Goal: Task Accomplishment & Management: Use online tool/utility

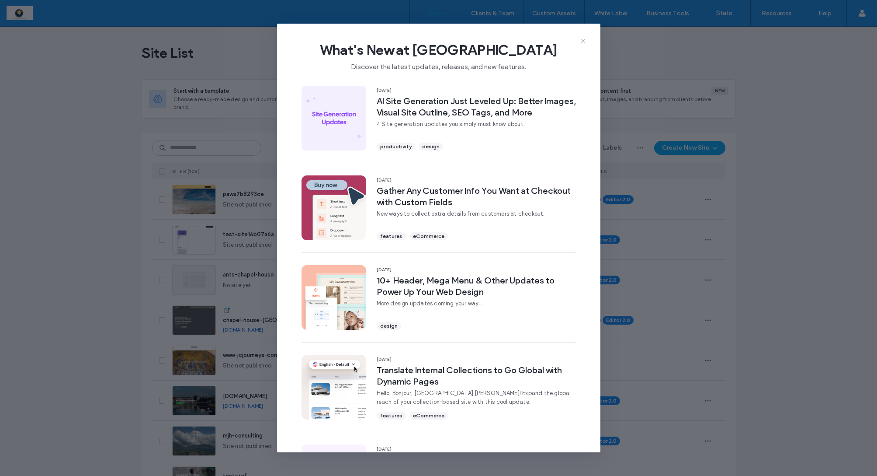
scroll to position [0, 0]
click at [583, 41] on use at bounding box center [583, 41] width 4 height 4
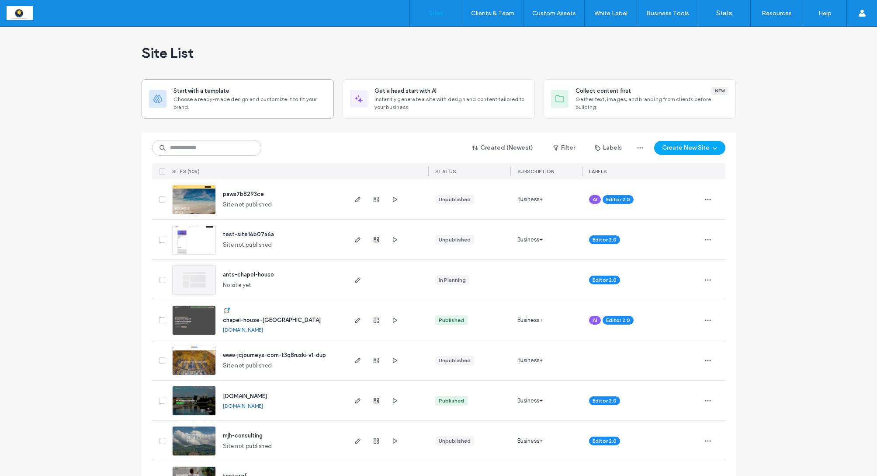
scroll to position [0, 0]
click at [206, 151] on input at bounding box center [206, 148] width 109 height 16
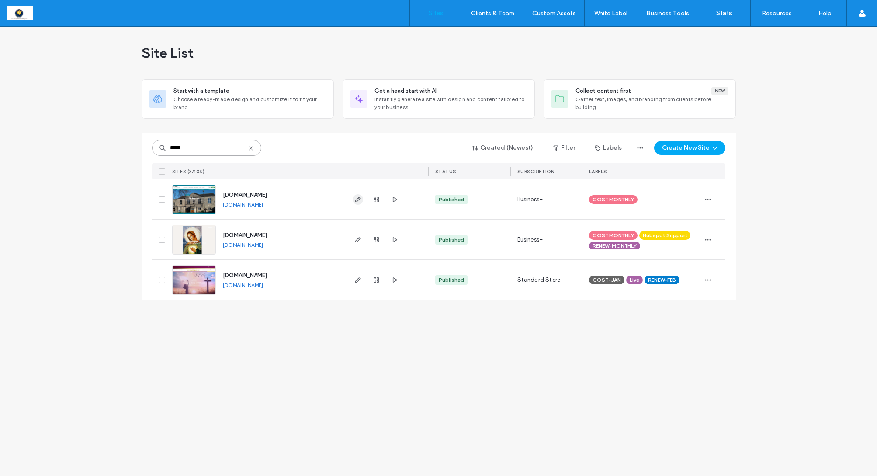
type input "*****"
click at [358, 199] on icon "button" at bounding box center [358, 199] width 7 height 7
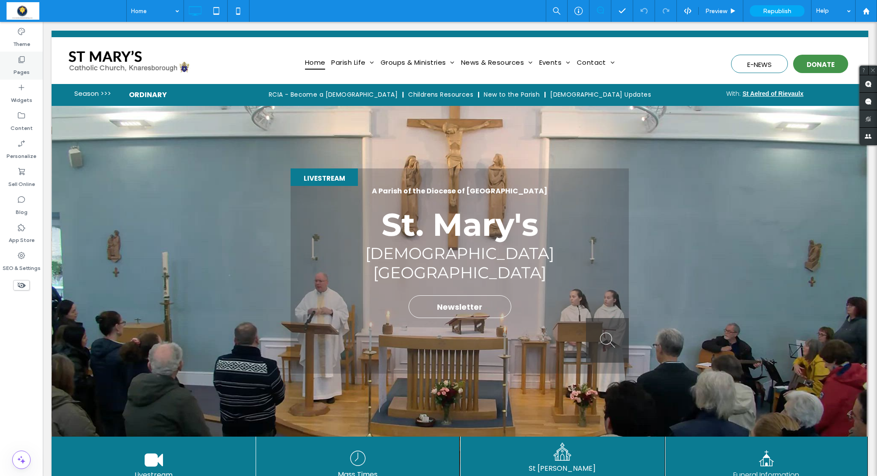
click at [18, 69] on label "Pages" at bounding box center [22, 70] width 16 height 12
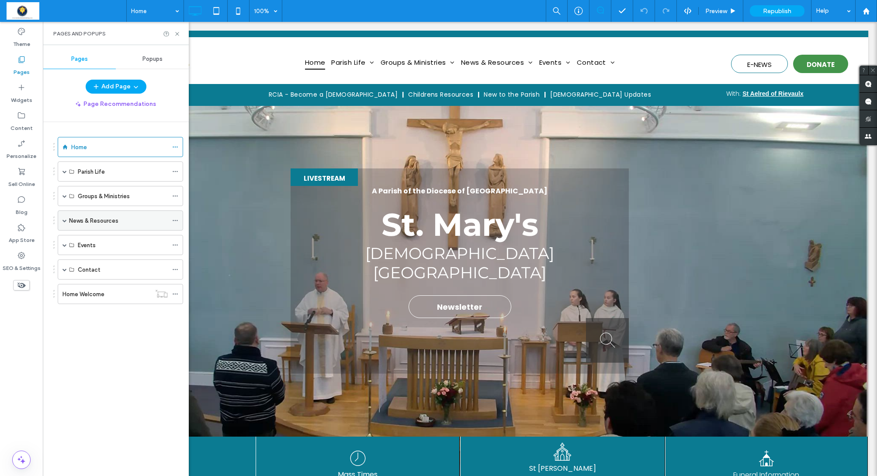
click at [64, 219] on span at bounding box center [65, 220] width 4 height 4
click at [78, 239] on span at bounding box center [80, 240] width 4 height 4
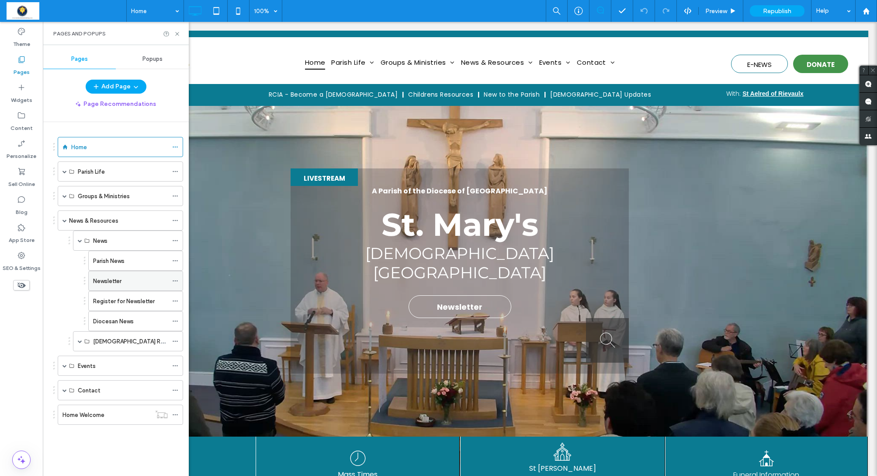
click at [108, 282] on label "Newsletter" at bounding box center [107, 280] width 28 height 15
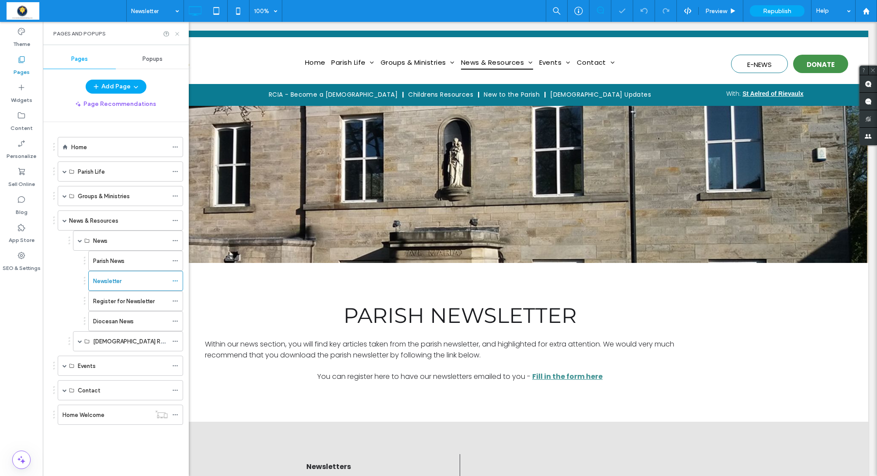
click at [175, 35] on icon at bounding box center [177, 34] width 7 height 7
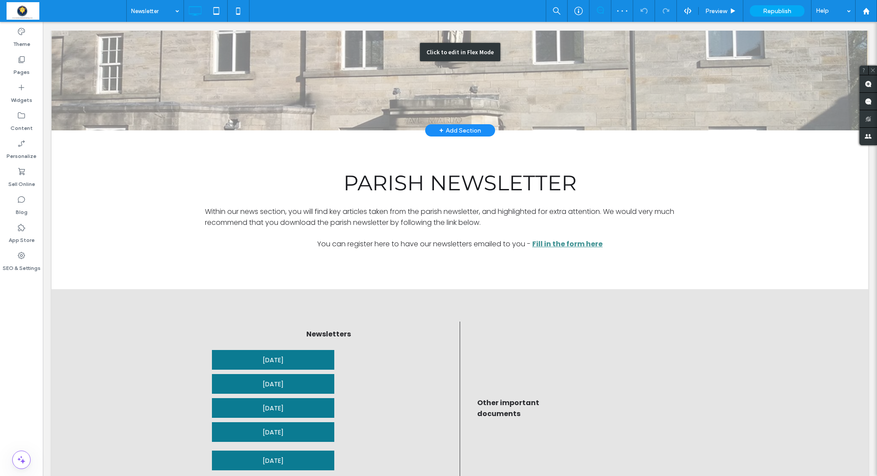
scroll to position [168, 0]
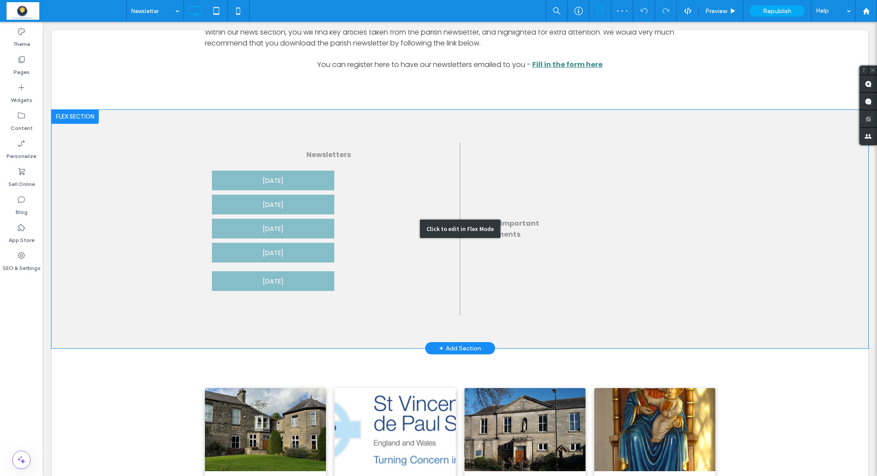
click at [250, 272] on div "Click to edit in Flex Mode" at bounding box center [460, 229] width 817 height 239
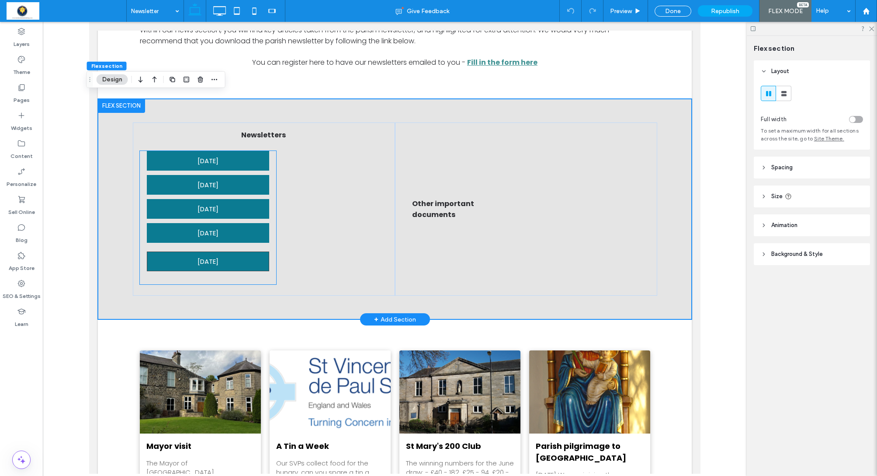
scroll to position [309, 0]
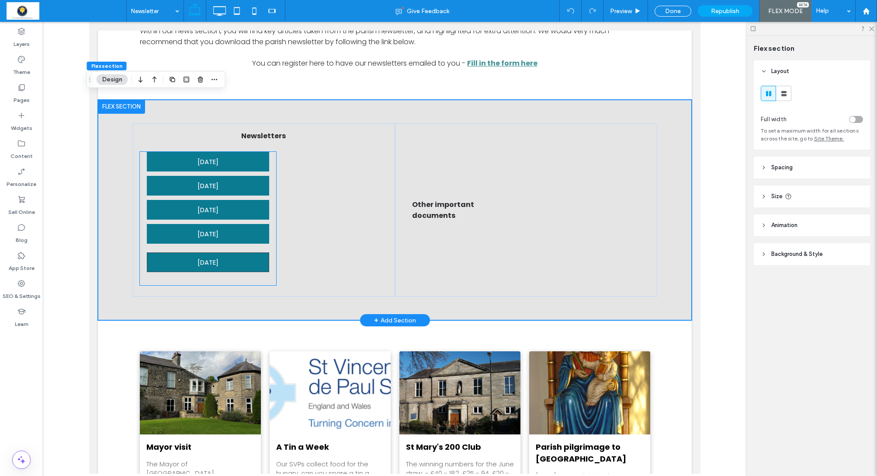
click at [218, 254] on span "13th July 2025" at bounding box center [208, 262] width 21 height 19
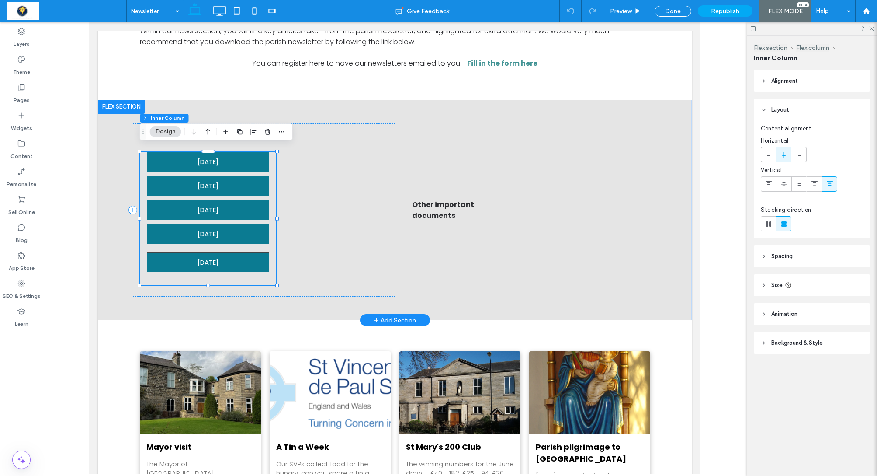
click at [218, 254] on span "13th July 2025" at bounding box center [208, 262] width 21 height 19
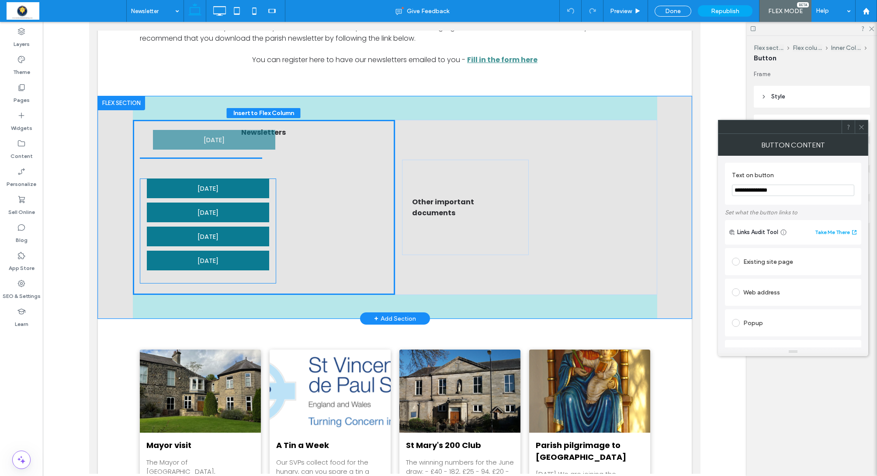
drag, startPoint x: 215, startPoint y: 255, endPoint x: 221, endPoint y: 136, distance: 118.6
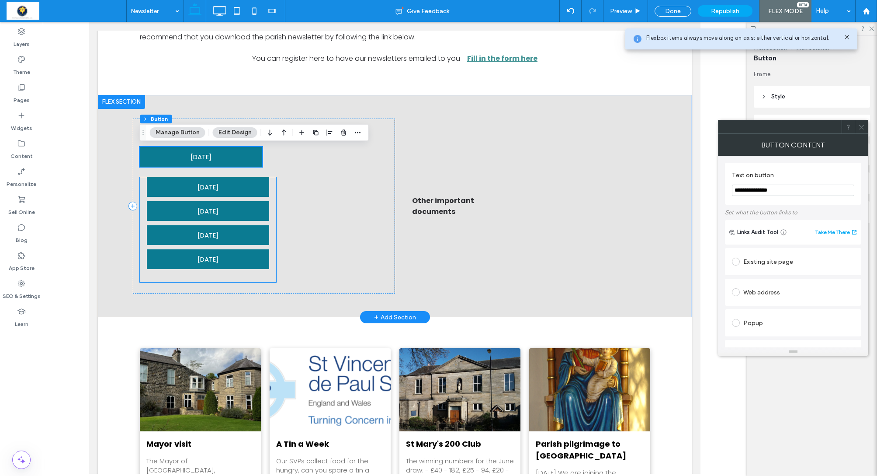
scroll to position [317, 0]
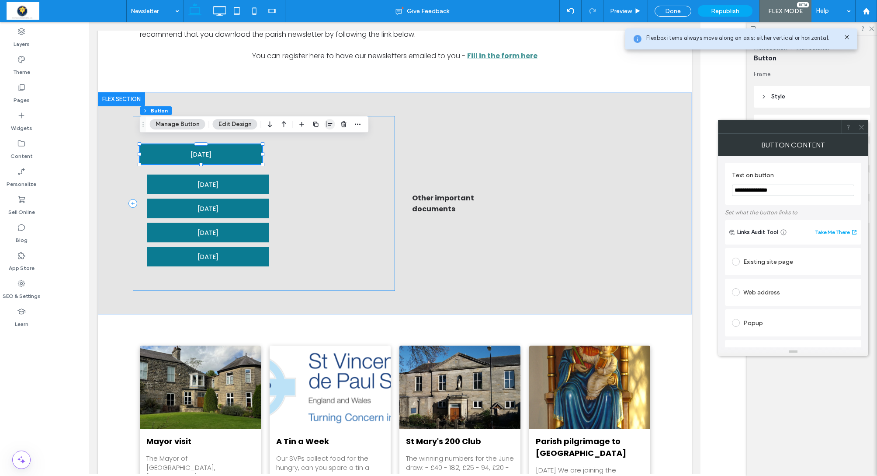
click at [333, 125] on span "button" at bounding box center [330, 124] width 10 height 10
click at [324, 139] on span "center" at bounding box center [321, 141] width 10 height 10
click at [304, 139] on icon "flex-start" at bounding box center [306, 141] width 7 height 7
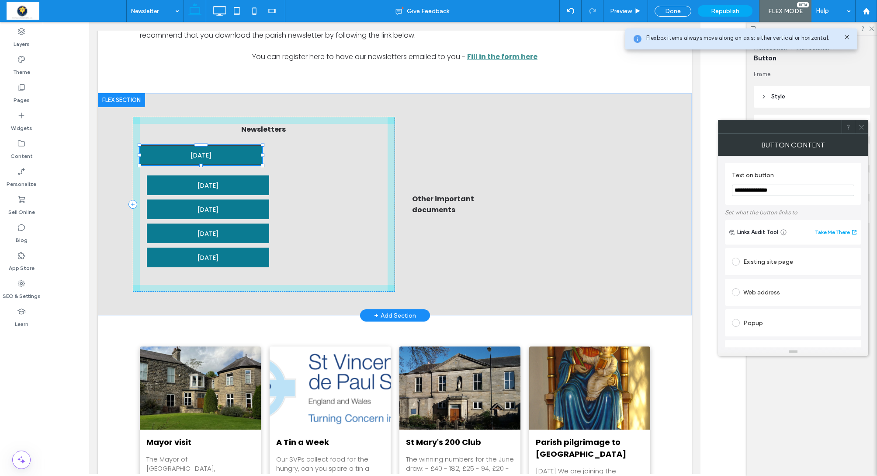
scroll to position [315, 0]
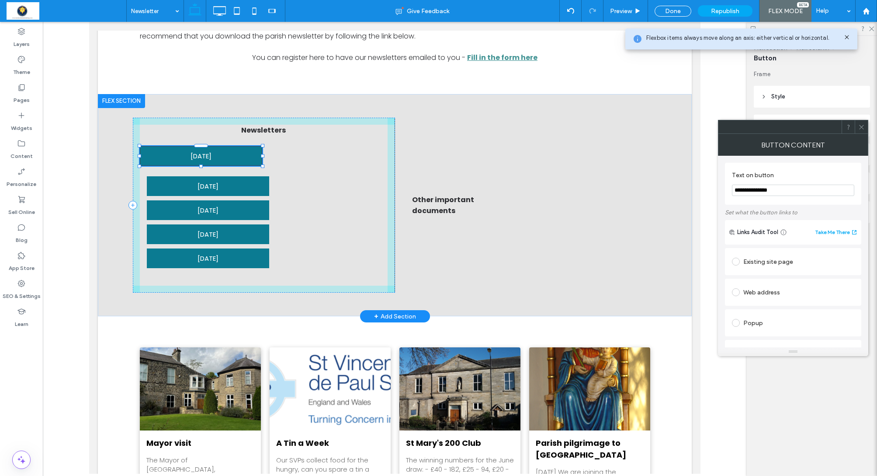
click at [262, 148] on div "Newsletters 13th July 2025 10th August 2025 3rd Aug 2025 25th July 2025 20th Ju…" at bounding box center [395, 205] width 525 height 223
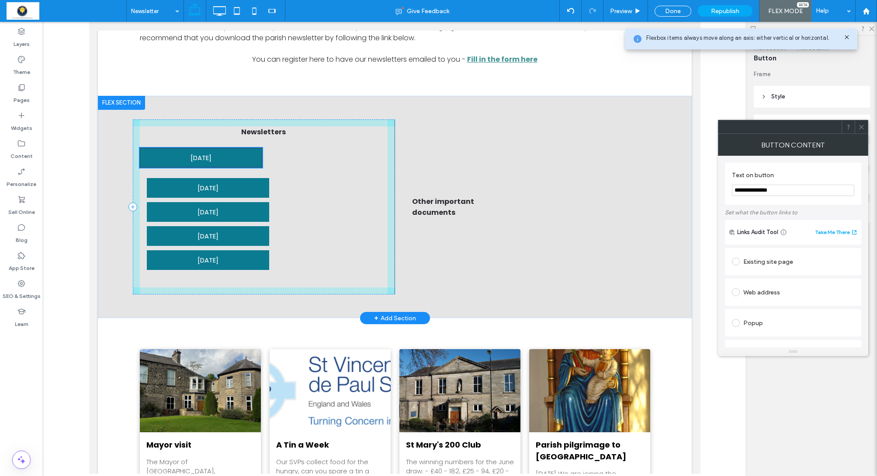
scroll to position [316, 0]
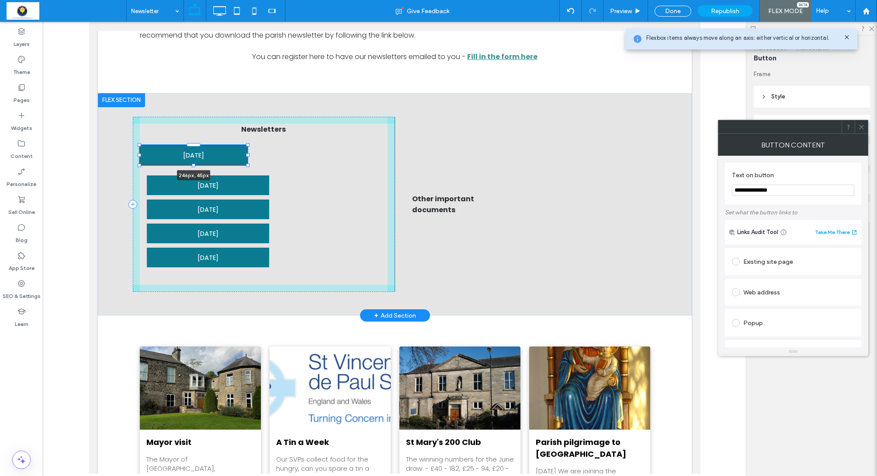
drag, startPoint x: 139, startPoint y: 150, endPoint x: 154, endPoint y: 150, distance: 14.9
click at [154, 150] on div "Newsletters 13th July 2025 246px , 45px 10th August 2025 3rd Aug 2025 25th July…" at bounding box center [395, 204] width 525 height 223
type input "***"
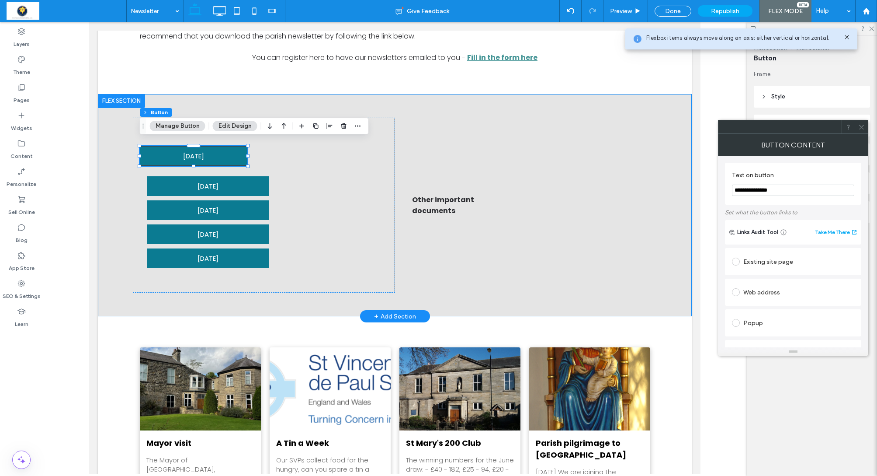
scroll to position [314, 0]
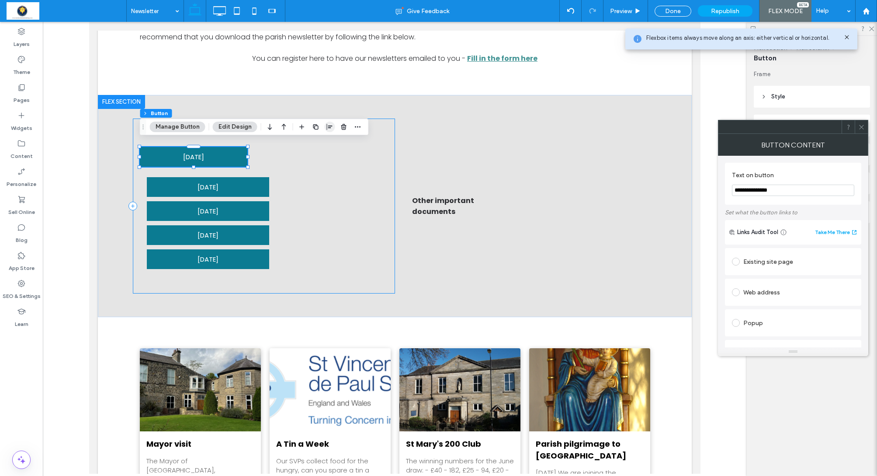
click at [329, 128] on use "button" at bounding box center [330, 127] width 6 height 6
click at [320, 143] on use "center" at bounding box center [321, 144] width 5 height 6
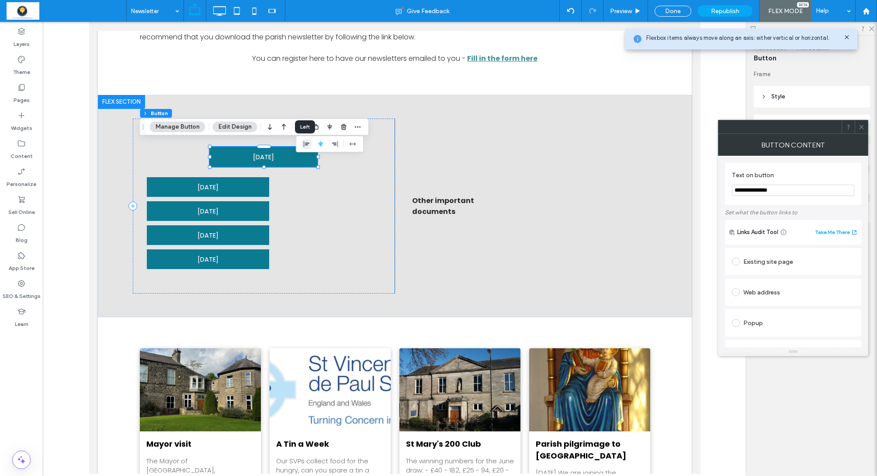
click at [304, 145] on use "flex-start" at bounding box center [307, 144] width 6 height 6
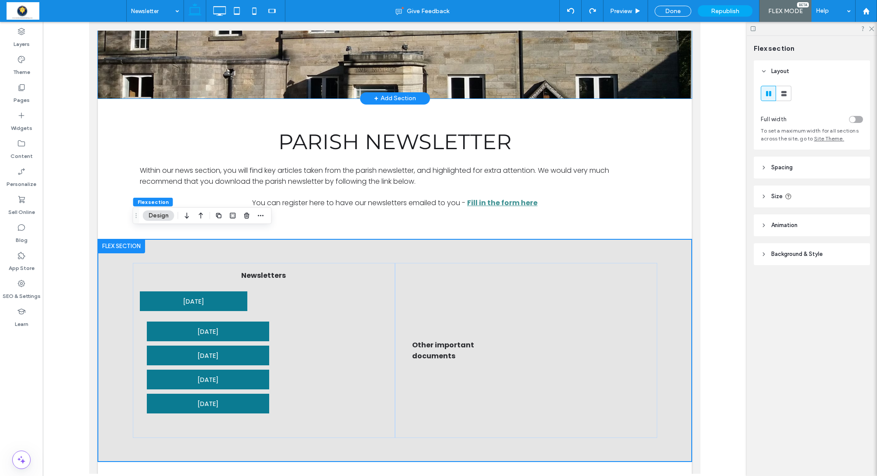
scroll to position [174, 0]
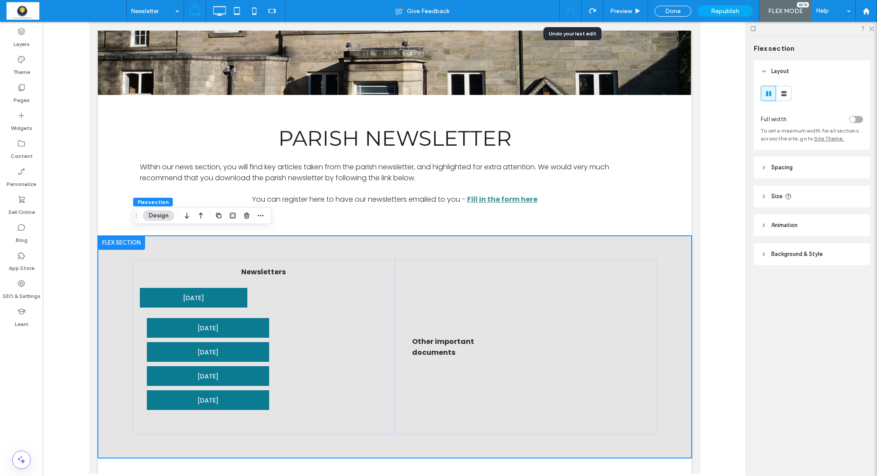
click at [563, 10] on div at bounding box center [570, 10] width 21 height 7
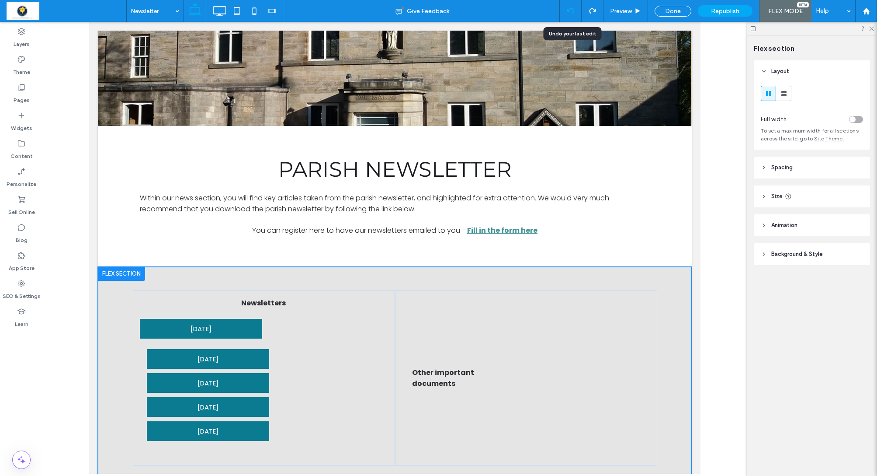
scroll to position [152, 0]
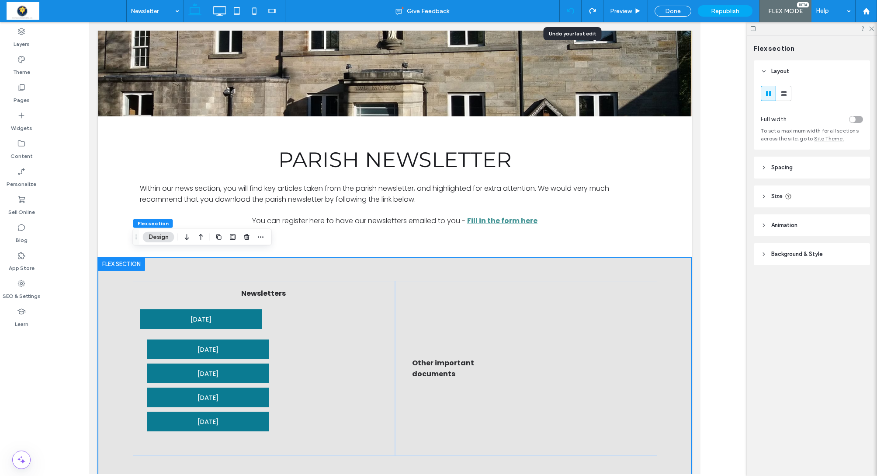
click at [563, 10] on div at bounding box center [570, 10] width 21 height 7
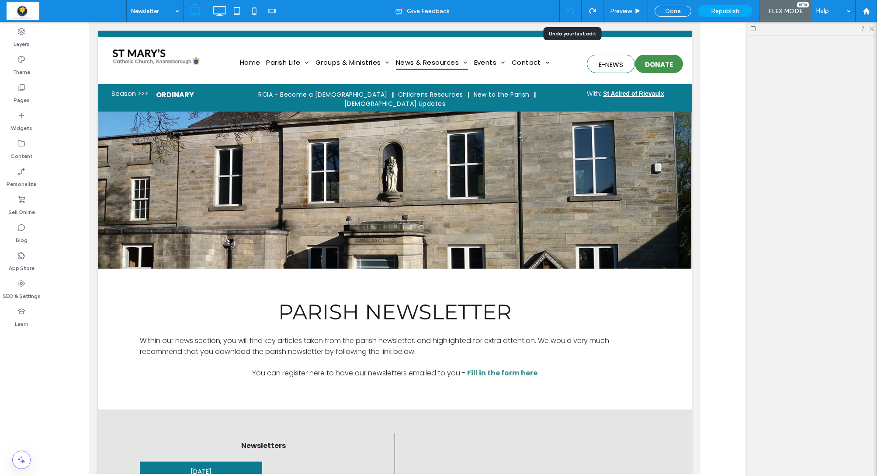
scroll to position [0, 0]
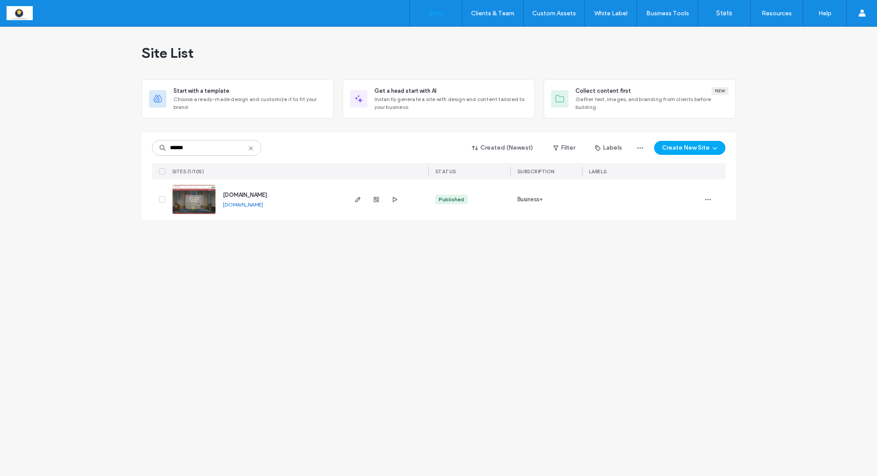
scroll to position [0, 0]
type input "******"
click at [355, 198] on icon "button" at bounding box center [358, 199] width 7 height 7
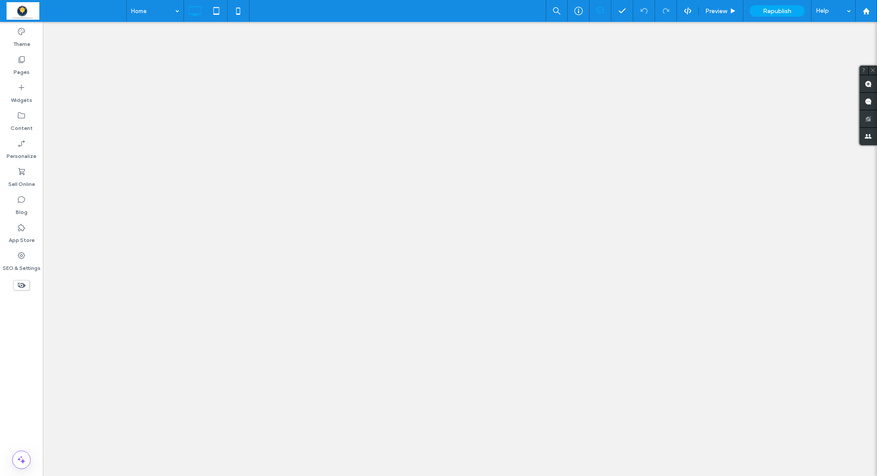
click at [22, 70] on label "Pages" at bounding box center [22, 70] width 16 height 12
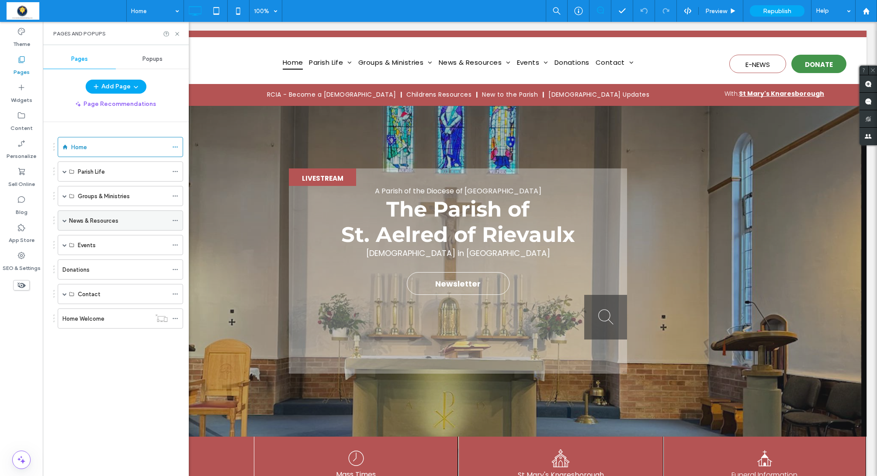
click at [65, 222] on span at bounding box center [65, 220] width 4 height 4
click at [78, 242] on span at bounding box center [80, 240] width 4 height 4
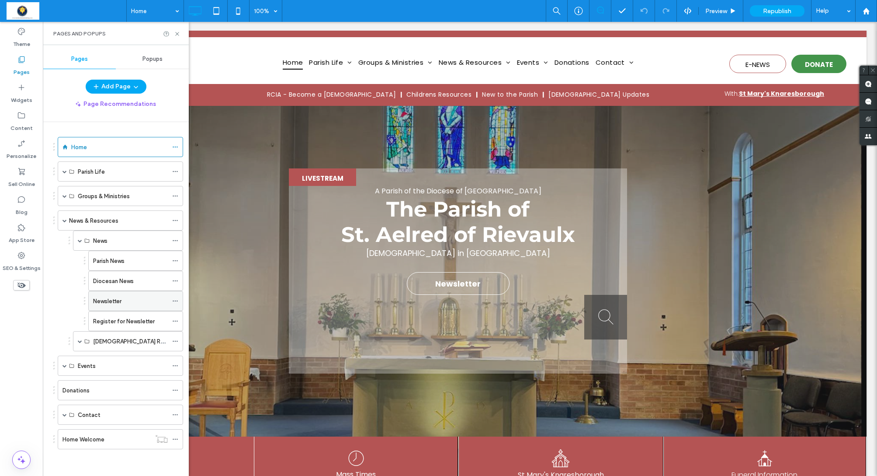
click at [103, 299] on label "Newsletter" at bounding box center [107, 300] width 28 height 15
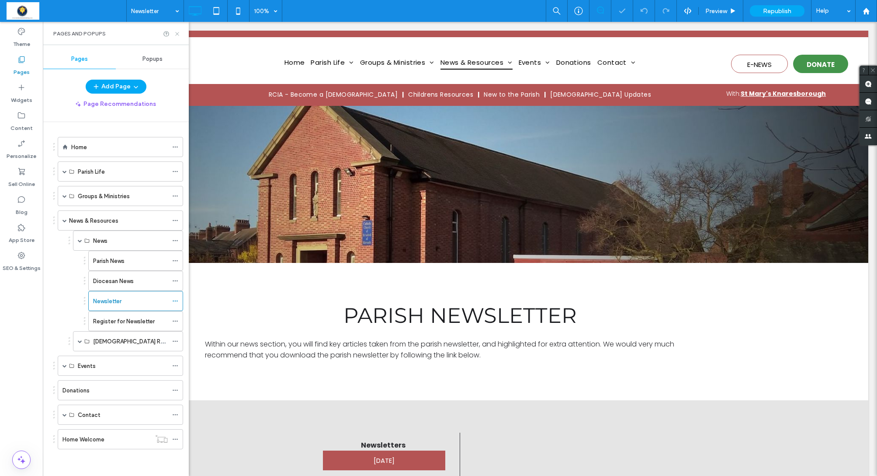
click at [178, 31] on icon at bounding box center [177, 34] width 7 height 7
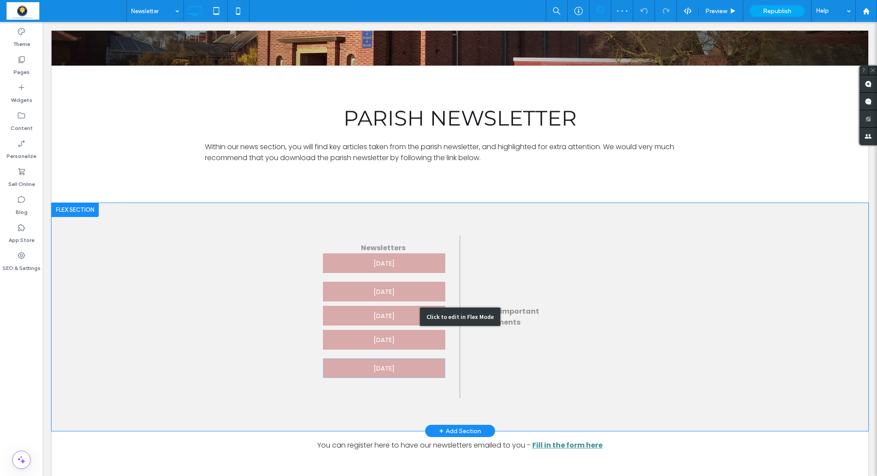
click at [384, 373] on div "Click to edit in Flex Mode" at bounding box center [460, 317] width 817 height 228
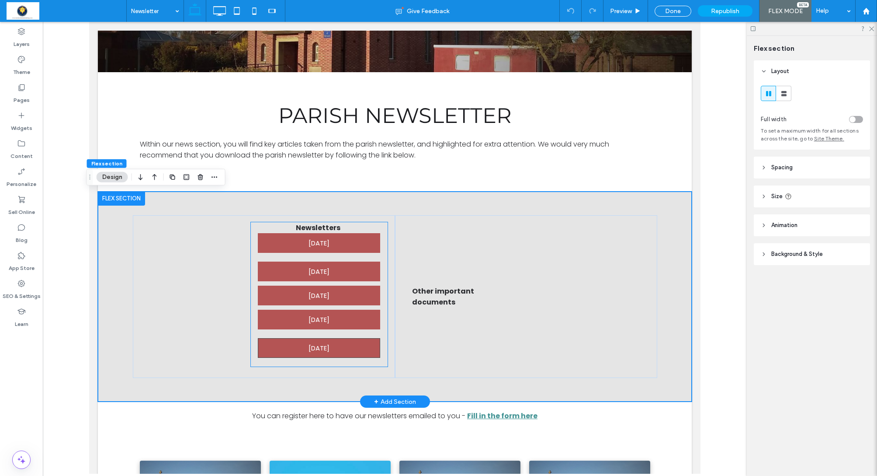
scroll to position [197, 0]
click at [330, 353] on span "13th July 2025" at bounding box center [319, 347] width 21 height 19
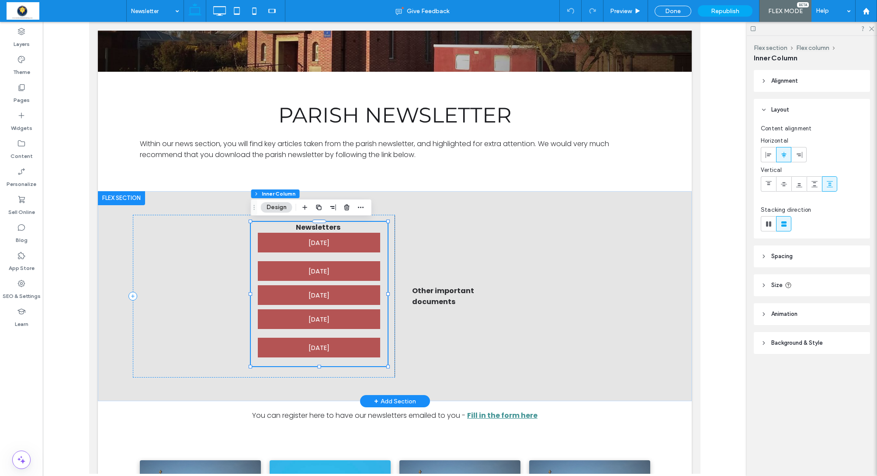
click at [330, 351] on span "13th July 2025" at bounding box center [319, 347] width 21 height 19
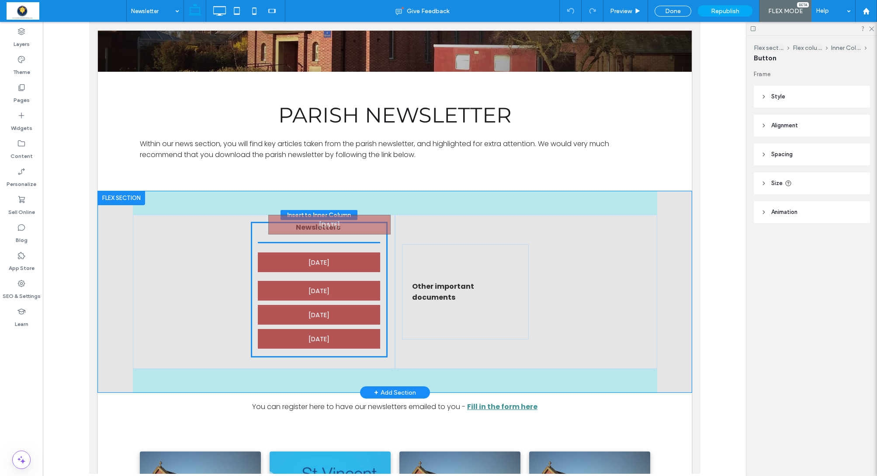
drag, startPoint x: 333, startPoint y: 350, endPoint x: 343, endPoint y: 238, distance: 111.9
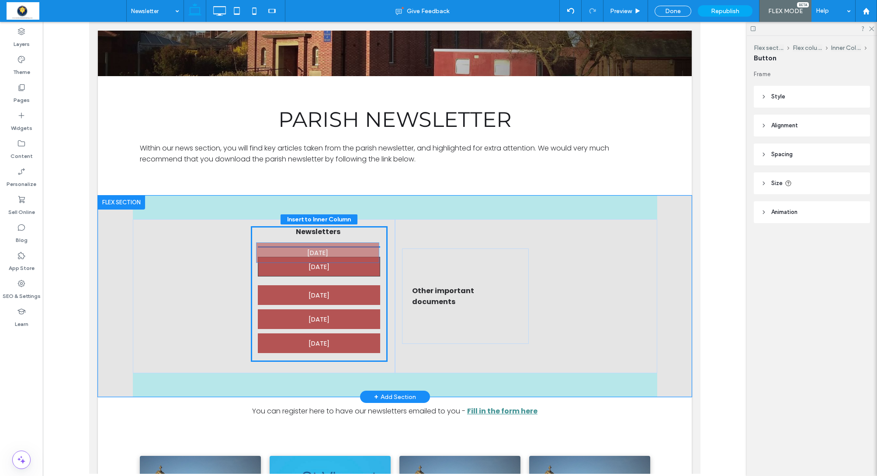
drag, startPoint x: 313, startPoint y: 243, endPoint x: 311, endPoint y: 260, distance: 16.7
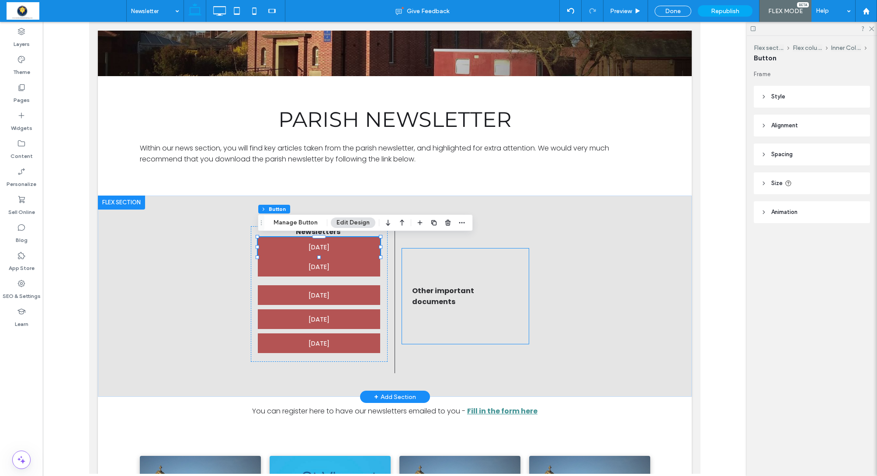
scroll to position [0, 0]
drag, startPoint x: 781, startPoint y: 153, endPoint x: 764, endPoint y: 227, distance: 75.9
click at [781, 153] on span "Spacing" at bounding box center [782, 154] width 21 height 9
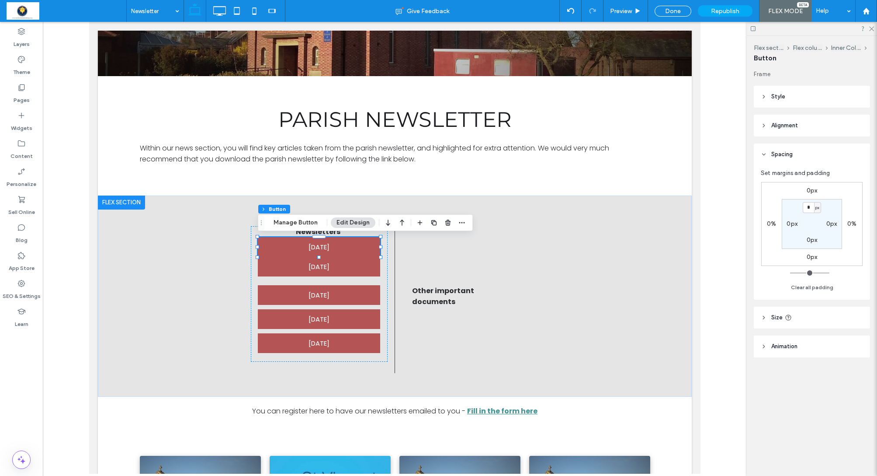
click at [805, 256] on div "0px" at bounding box center [812, 257] width 20 height 8
click at [808, 257] on label "0px" at bounding box center [812, 256] width 11 height 7
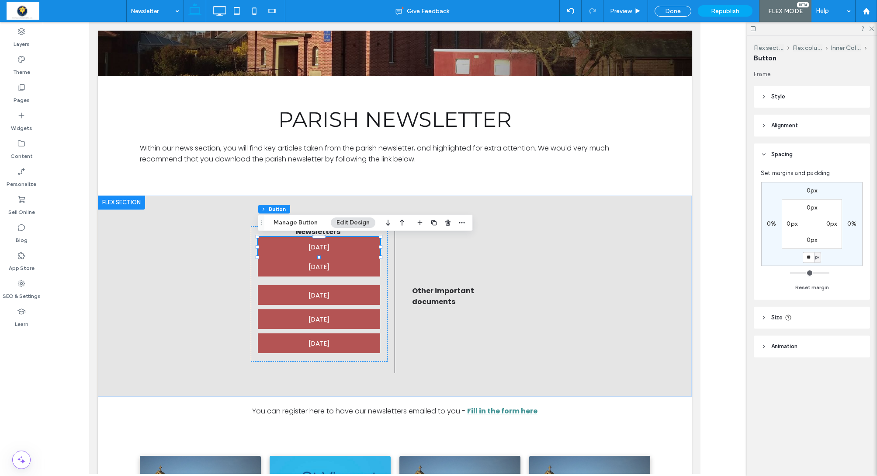
type input "**"
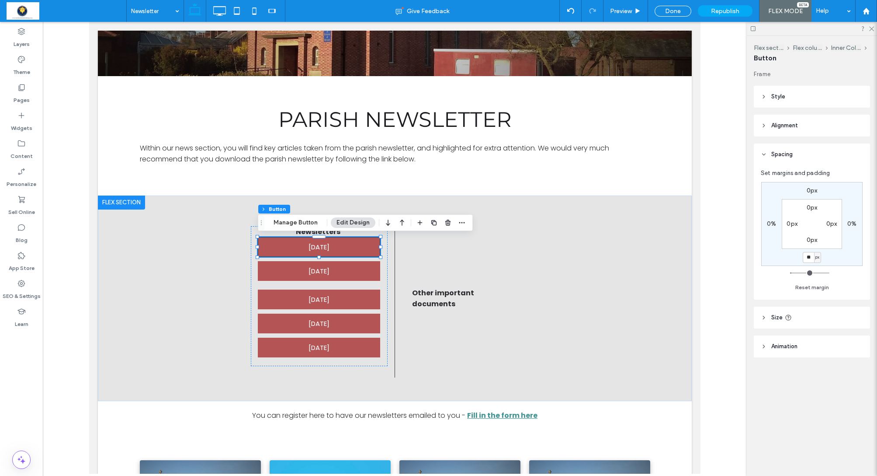
click at [357, 250] on link "13th July 2025" at bounding box center [319, 247] width 122 height 20
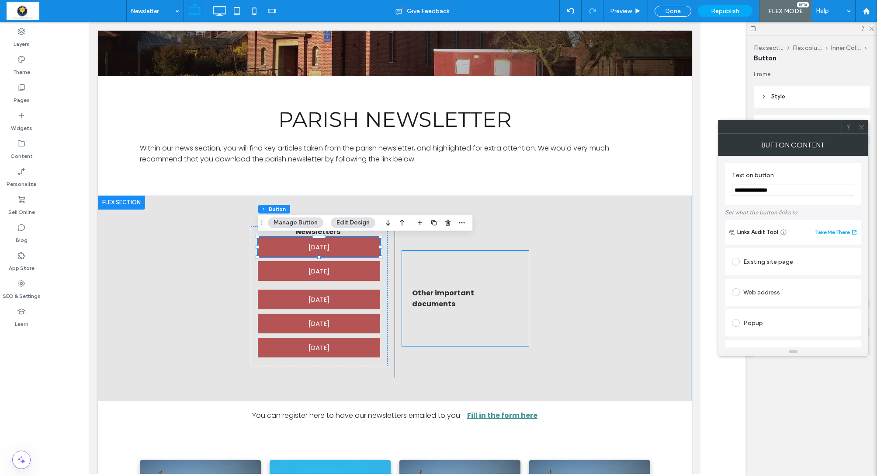
scroll to position [195, 0]
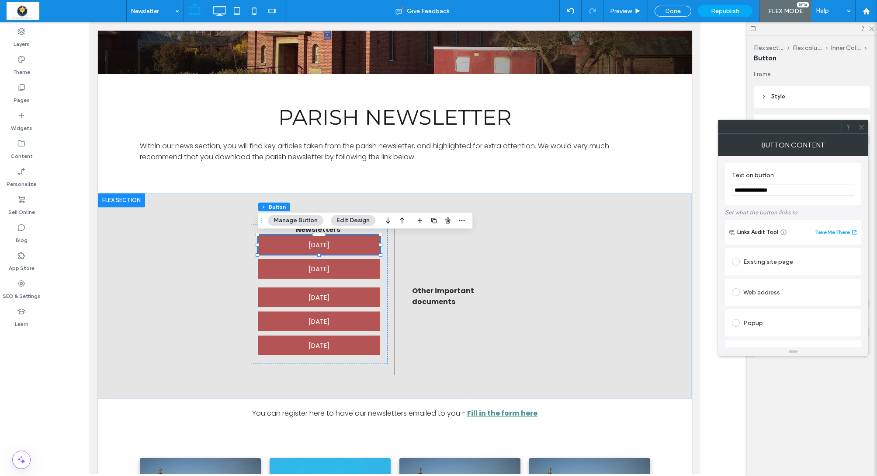
drag, startPoint x: 758, startPoint y: 192, endPoint x: 702, endPoint y: 184, distance: 56.9
click at [702, 184] on body ".wqwq-1{fill:#231f20;} .cls-1q, .cls-2q { fill-rule: evenodd; } .cls-2q { fill:…" at bounding box center [438, 238] width 877 height 476
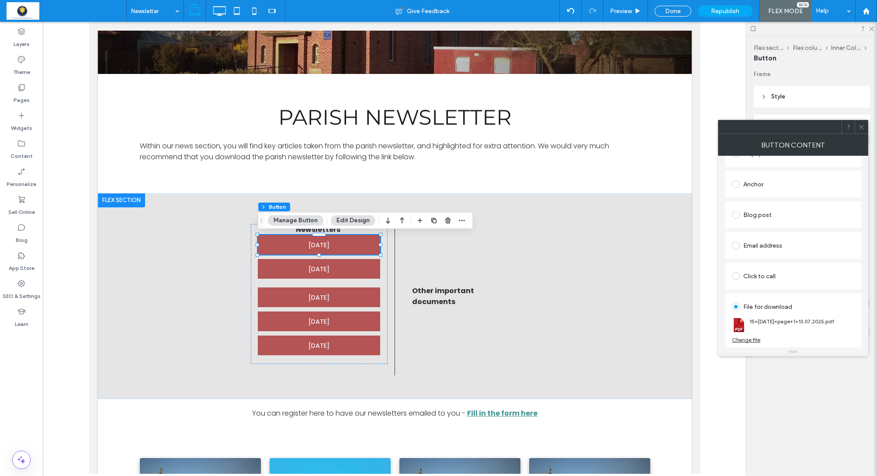
scroll to position [170, 0]
type input "**********"
click at [736, 340] on div "Change file" at bounding box center [746, 339] width 28 height 7
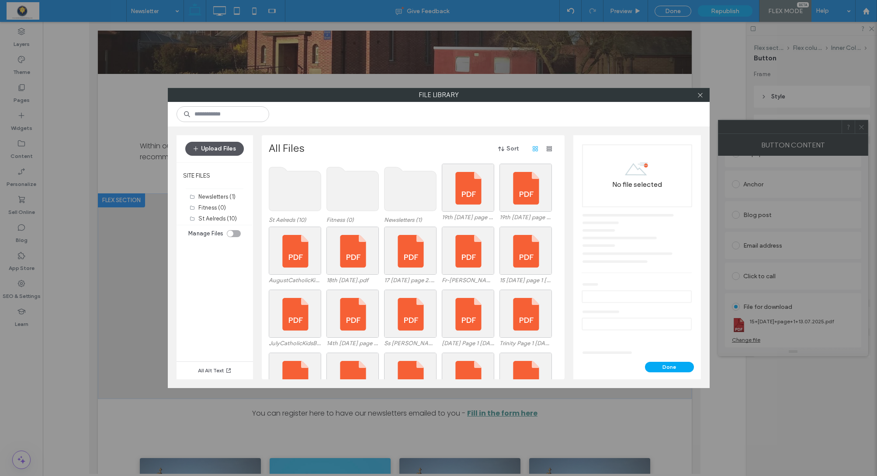
click at [225, 152] on button "Upload Files" at bounding box center [214, 149] width 59 height 14
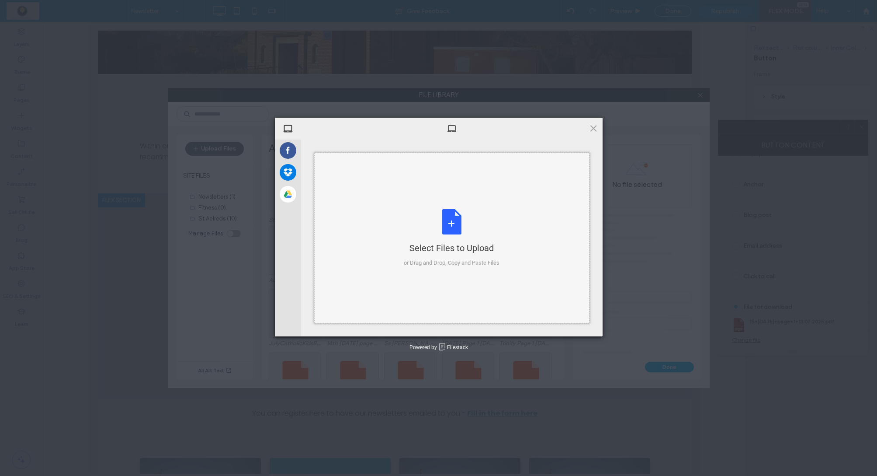
click at [452, 223] on div "Select Files to Upload or Drag and Drop, Copy and Paste Files" at bounding box center [452, 238] width 96 height 58
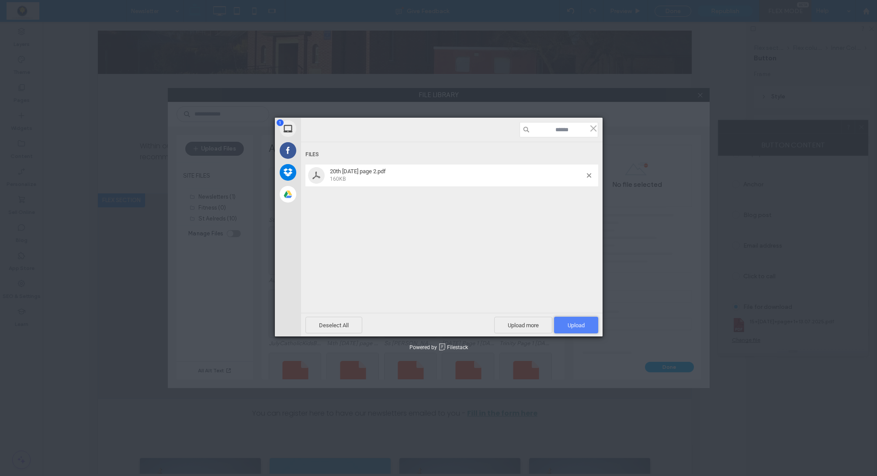
click at [582, 327] on span "Upload 1" at bounding box center [576, 325] width 17 height 7
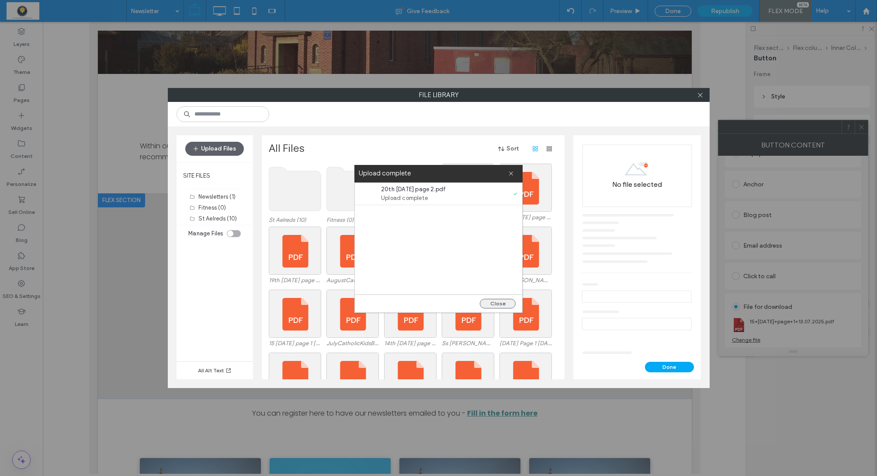
click at [502, 304] on button "Close" at bounding box center [498, 304] width 36 height 10
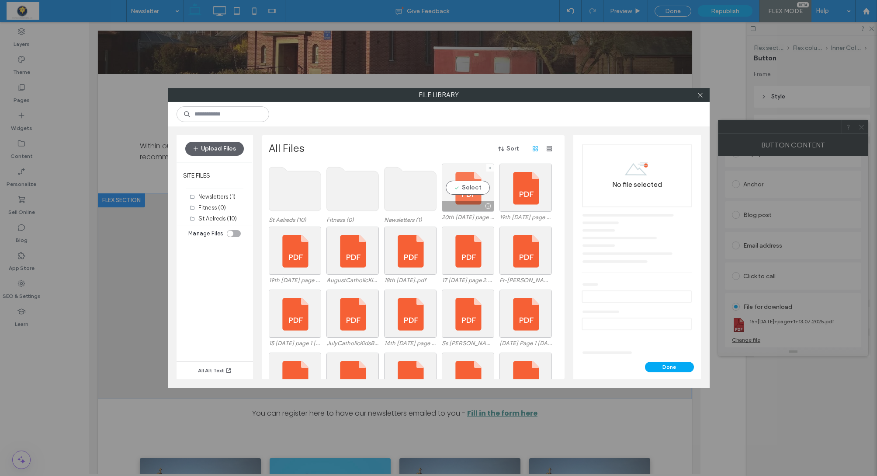
click at [467, 188] on div "Select" at bounding box center [468, 187] width 52 height 48
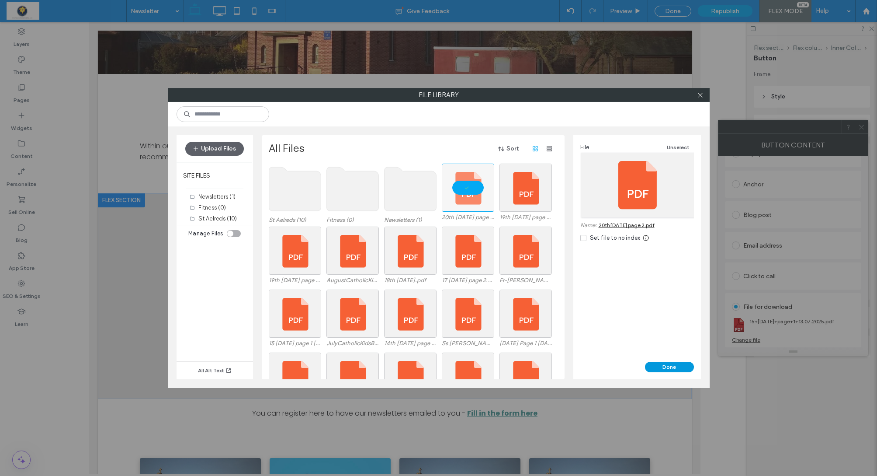
click at [658, 364] on button "Done" at bounding box center [669, 367] width 49 height 10
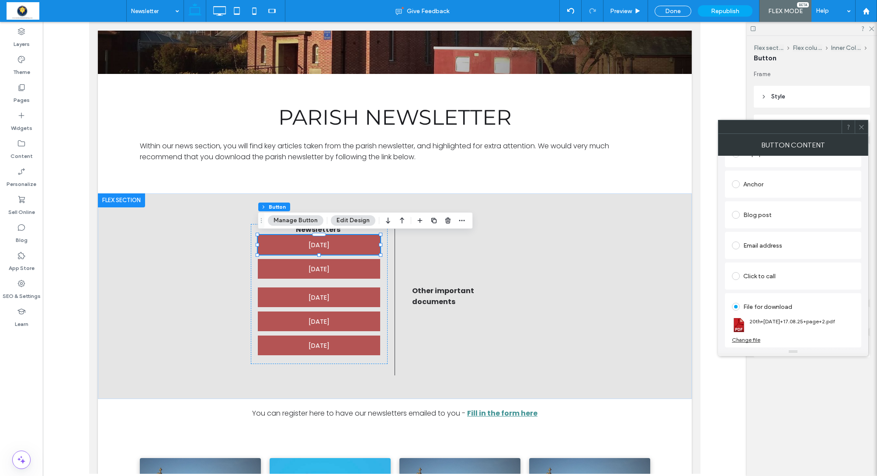
drag, startPoint x: 865, startPoint y: 128, endPoint x: 845, endPoint y: 118, distance: 23.1
click at [865, 128] on div at bounding box center [861, 126] width 13 height 13
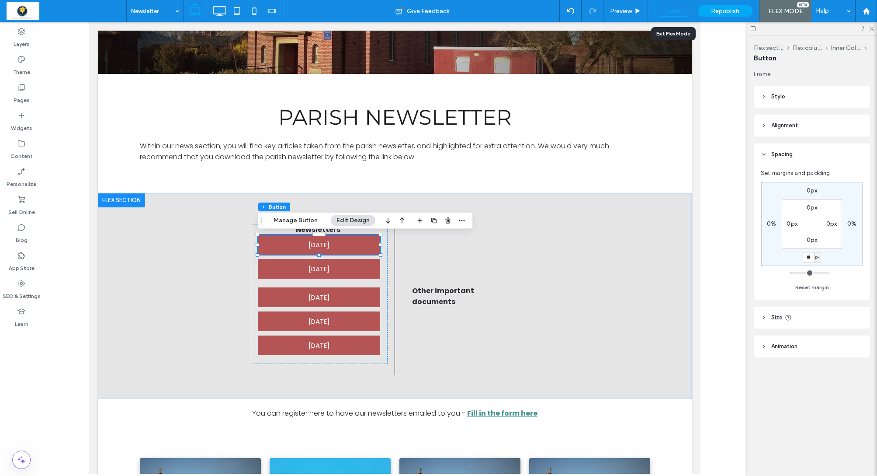
click at [674, 12] on div "Done" at bounding box center [673, 11] width 37 height 11
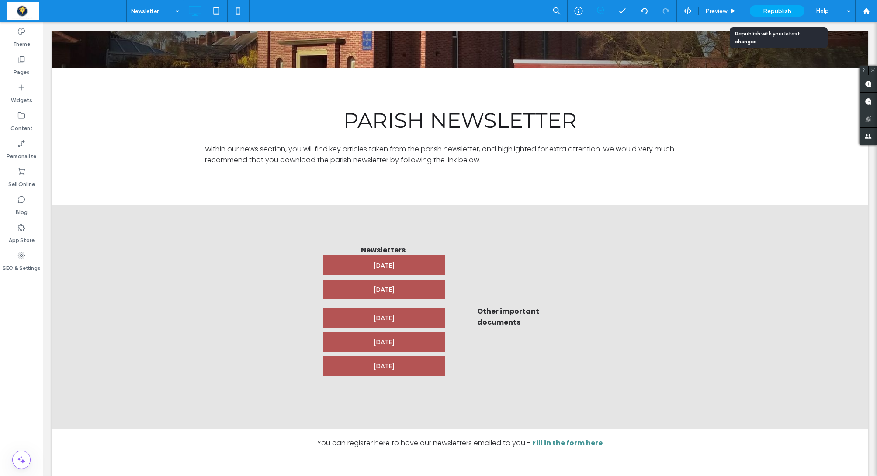
click at [769, 15] on div "Republish" at bounding box center [777, 10] width 55 height 11
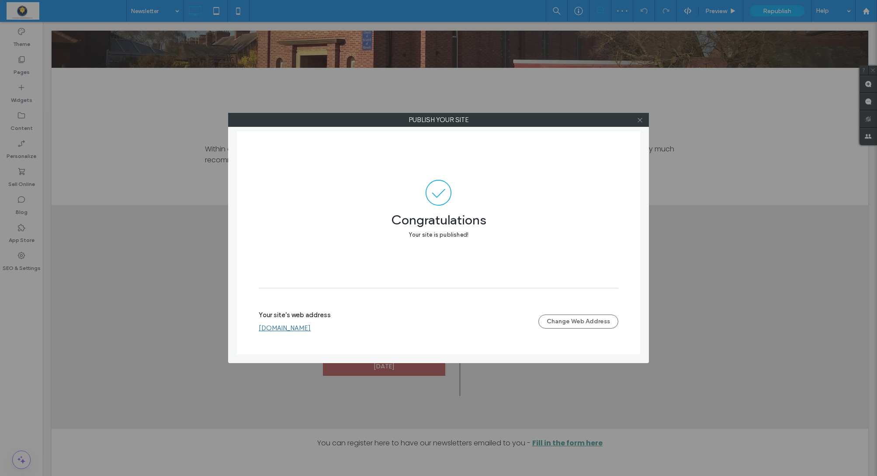
click at [642, 123] on icon at bounding box center [640, 120] width 7 height 7
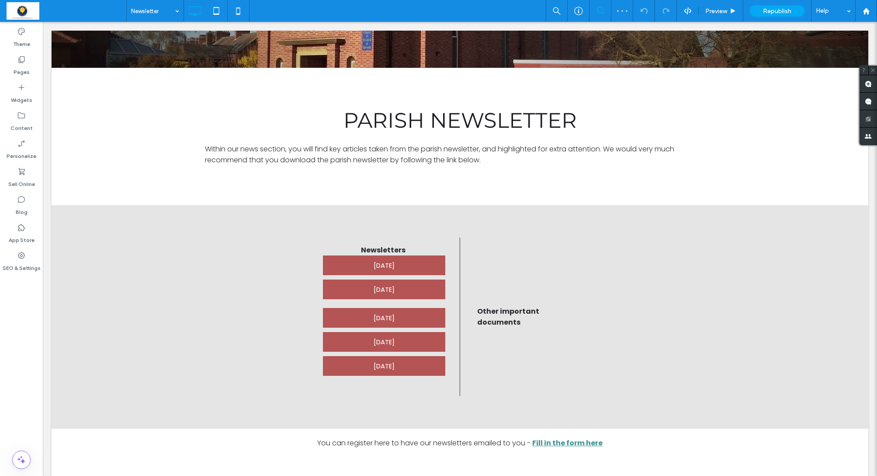
scroll to position [193, 0]
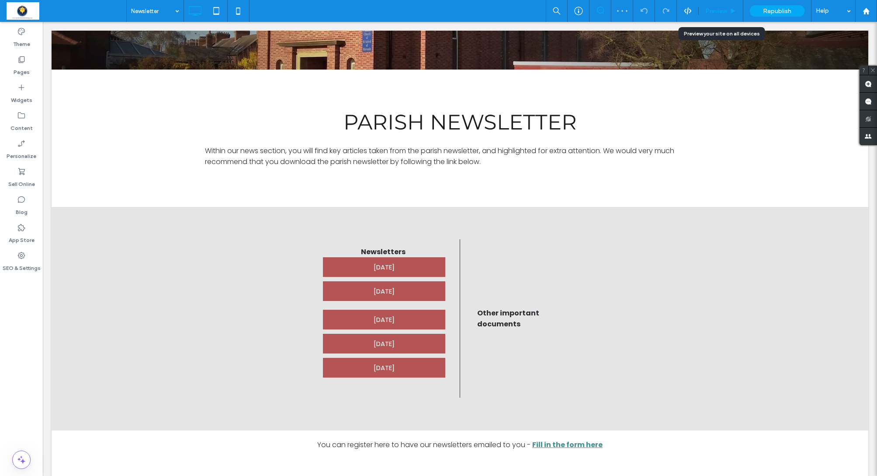
click at [722, 18] on div "Preview" at bounding box center [721, 11] width 45 height 22
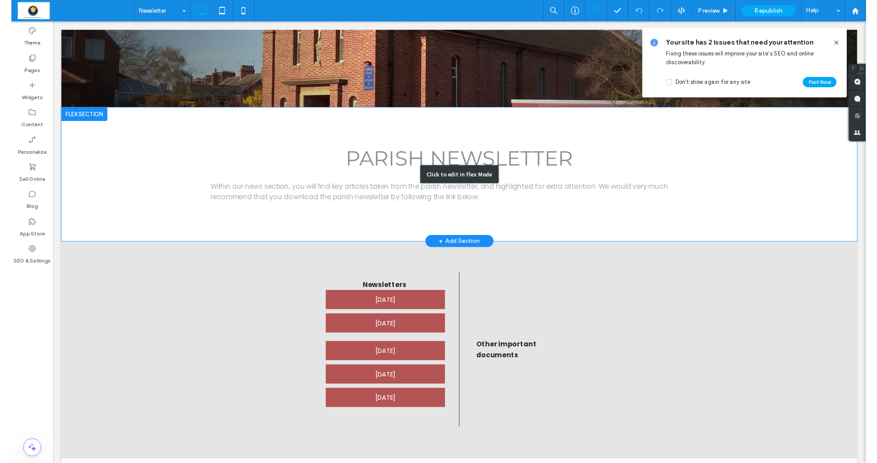
scroll to position [148, 0]
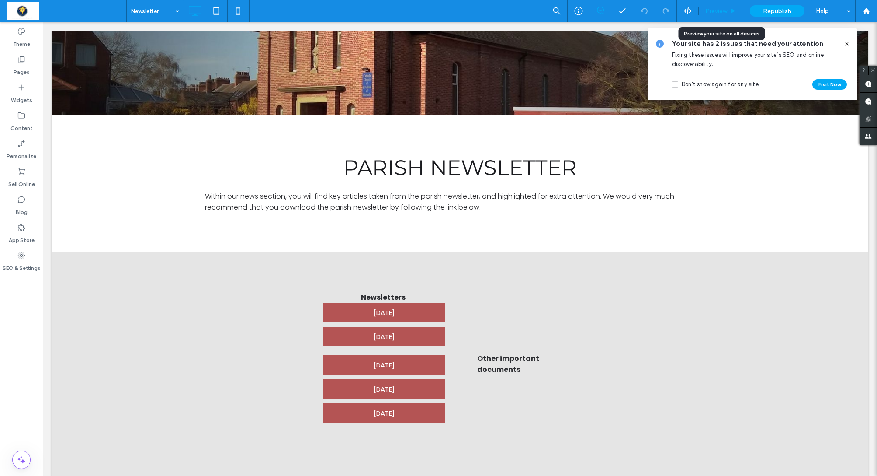
click at [720, 18] on div "Preview" at bounding box center [721, 11] width 45 height 22
click at [729, 13] on div "Preview" at bounding box center [721, 10] width 44 height 7
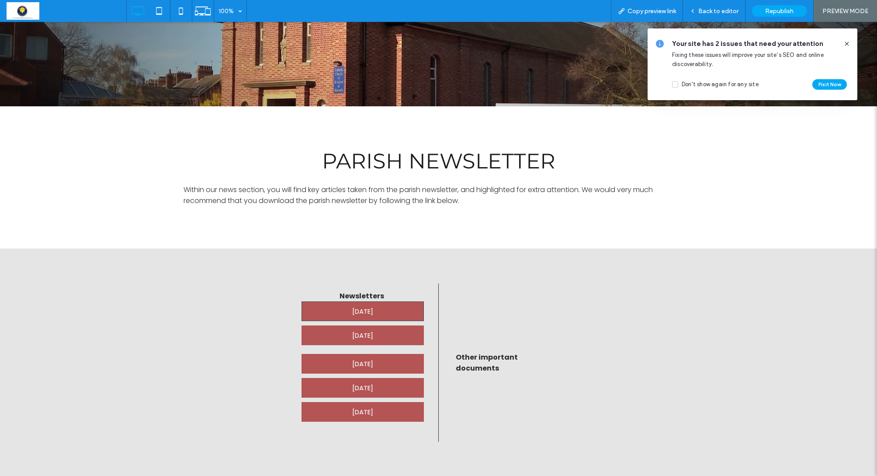
click at [373, 314] on span "17th August 2025" at bounding box center [362, 311] width 21 height 19
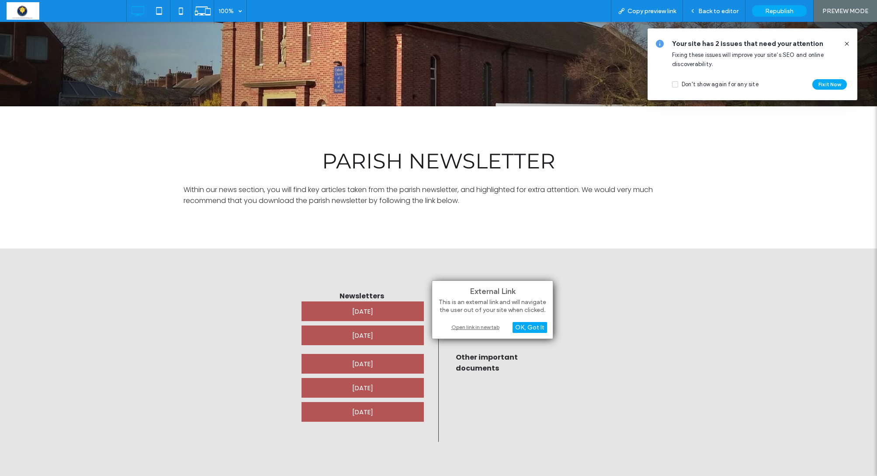
click at [469, 326] on div "Open link in new tab" at bounding box center [492, 326] width 109 height 9
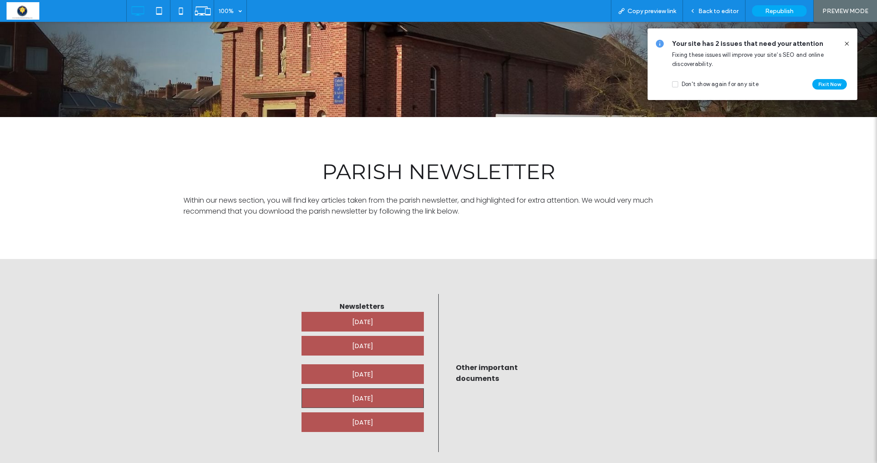
scroll to position [136, 0]
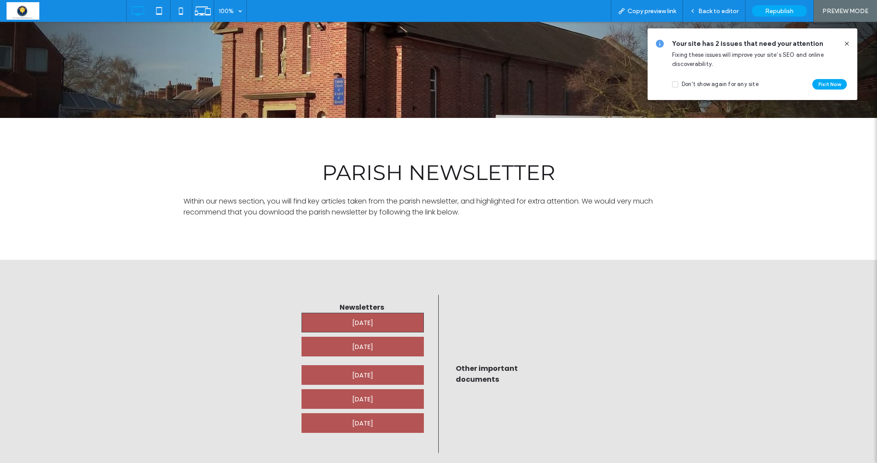
click at [372, 325] on span "17th August 2025" at bounding box center [362, 322] width 21 height 19
click at [706, 7] on span "Back to editor" at bounding box center [719, 10] width 40 height 7
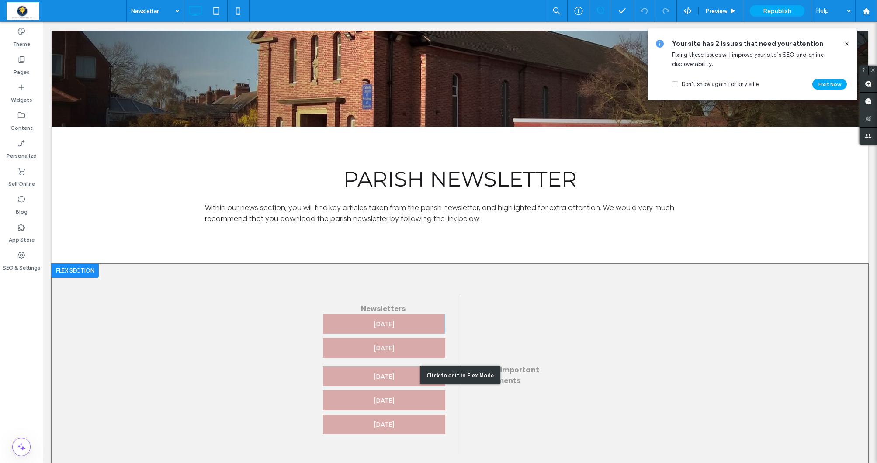
drag, startPoint x: 413, startPoint y: 323, endPoint x: 412, endPoint y: 318, distance: 4.5
click at [414, 323] on div "Click to edit in Flex Mode" at bounding box center [460, 376] width 817 height 224
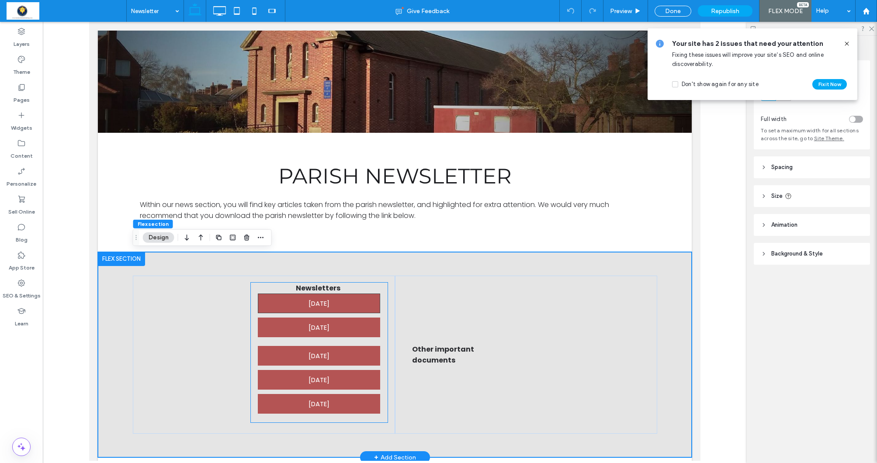
click at [324, 306] on span "17th August 2025" at bounding box center [319, 303] width 21 height 19
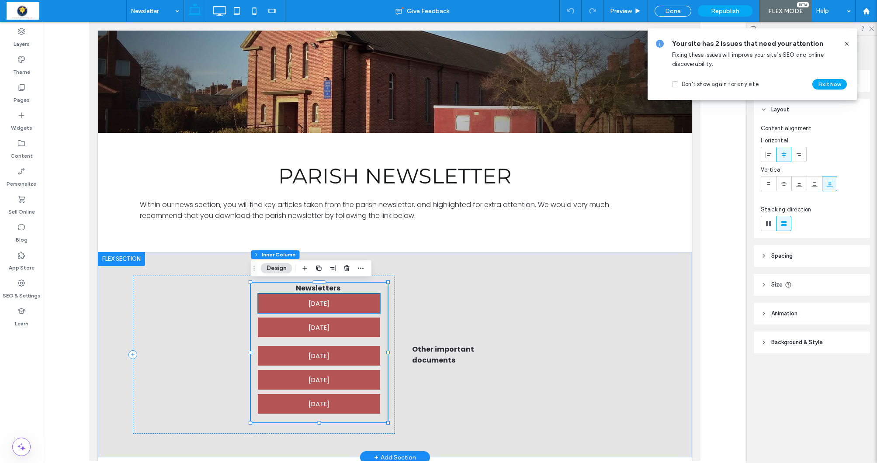
click at [319, 311] on span "17th August 2025" at bounding box center [319, 303] width 21 height 19
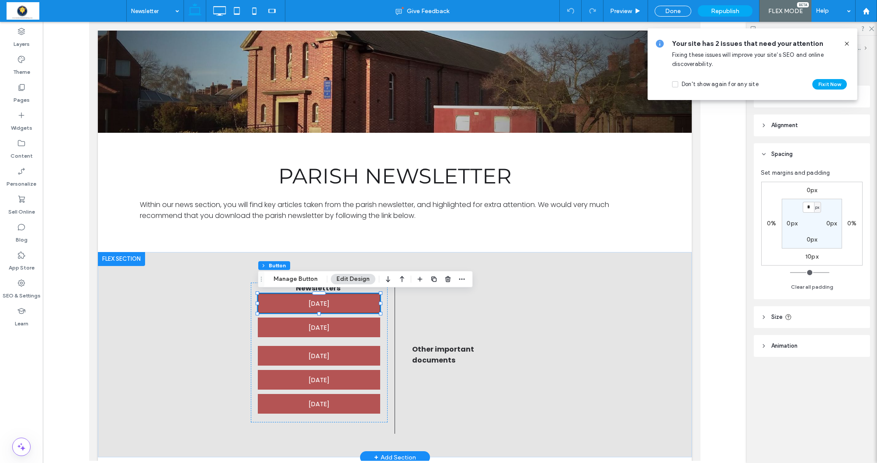
click at [319, 311] on span "17th August 2025" at bounding box center [319, 303] width 21 height 19
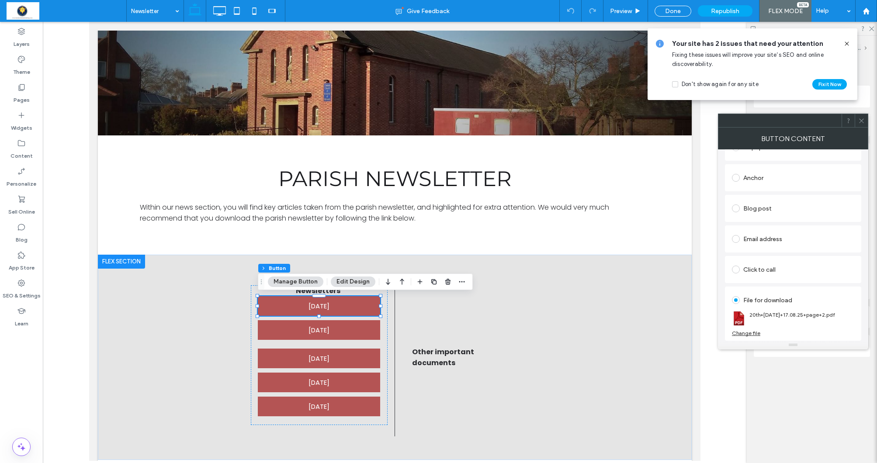
scroll to position [170, 0]
click at [745, 333] on div "Change file" at bounding box center [746, 333] width 28 height 7
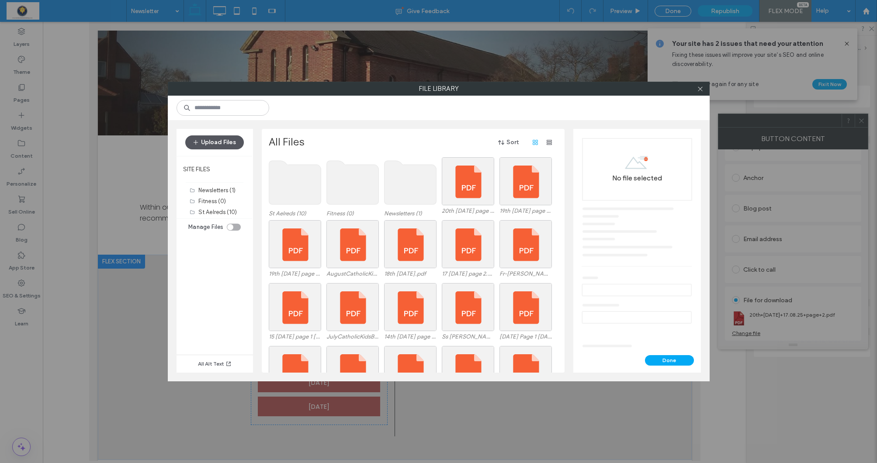
click at [207, 146] on button "Upload Files" at bounding box center [214, 143] width 59 height 14
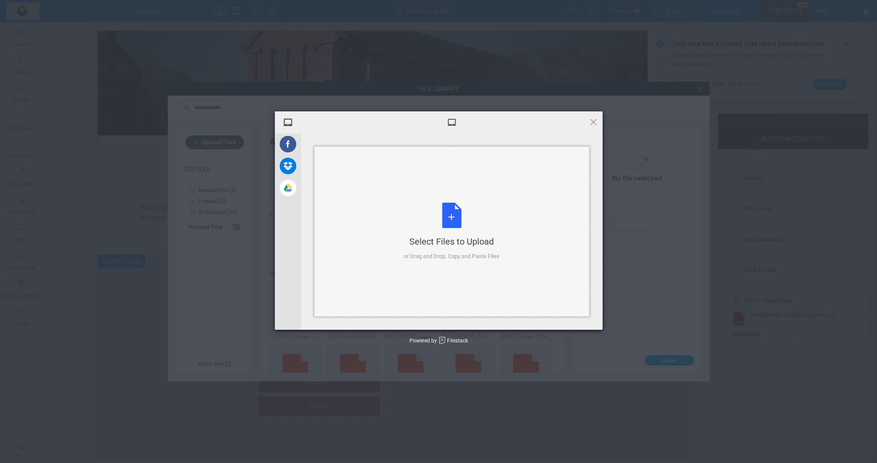
click at [448, 218] on div "Select Files to Upload or Drag and Drop, Copy and Paste Files" at bounding box center [452, 232] width 96 height 58
click at [454, 220] on div "Select Files to Upload or Drag and Drop, Copy and Paste Files" at bounding box center [452, 232] width 96 height 58
click at [459, 221] on div "Select Files to Upload or Drag and Drop, Copy and Paste Files" at bounding box center [452, 232] width 96 height 58
drag, startPoint x: 581, startPoint y: 117, endPoint x: 591, endPoint y: 119, distance: 10.3
click at [582, 118] on div at bounding box center [452, 122] width 302 height 22
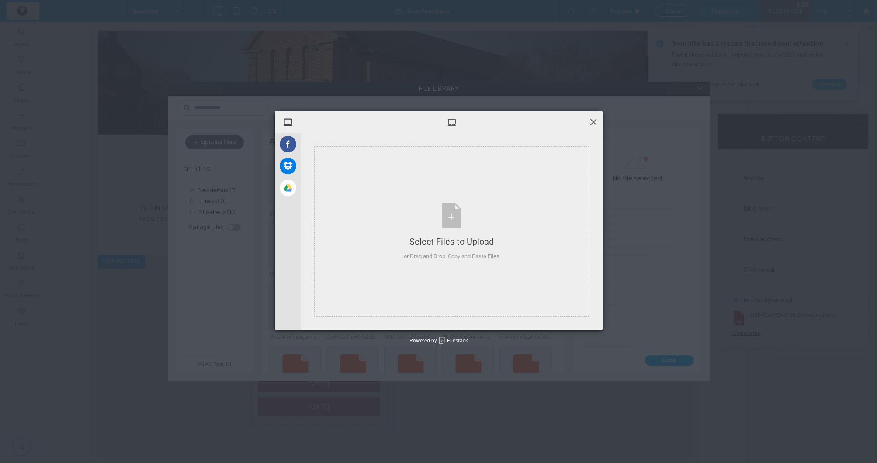
click at [591, 119] on span at bounding box center [594, 122] width 10 height 10
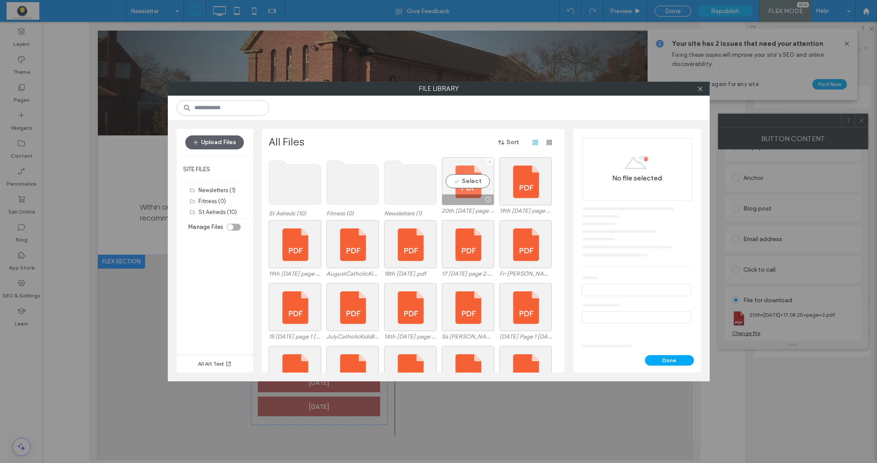
click at [480, 184] on div "Select" at bounding box center [468, 181] width 52 height 48
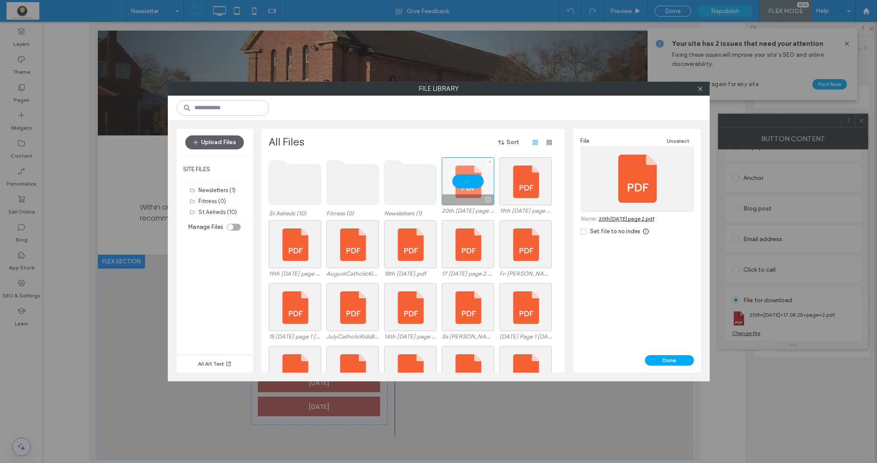
click at [466, 186] on div at bounding box center [468, 181] width 52 height 48
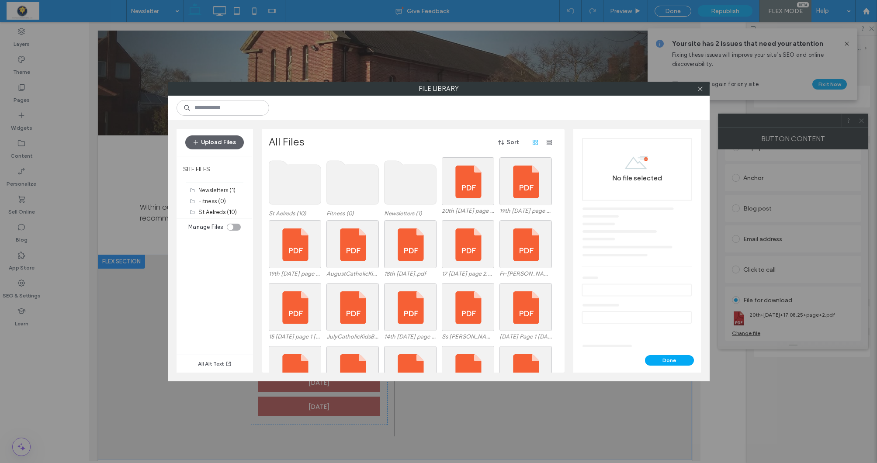
scroll to position [0, 0]
click at [217, 139] on button "Upload Files" at bounding box center [214, 143] width 59 height 14
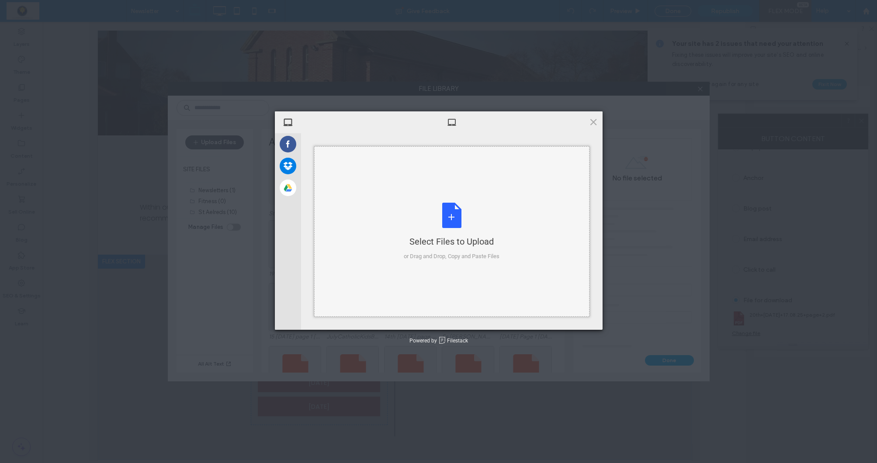
click at [445, 220] on div "Select Files to Upload or Drag and Drop, Copy and Paste Files" at bounding box center [452, 232] width 96 height 58
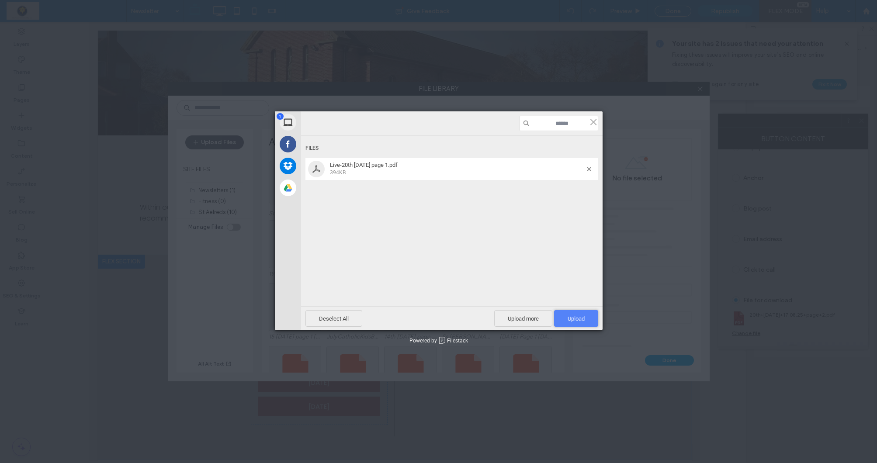
click at [577, 314] on span "Upload 1" at bounding box center [576, 318] width 44 height 17
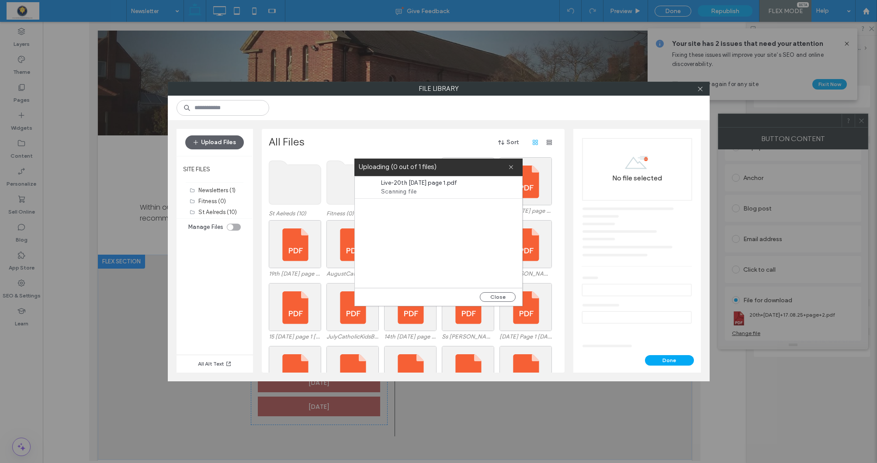
click at [513, 296] on button "Close" at bounding box center [498, 297] width 36 height 10
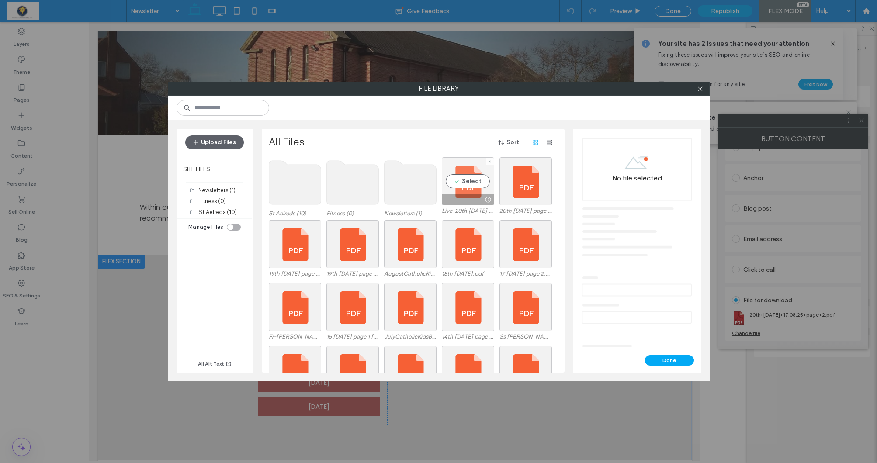
click at [470, 185] on div "Select" at bounding box center [468, 181] width 52 height 48
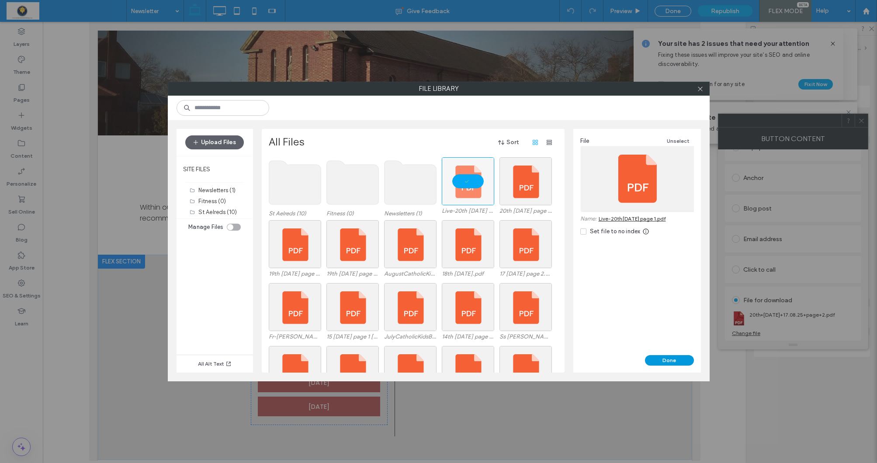
click at [668, 364] on button "Done" at bounding box center [669, 360] width 49 height 10
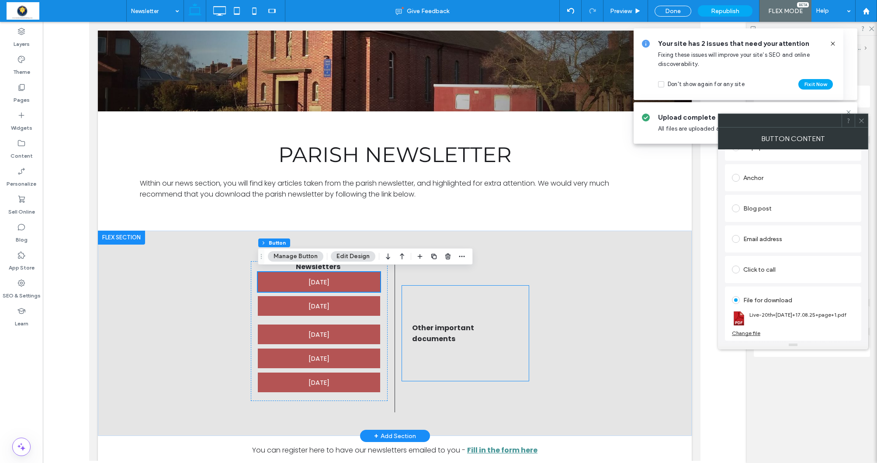
scroll to position [159, 0]
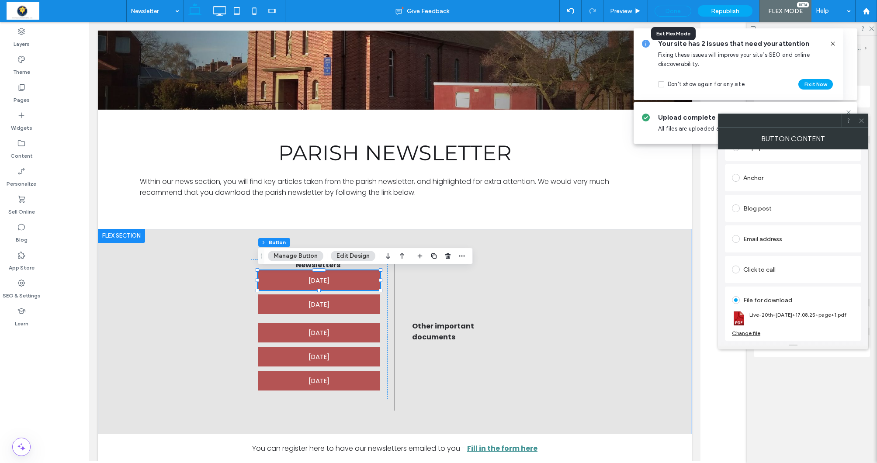
click at [667, 14] on div "Done" at bounding box center [673, 11] width 37 height 11
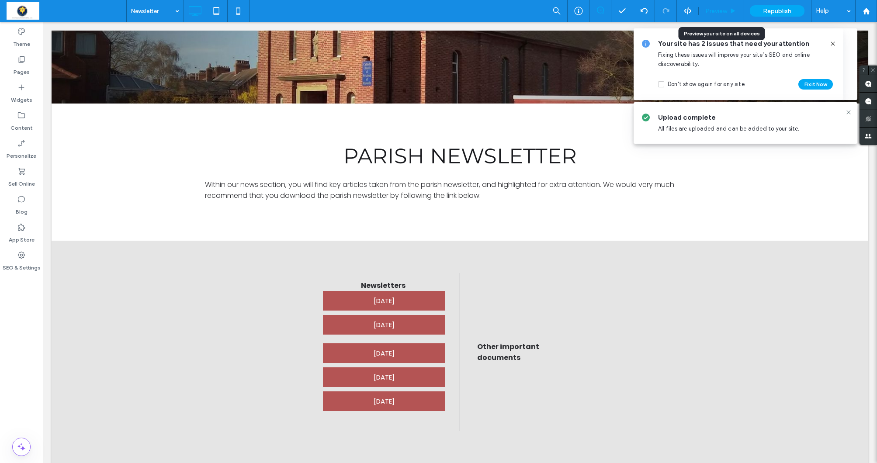
click at [725, 7] on span "Preview" at bounding box center [717, 10] width 22 height 7
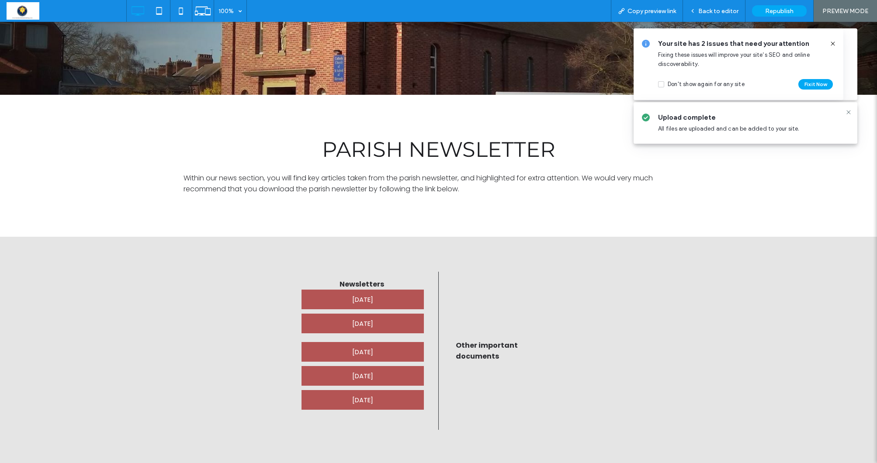
scroll to position [145, 0]
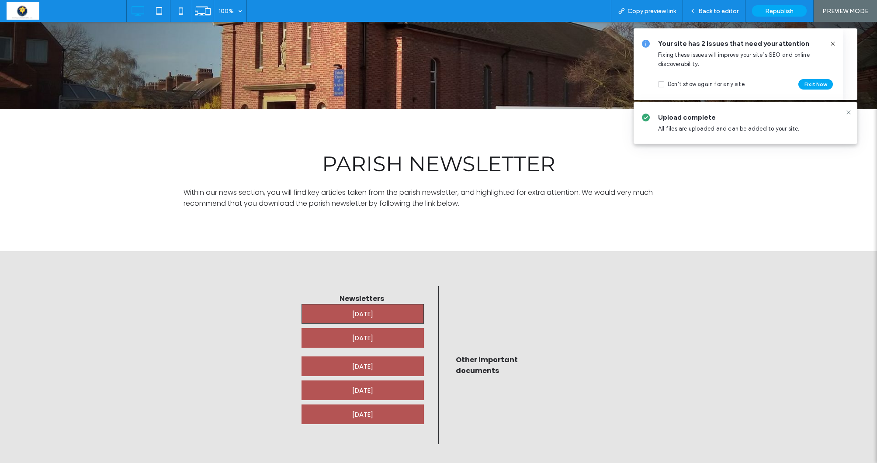
click at [373, 314] on span "17th August 2025" at bounding box center [362, 314] width 21 height 19
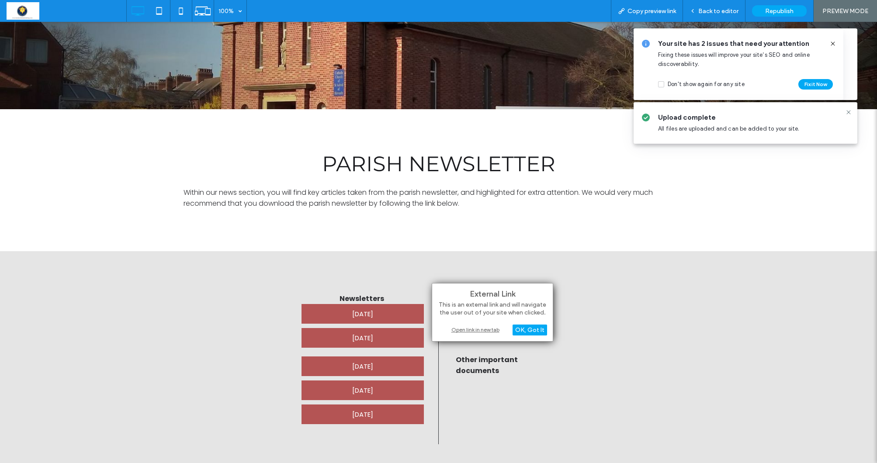
click at [453, 328] on div "Open link in new tab" at bounding box center [492, 329] width 109 height 9
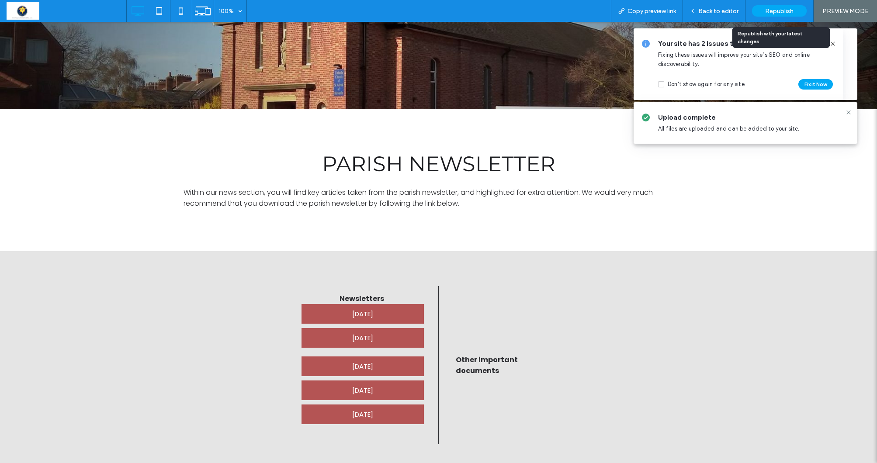
click at [768, 16] on div "Republish" at bounding box center [779, 10] width 55 height 11
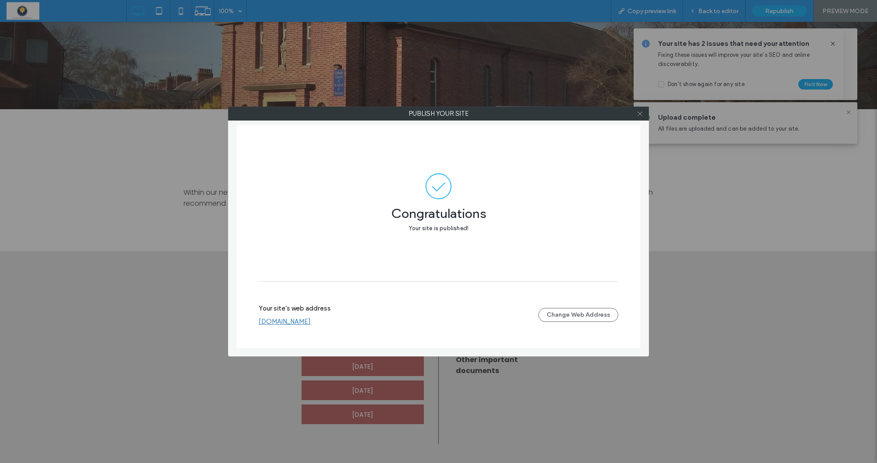
click at [638, 116] on use at bounding box center [640, 113] width 4 height 4
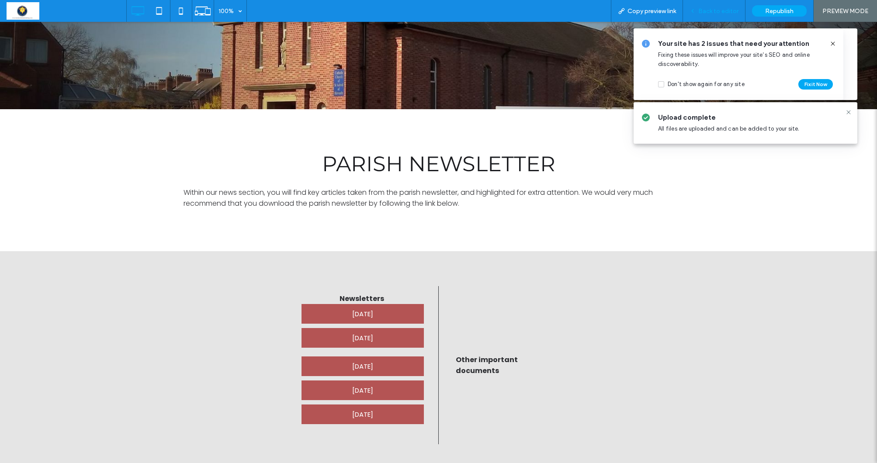
click at [704, 19] on div "Back to editor" at bounding box center [714, 11] width 63 height 22
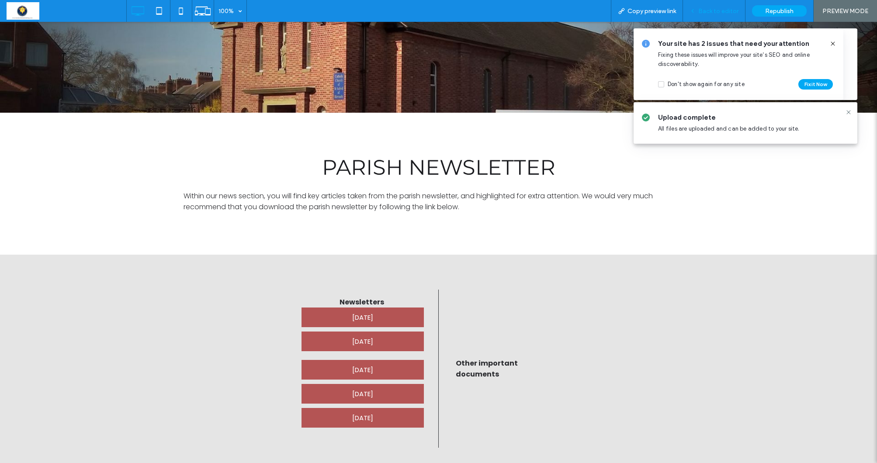
click at [711, 13] on span "Back to editor" at bounding box center [719, 10] width 40 height 7
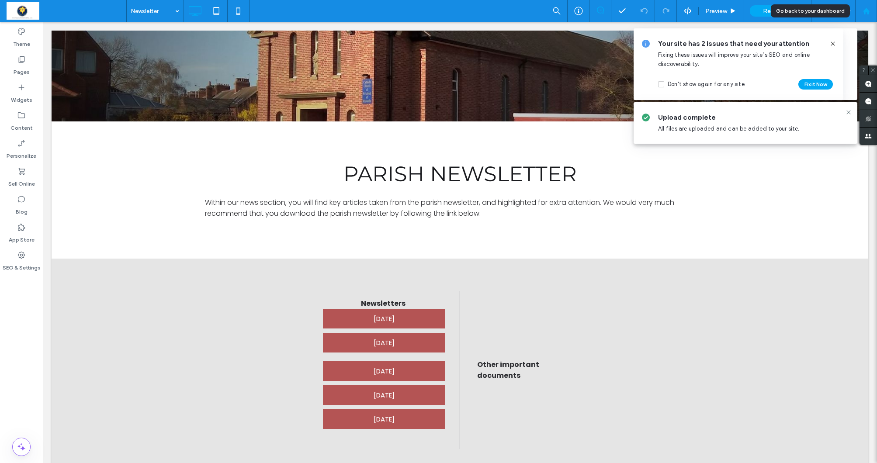
click at [869, 12] on use at bounding box center [866, 10] width 7 height 7
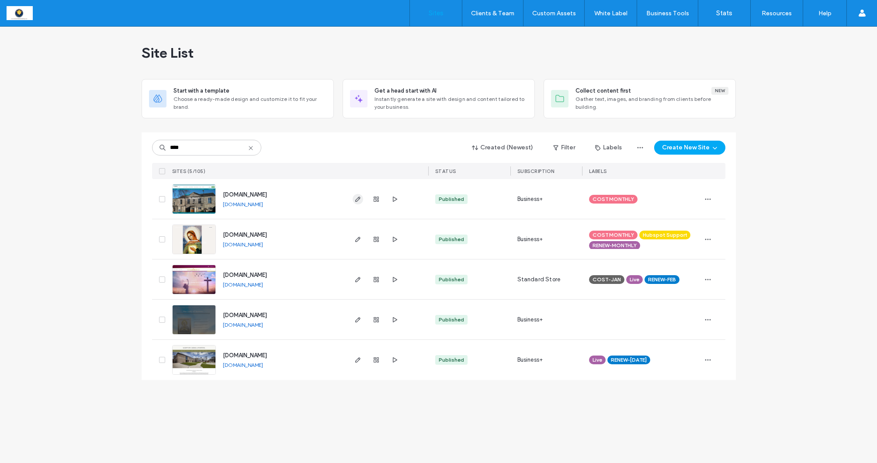
type input "****"
click at [357, 200] on icon "button" at bounding box center [358, 199] width 7 height 7
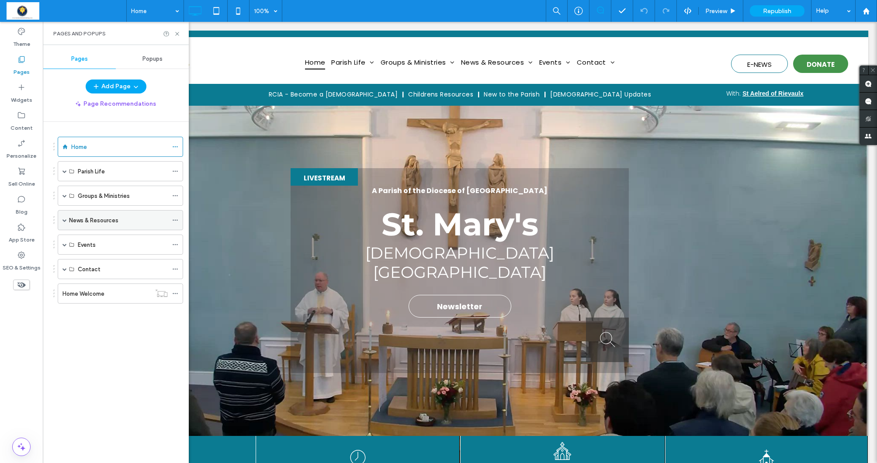
click at [63, 221] on span at bounding box center [65, 220] width 4 height 4
click at [81, 243] on span at bounding box center [80, 240] width 4 height 19
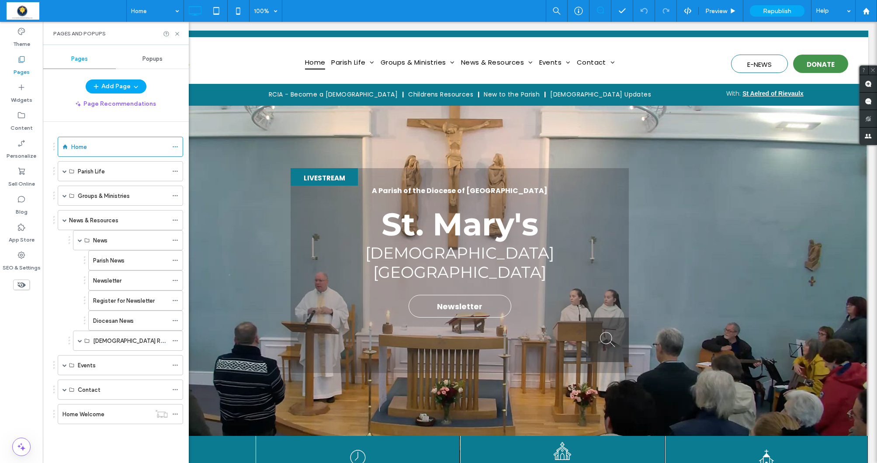
click at [107, 280] on label "Newsletter" at bounding box center [107, 280] width 28 height 15
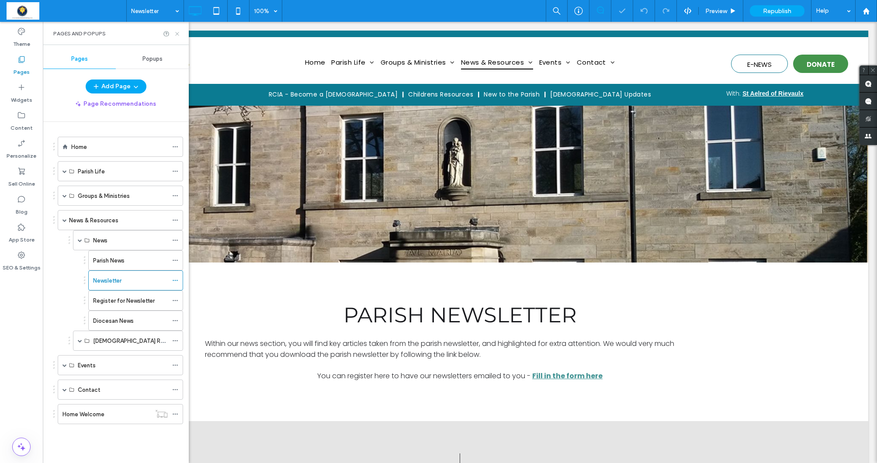
click at [174, 35] on icon at bounding box center [177, 34] width 7 height 7
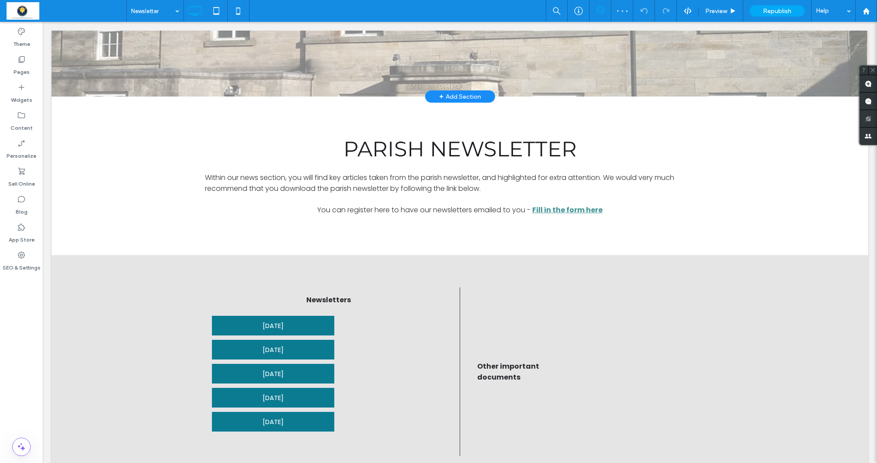
scroll to position [219, 0]
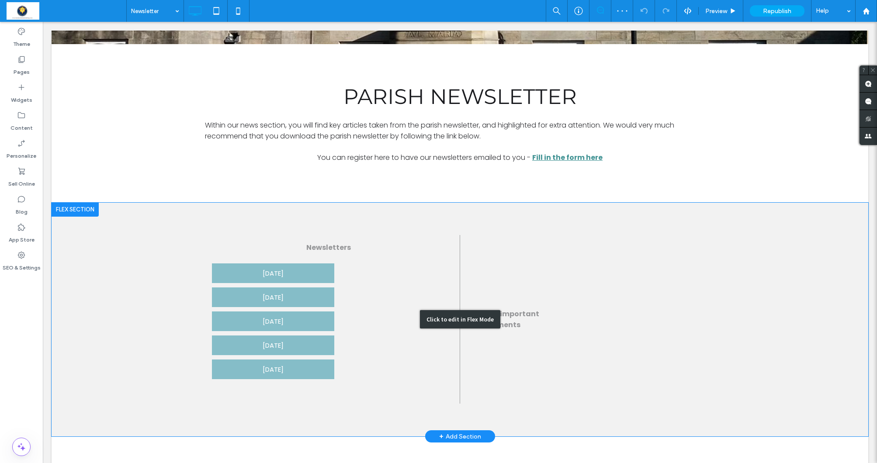
click at [247, 271] on div "Click to edit in Flex Mode" at bounding box center [460, 320] width 817 height 234
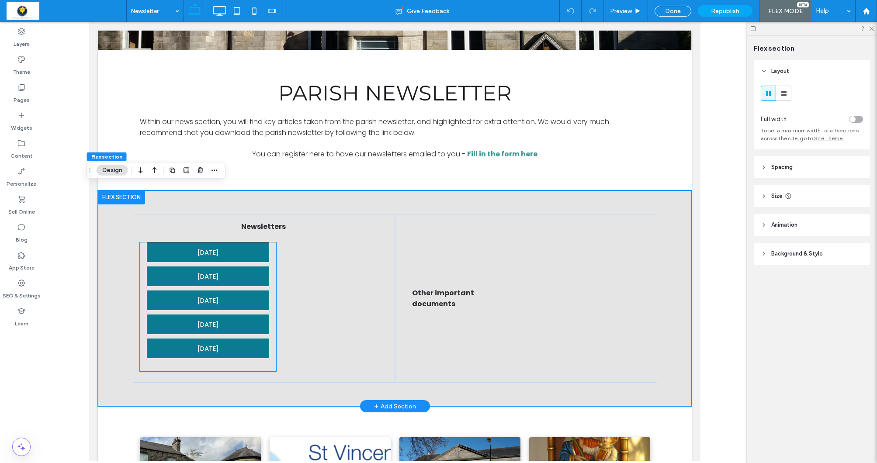
click at [216, 250] on span "17th August 2025" at bounding box center [208, 252] width 21 height 19
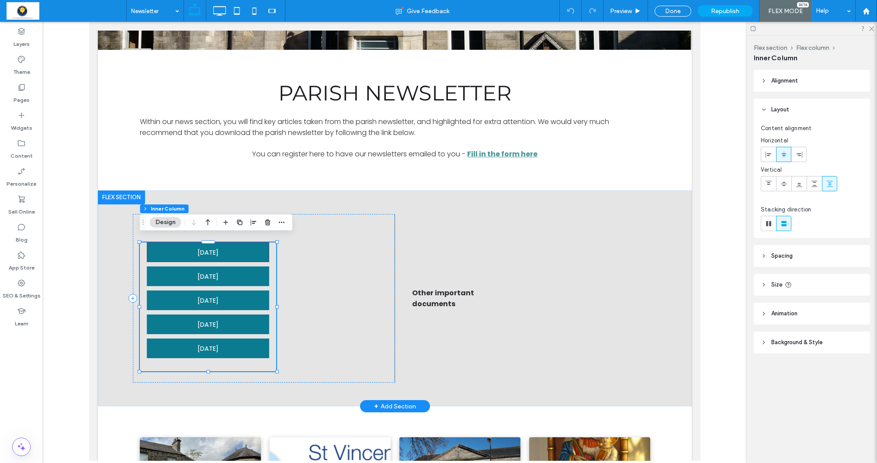
click at [216, 250] on span "17th August 2025" at bounding box center [208, 252] width 21 height 19
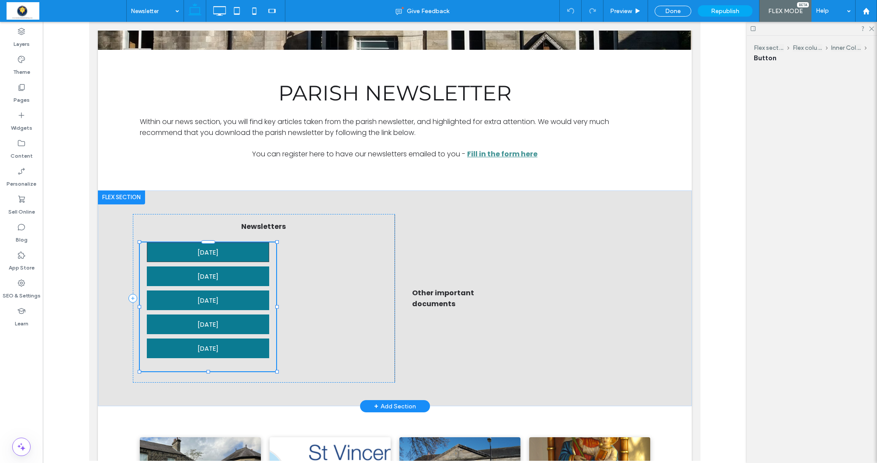
click at [216, 250] on div "17th August 2025" at bounding box center [208, 253] width 122 height 20
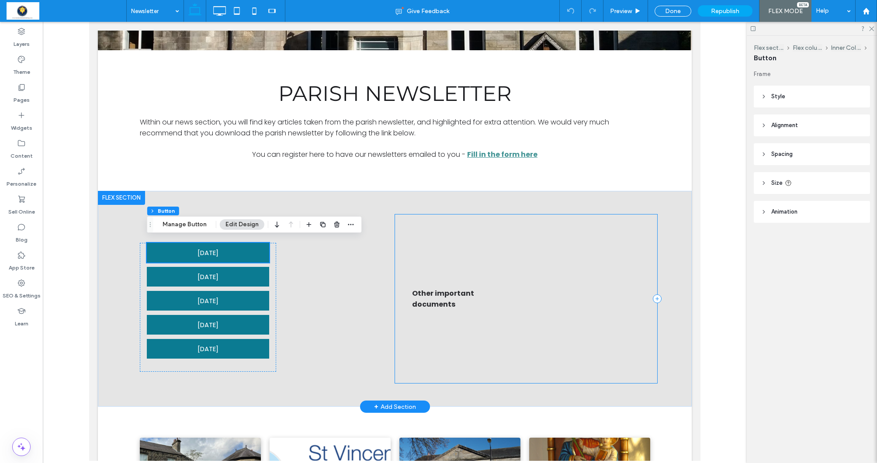
scroll to position [216, 0]
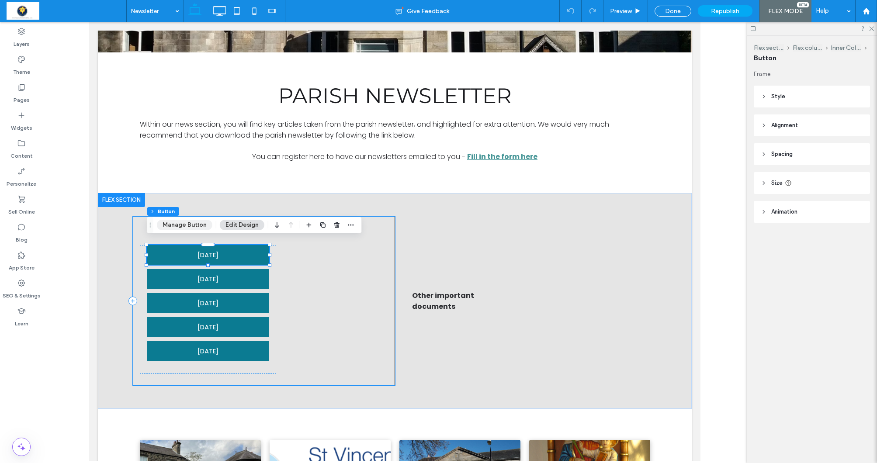
click at [194, 229] on button "Manage Button" at bounding box center [185, 225] width 56 height 10
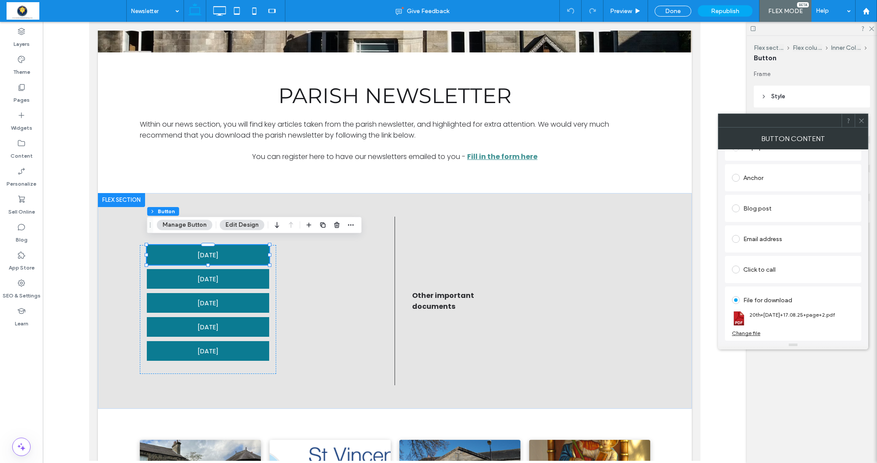
scroll to position [170, 0]
click at [737, 334] on div "Change file" at bounding box center [746, 333] width 28 height 7
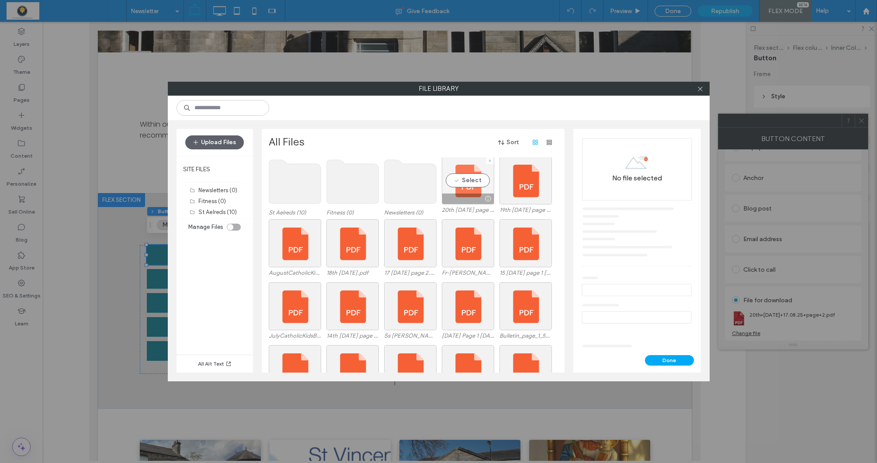
scroll to position [0, 0]
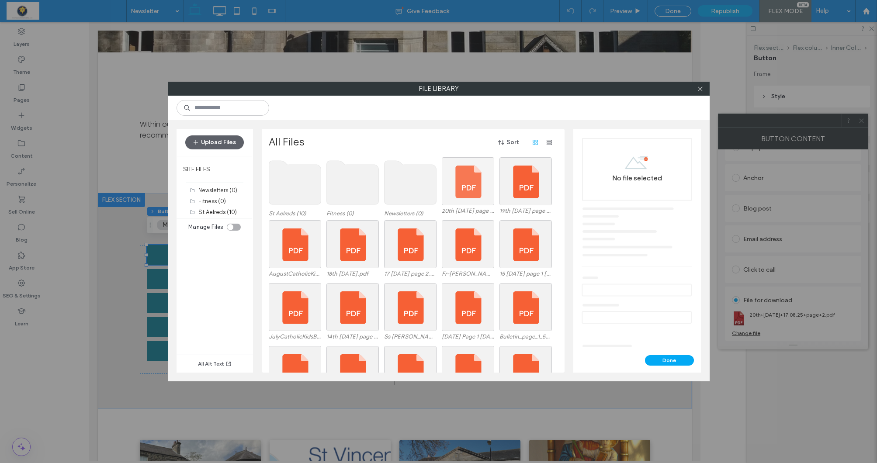
click at [473, 185] on div "St Aelreds (10) Fitness (0) Newsletters (0) 20th Sunday 17.08.25 page 2.pdf 19t…" at bounding box center [416, 265] width 294 height 216
click at [478, 184] on div "Select" at bounding box center [468, 181] width 52 height 48
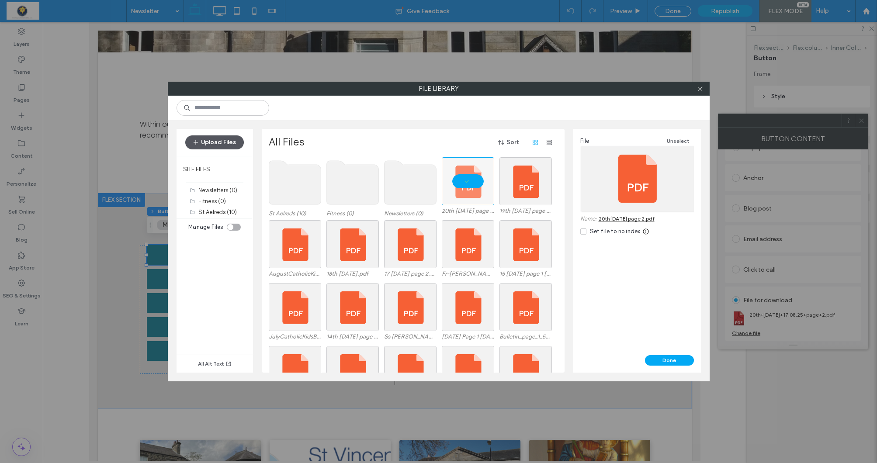
click at [223, 141] on button "Upload Files" at bounding box center [214, 143] width 59 height 14
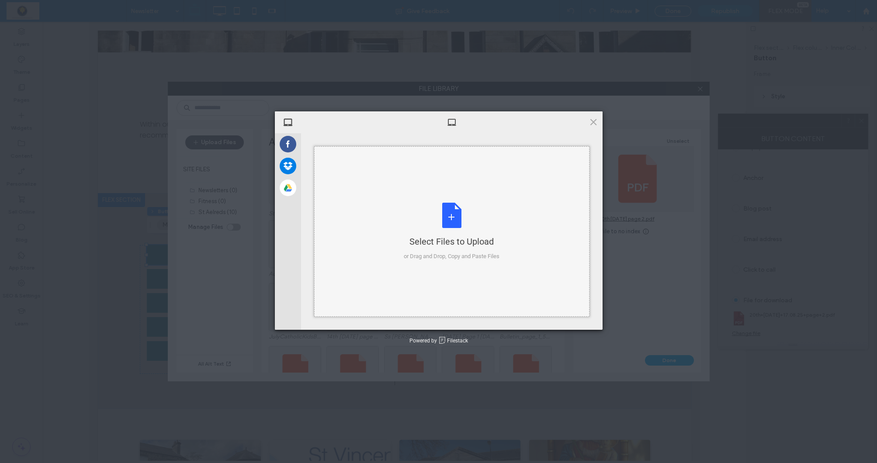
click at [448, 214] on div "Select Files to Upload or Drag and Drop, Copy and Paste Files" at bounding box center [452, 232] width 96 height 58
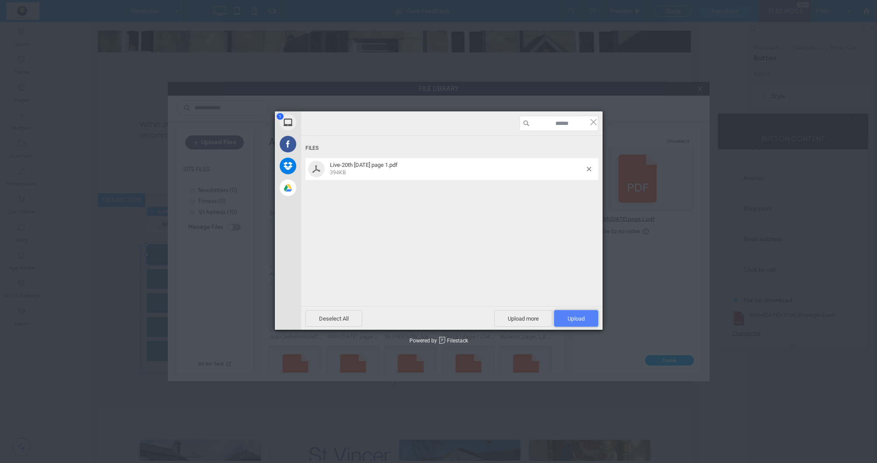
click at [586, 322] on span "Upload 1" at bounding box center [576, 318] width 44 height 17
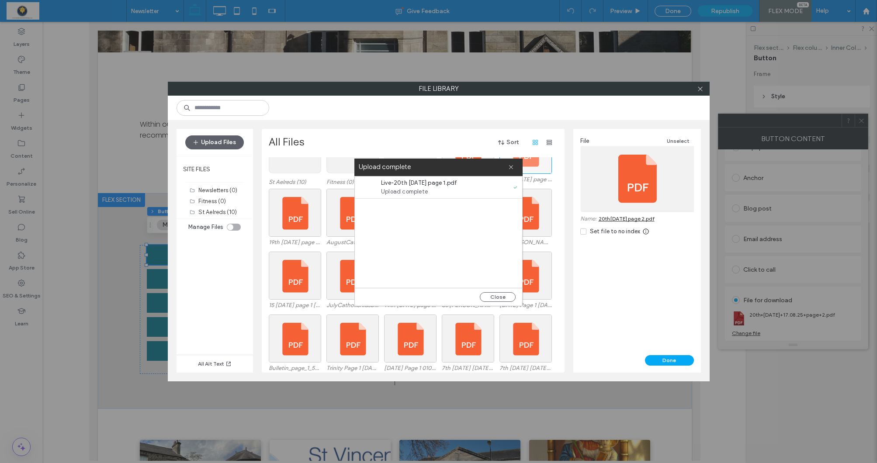
scroll to position [37, 0]
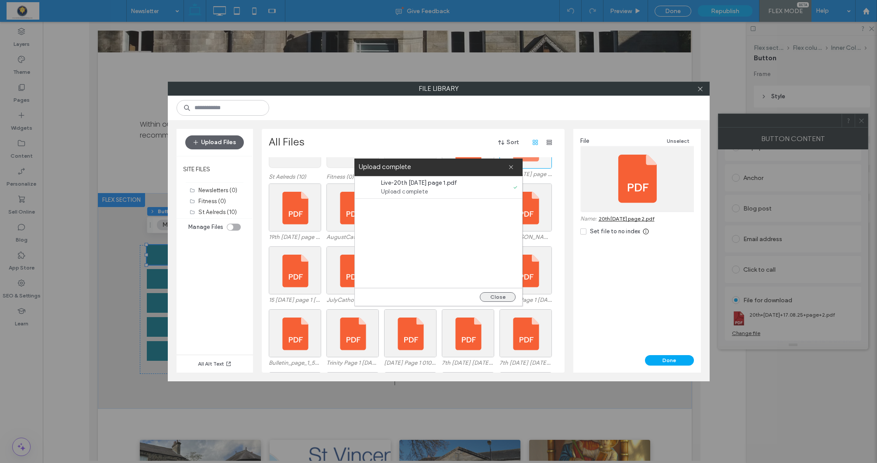
click at [504, 297] on button "Close" at bounding box center [498, 297] width 36 height 10
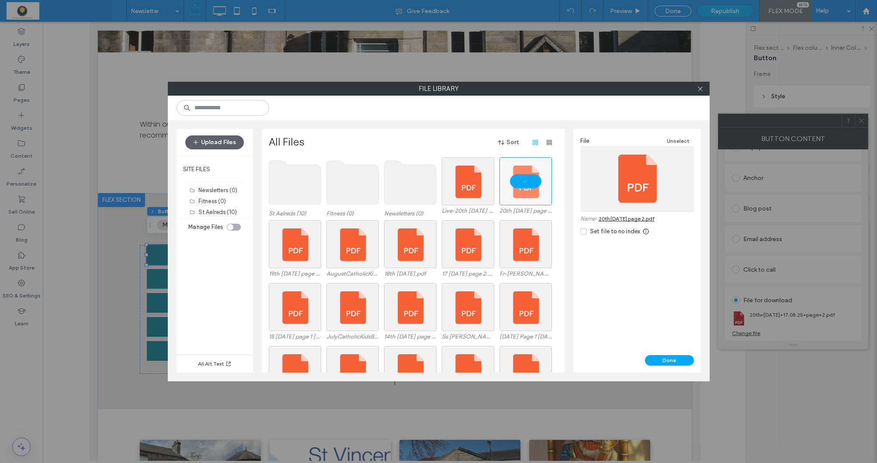
scroll to position [0, 0]
click at [472, 179] on div "Select" at bounding box center [468, 181] width 52 height 48
click at [675, 363] on button "Done" at bounding box center [669, 360] width 49 height 10
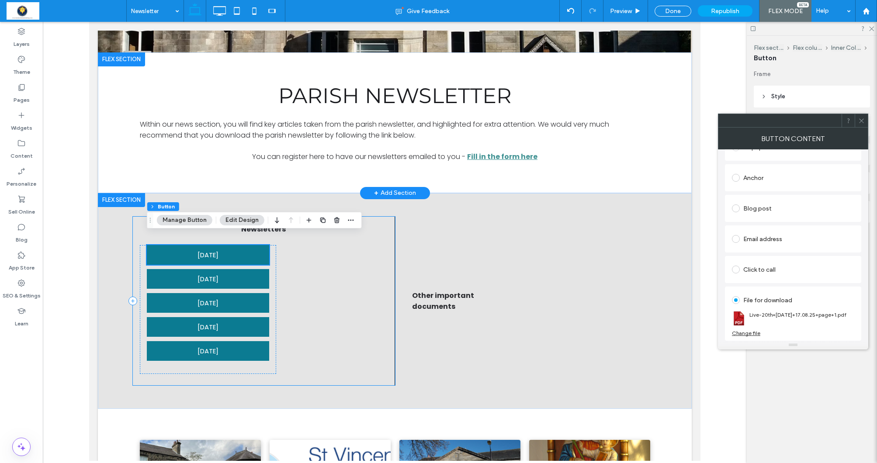
scroll to position [221, 0]
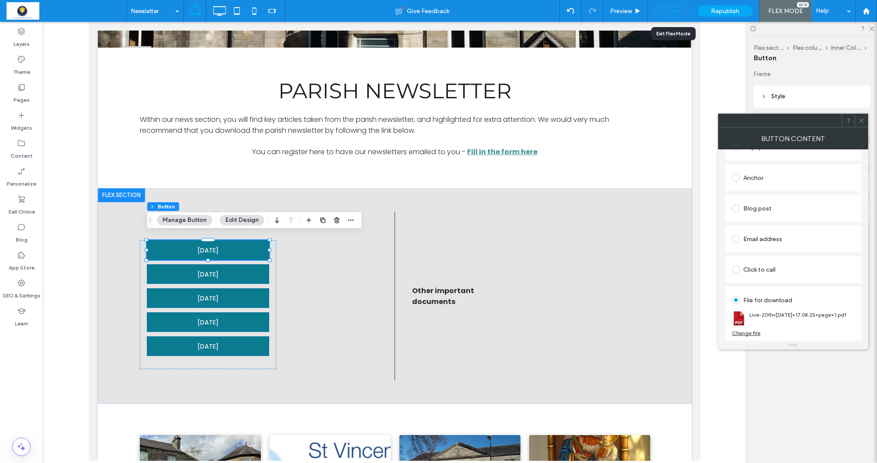
click at [680, 9] on div "Done" at bounding box center [673, 11] width 37 height 11
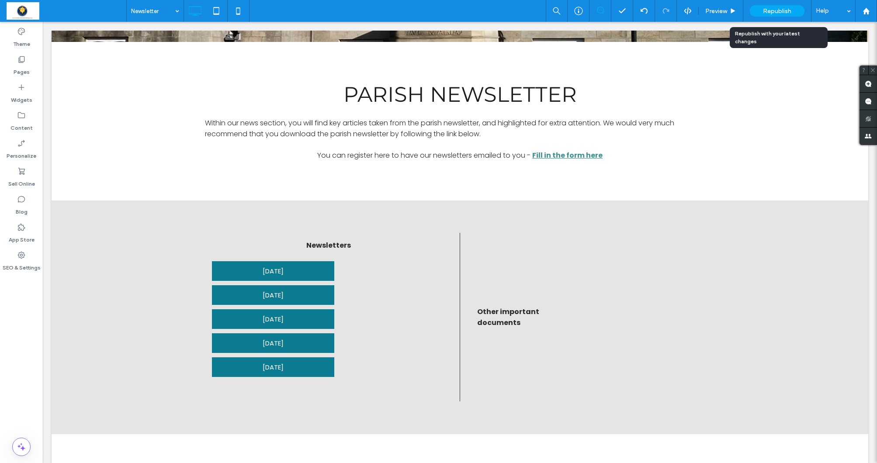
click at [768, 14] on span "Republish" at bounding box center [777, 10] width 28 height 7
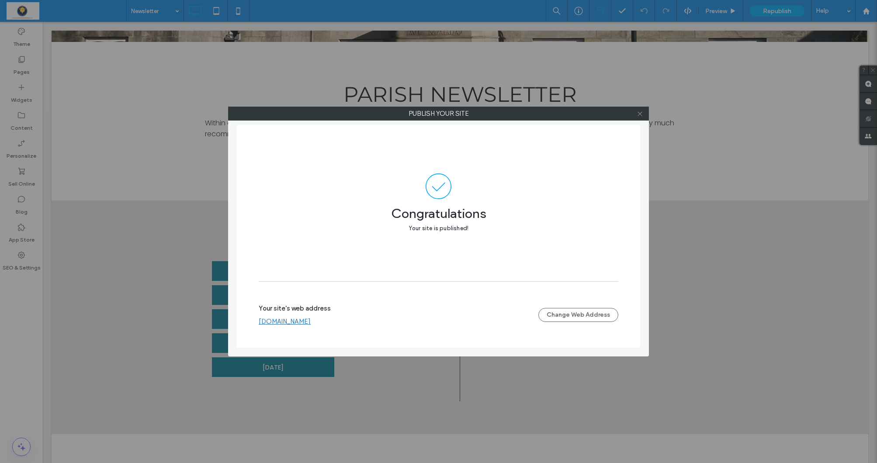
click at [639, 114] on icon at bounding box center [640, 114] width 7 height 7
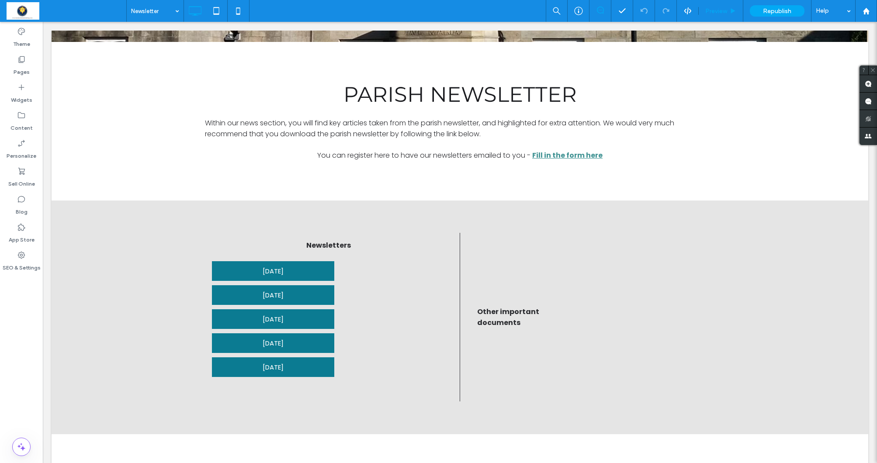
click at [727, 6] on div "Preview" at bounding box center [721, 11] width 45 height 22
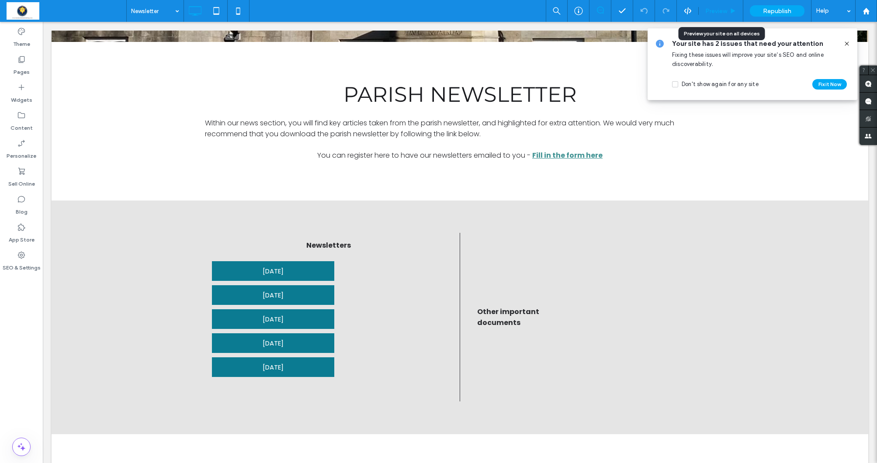
click at [722, 11] on span "Preview" at bounding box center [717, 10] width 22 height 7
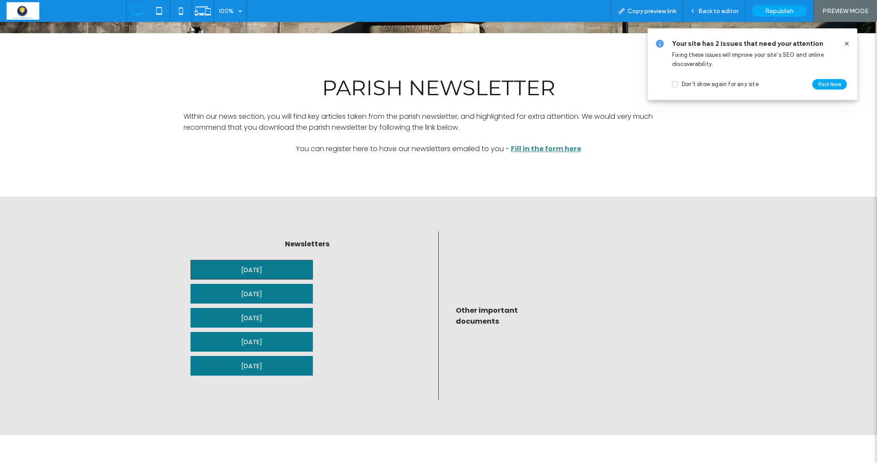
click at [262, 269] on span "17th August 2025" at bounding box center [251, 270] width 21 height 19
click at [364, 282] on div "Open link in new tab" at bounding box center [381, 285] width 109 height 9
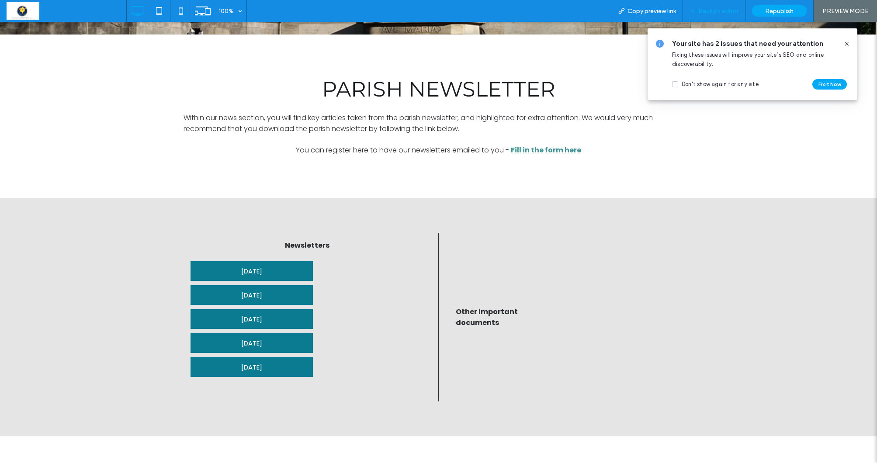
click at [715, 14] on span "Back to editor" at bounding box center [719, 10] width 40 height 7
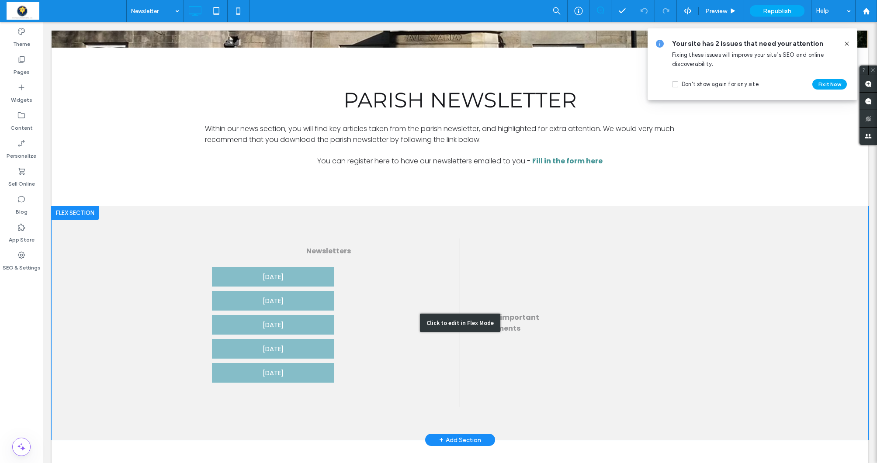
click at [283, 262] on div "Click to edit in Flex Mode" at bounding box center [460, 323] width 817 height 234
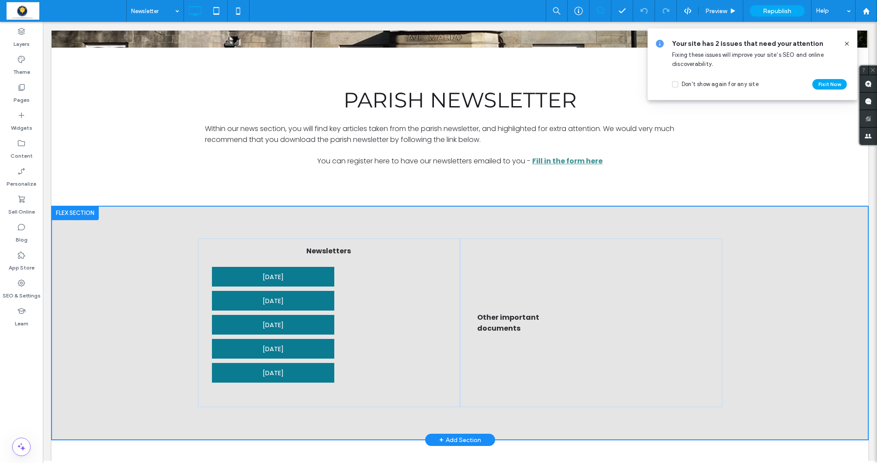
scroll to position [221, 0]
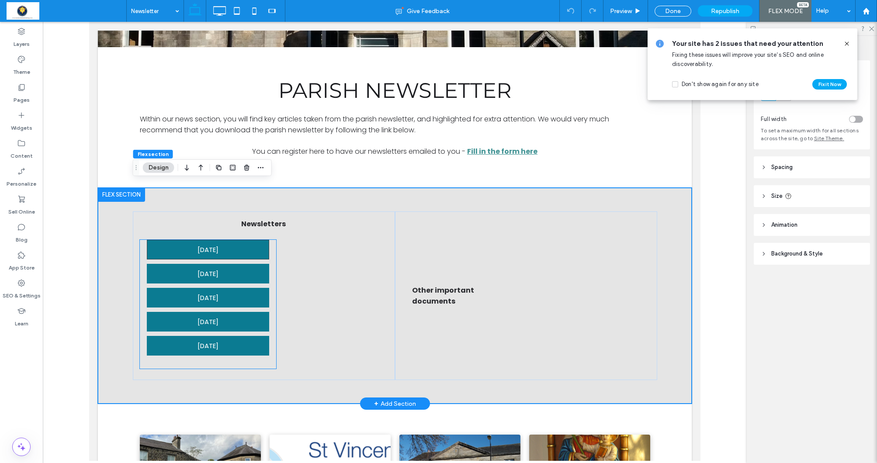
click at [235, 243] on link "17th August 2025" at bounding box center [208, 250] width 122 height 20
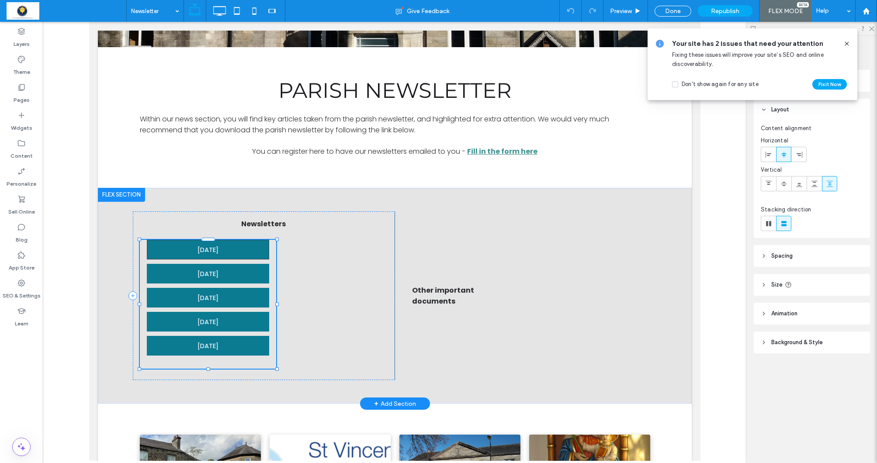
click at [235, 243] on link "17th August 2025" at bounding box center [208, 250] width 122 height 20
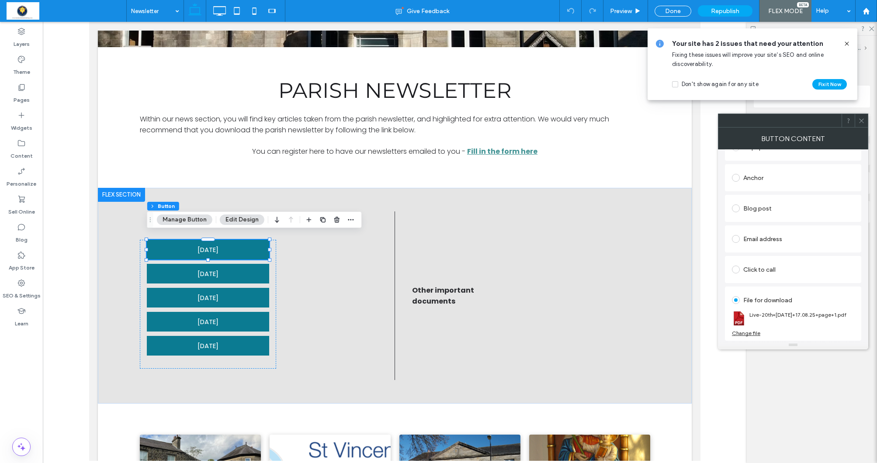
scroll to position [170, 0]
click at [748, 332] on div "Change file" at bounding box center [746, 333] width 28 height 7
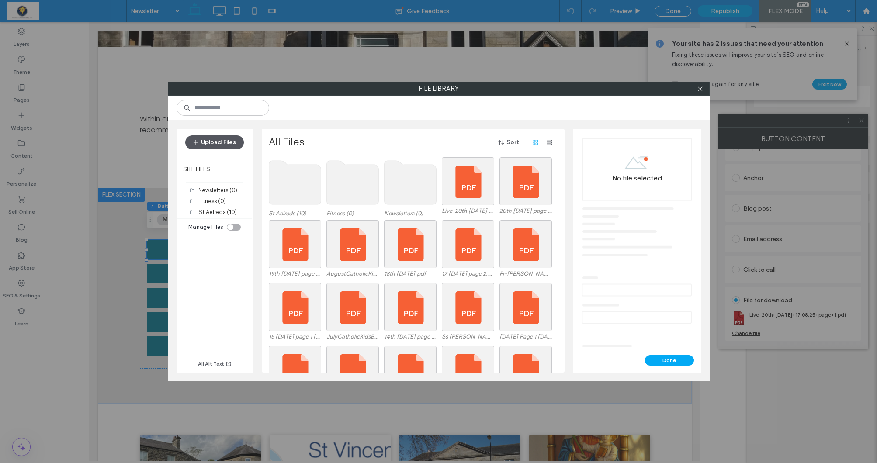
click at [215, 142] on button "Upload Files" at bounding box center [214, 143] width 59 height 14
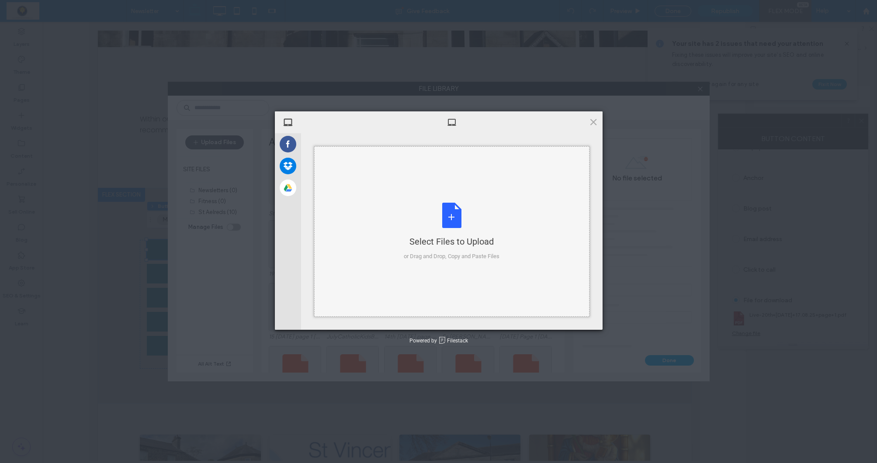
click at [456, 213] on div "Select Files to Upload or Drag and Drop, Copy and Paste Files" at bounding box center [452, 232] width 96 height 58
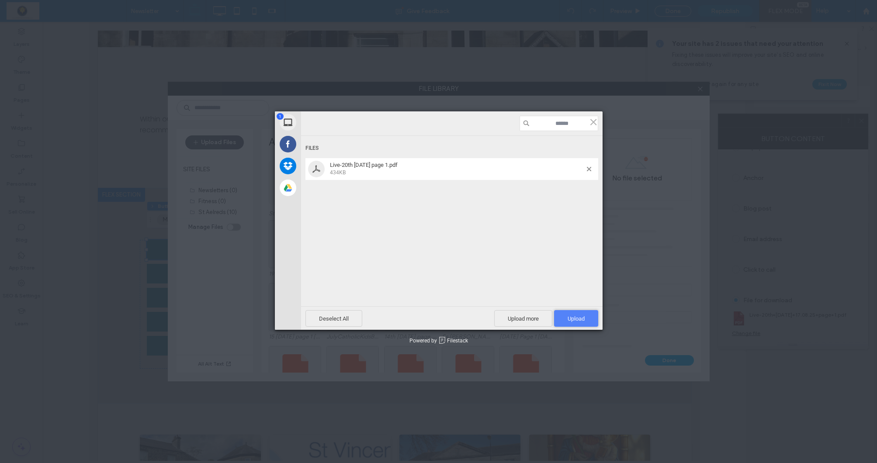
click at [570, 318] on span "Upload 1" at bounding box center [576, 319] width 17 height 7
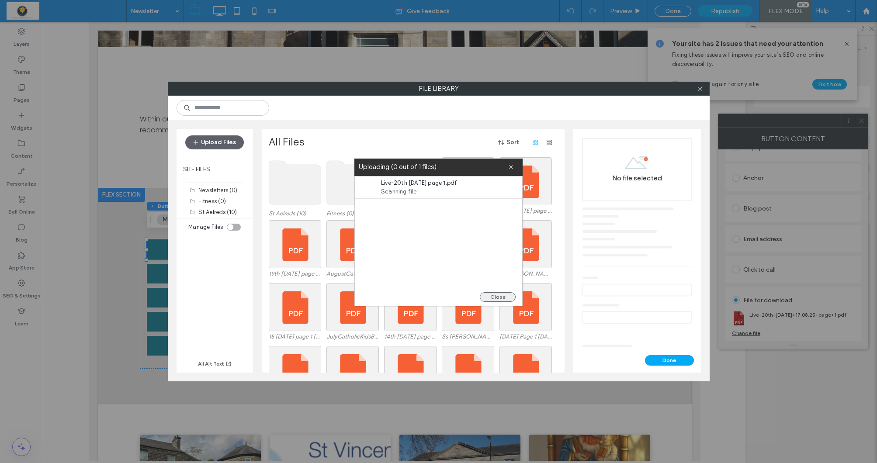
click at [493, 299] on button "Close" at bounding box center [498, 297] width 36 height 10
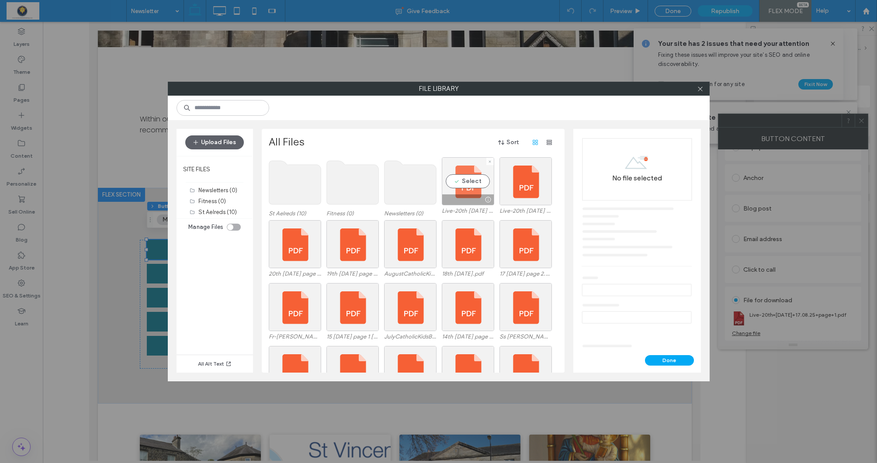
click at [464, 182] on div "Select" at bounding box center [468, 181] width 52 height 48
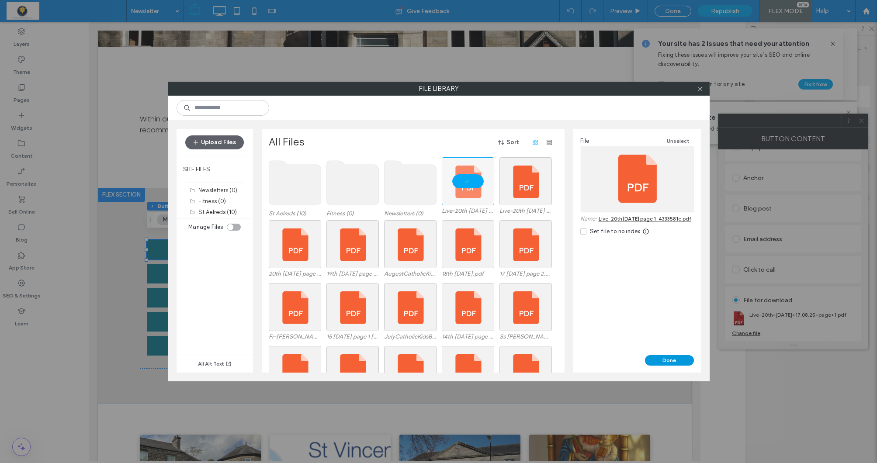
click at [667, 360] on button "Done" at bounding box center [669, 360] width 49 height 10
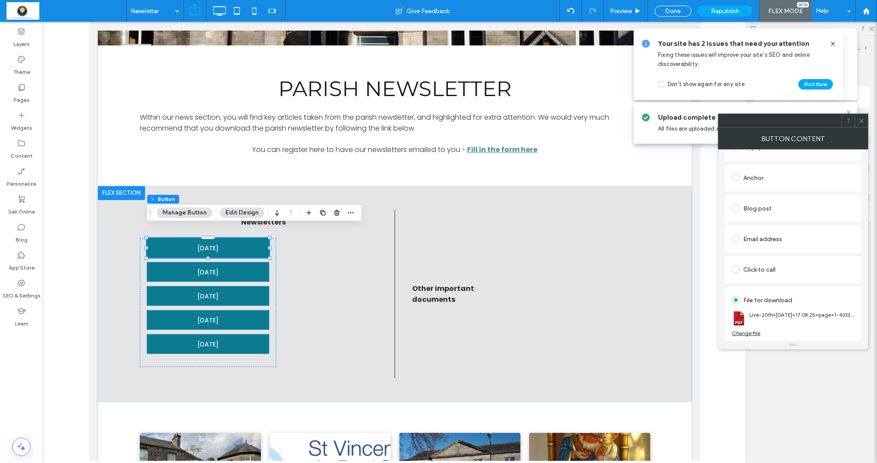
scroll to position [220, 0]
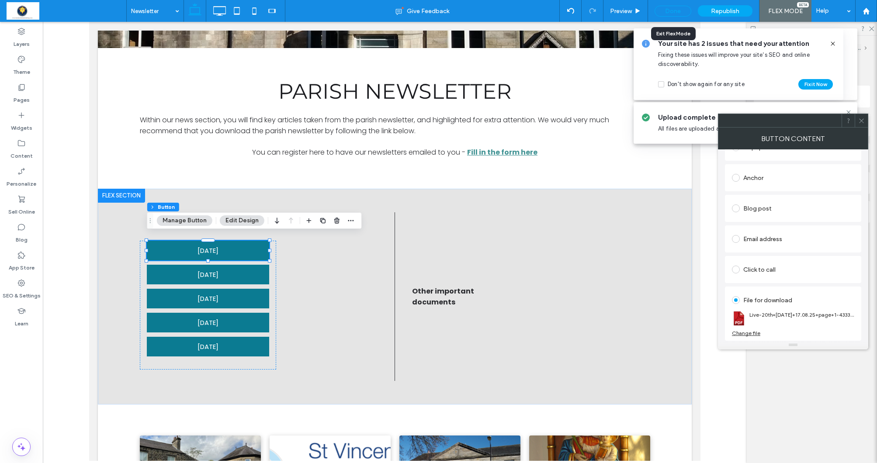
click at [663, 8] on div "Done" at bounding box center [673, 11] width 37 height 11
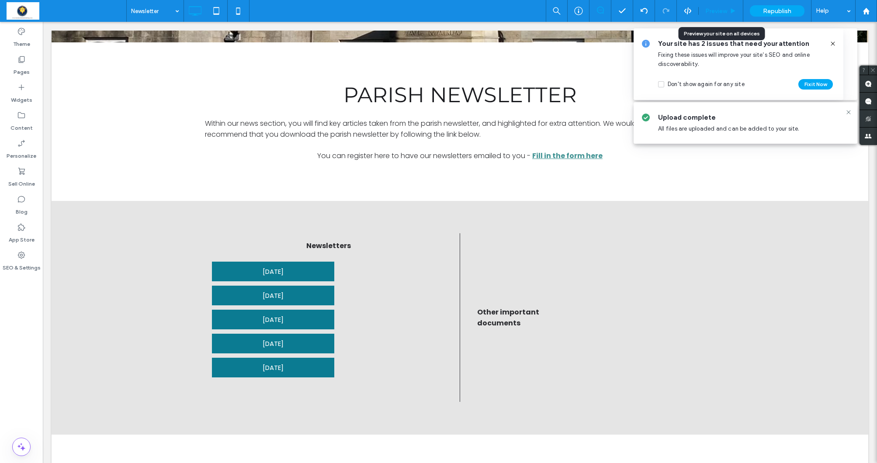
click at [713, 12] on span "Preview" at bounding box center [717, 10] width 22 height 7
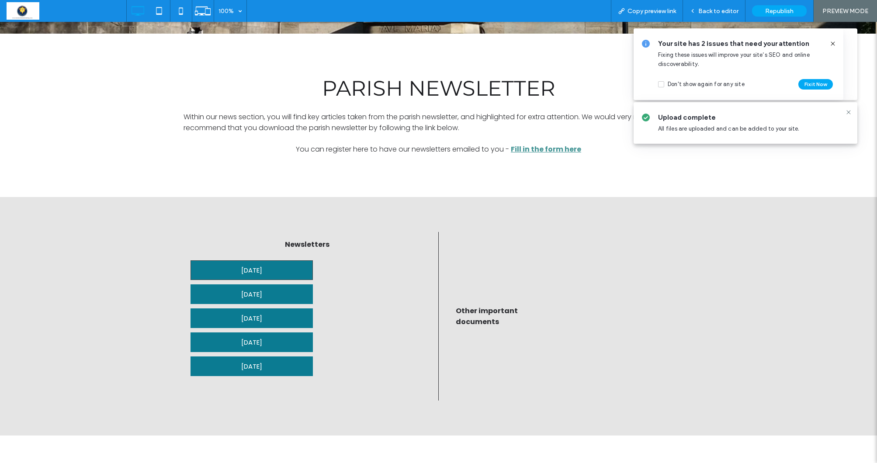
click at [262, 269] on span "17th August 2025" at bounding box center [251, 270] width 21 height 19
click at [374, 283] on div "Open link in new tab" at bounding box center [381, 286] width 109 height 9
click at [832, 46] on icon at bounding box center [833, 43] width 7 height 7
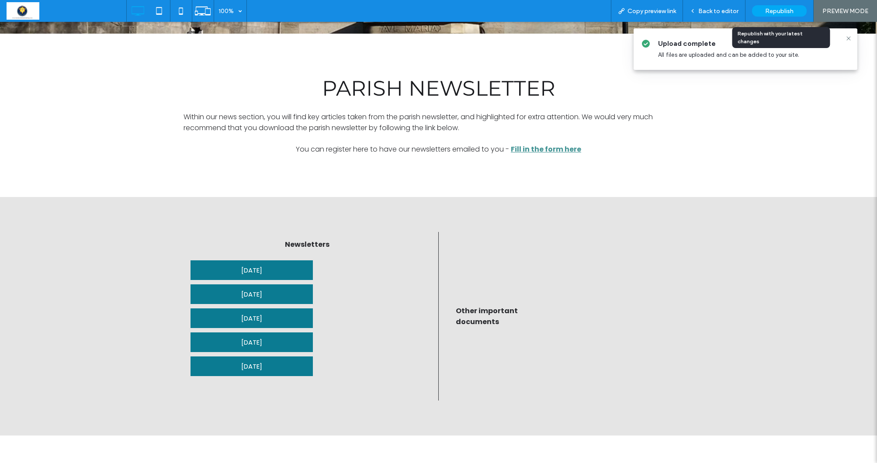
click at [788, 9] on span "Republish" at bounding box center [779, 10] width 28 height 7
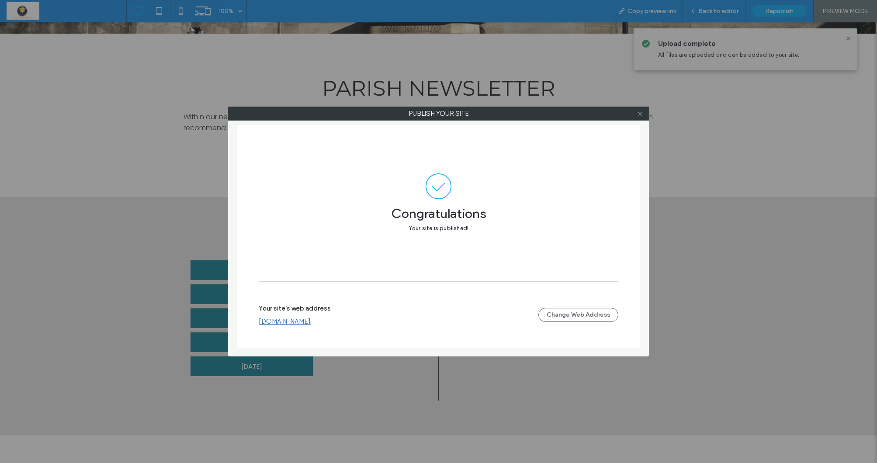
click at [639, 115] on icon at bounding box center [640, 114] width 7 height 7
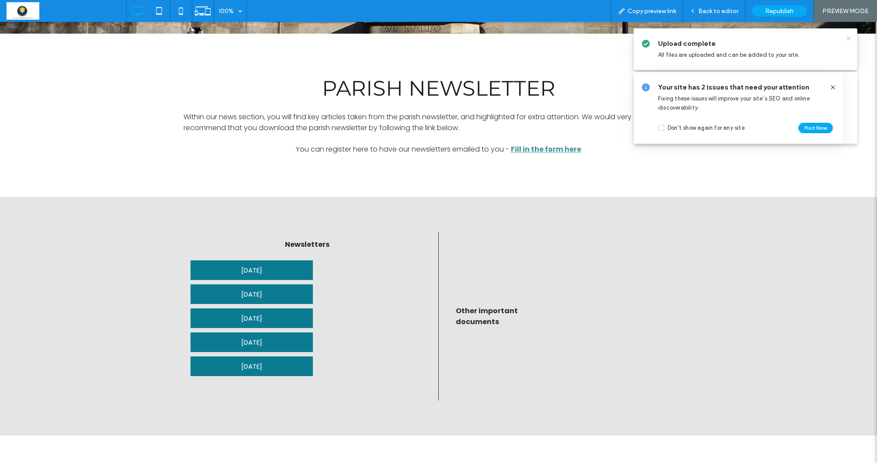
click at [846, 41] on icon at bounding box center [848, 38] width 7 height 7
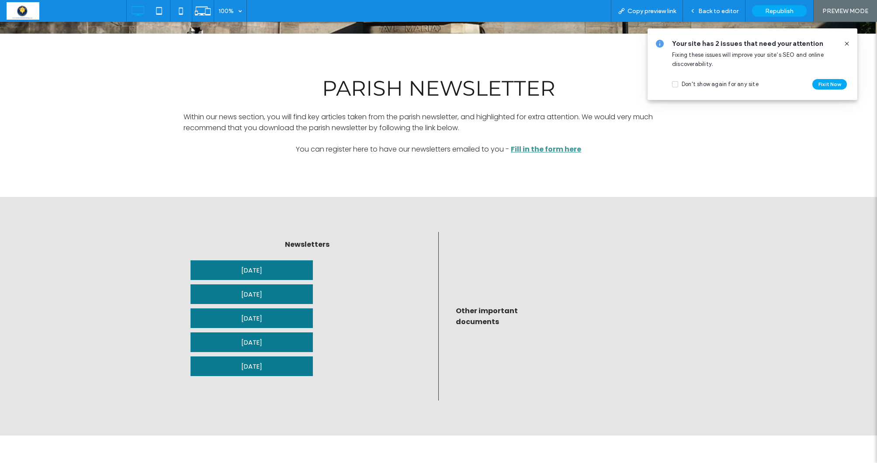
click at [849, 42] on icon at bounding box center [847, 43] width 7 height 7
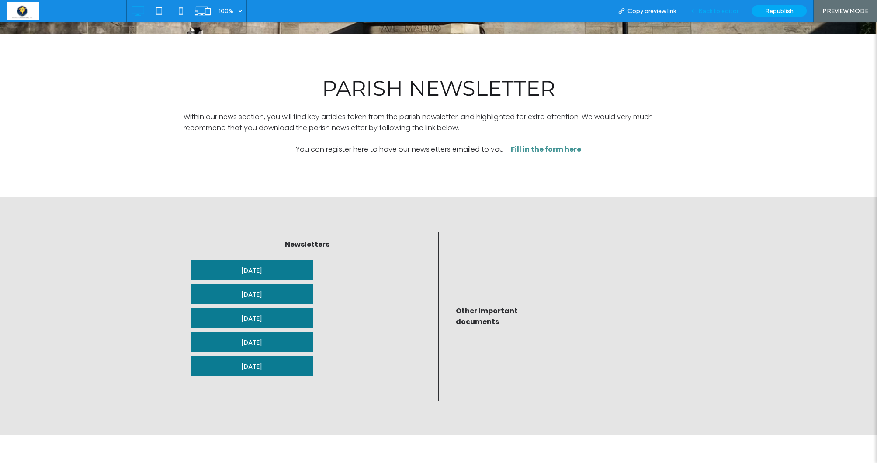
click at [725, 14] on span "Back to editor" at bounding box center [719, 10] width 40 height 7
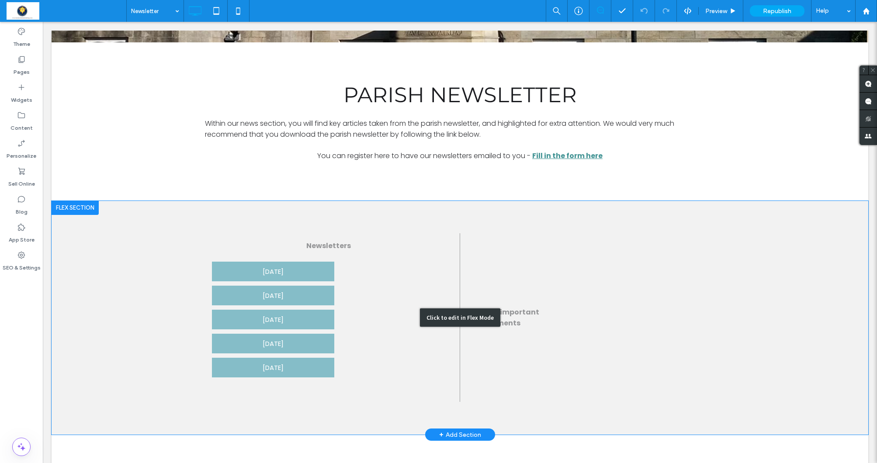
drag, startPoint x: 280, startPoint y: 275, endPoint x: 232, endPoint y: 275, distance: 48.1
click at [280, 275] on div "Click to edit in Flex Mode" at bounding box center [460, 318] width 817 height 234
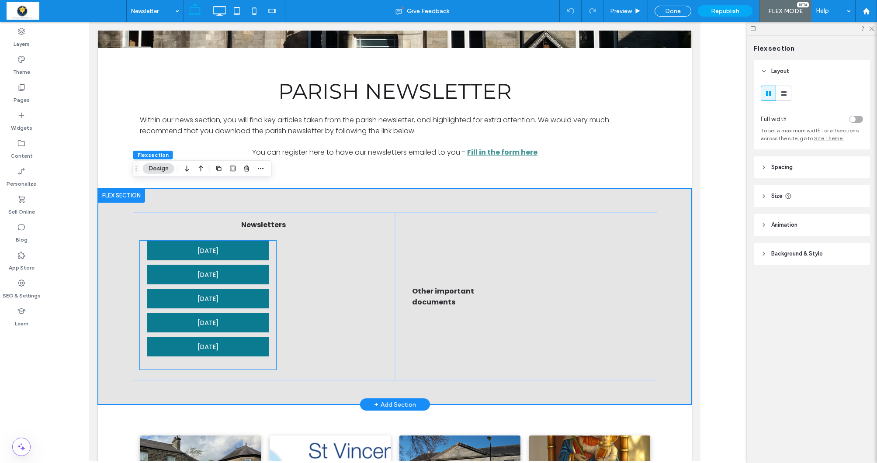
click at [246, 247] on link "17th August 2025" at bounding box center [208, 251] width 122 height 20
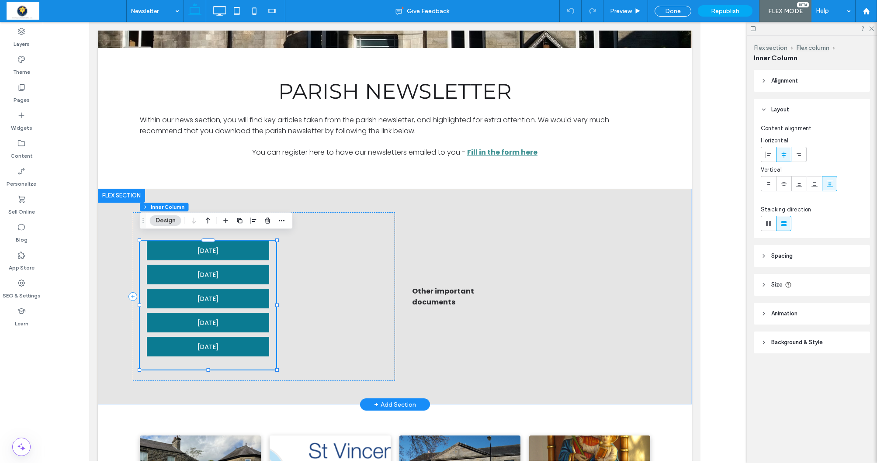
click at [246, 247] on link "17th August 2025" at bounding box center [208, 251] width 122 height 20
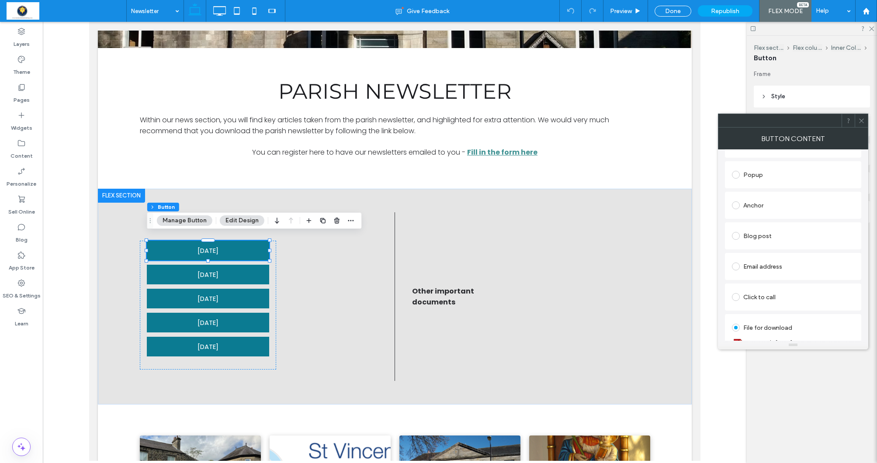
scroll to position [170, 0]
click at [753, 334] on div "Change file" at bounding box center [746, 333] width 28 height 7
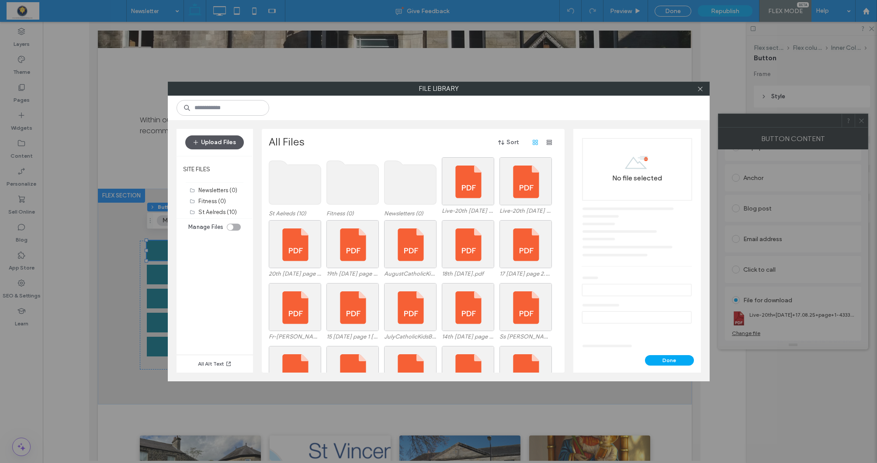
click at [221, 145] on button "Upload Files" at bounding box center [214, 143] width 59 height 14
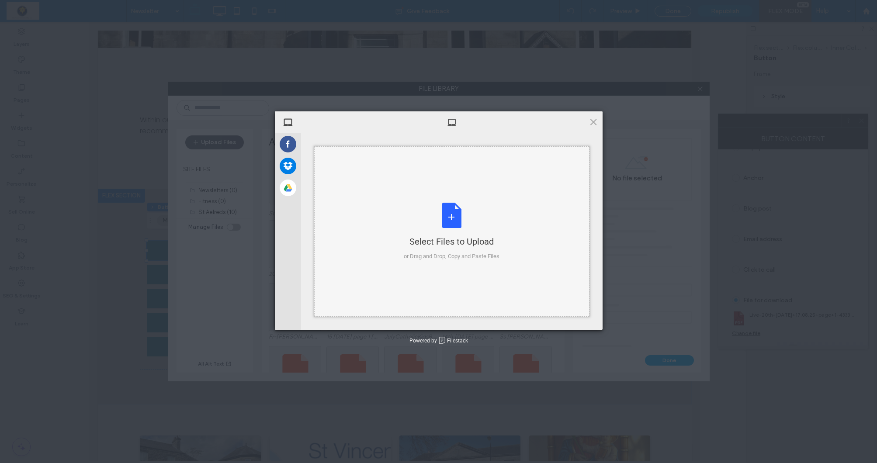
click at [457, 222] on div "Select Files to Upload or Drag and Drop, Copy and Paste Files" at bounding box center [452, 232] width 96 height 58
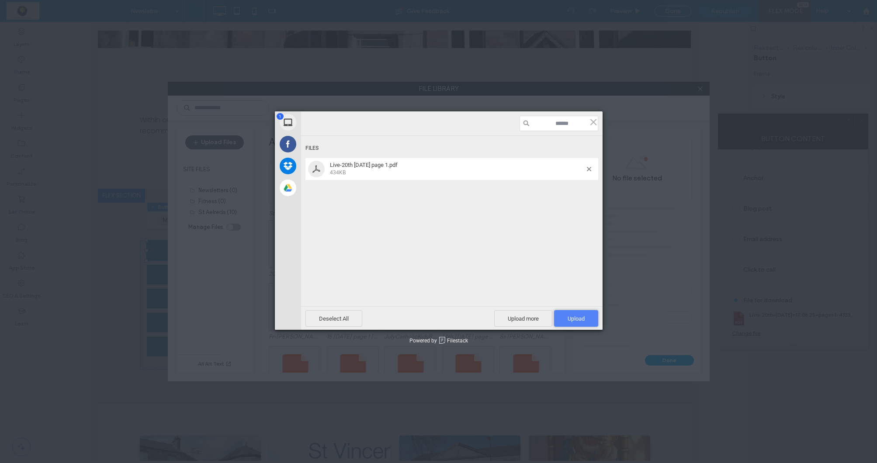
click at [564, 313] on span "Upload 1" at bounding box center [576, 318] width 44 height 17
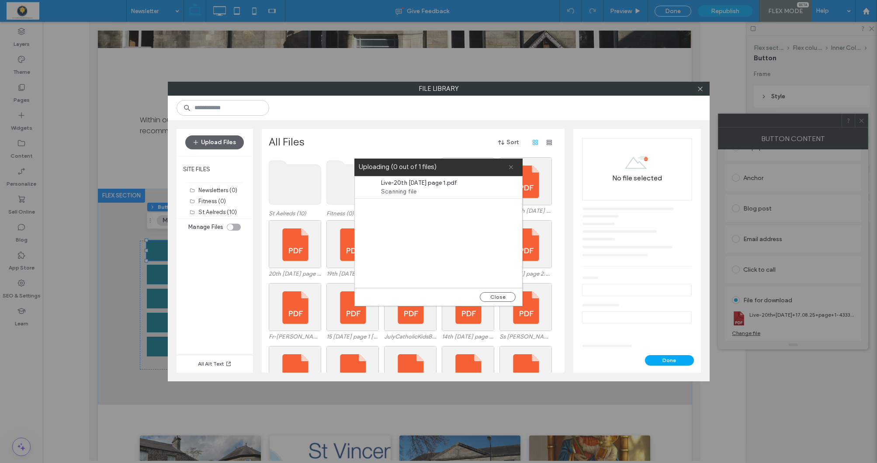
click at [509, 166] on icon at bounding box center [511, 167] width 6 height 6
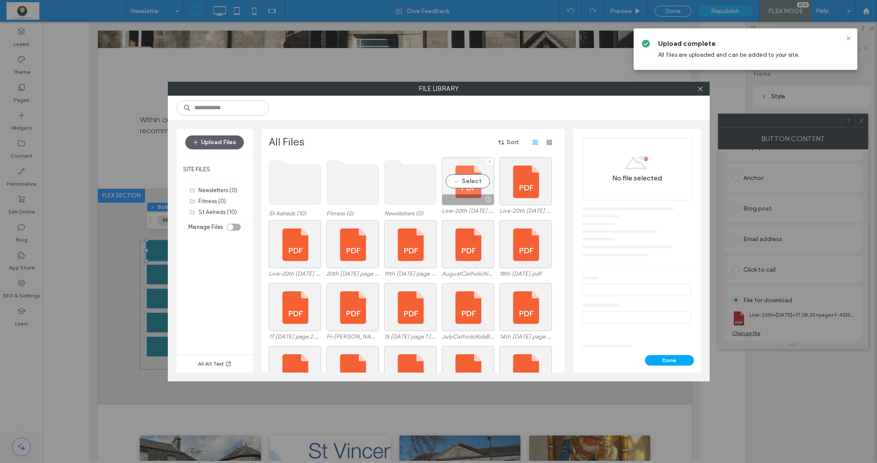
click at [472, 181] on div "Select" at bounding box center [468, 181] width 52 height 48
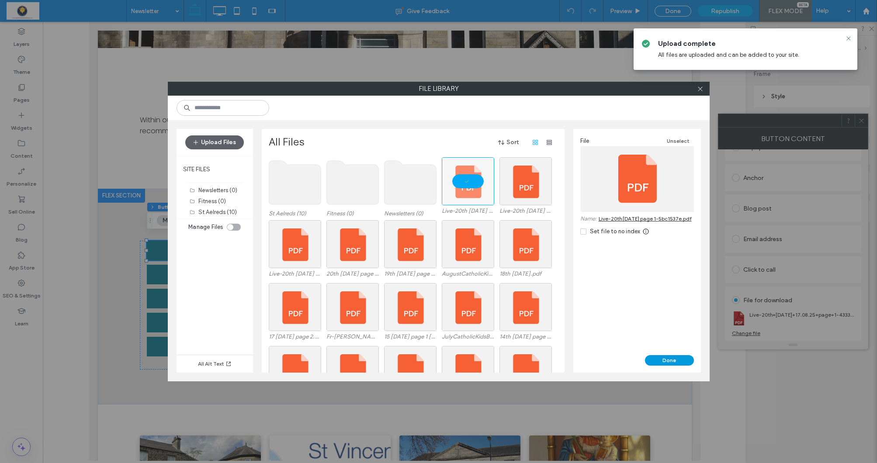
click at [661, 362] on button "Done" at bounding box center [669, 360] width 49 height 10
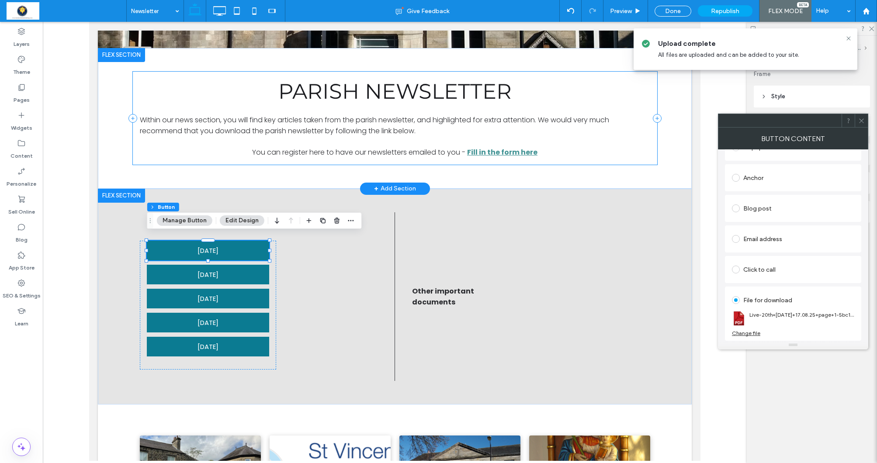
scroll to position [235, 0]
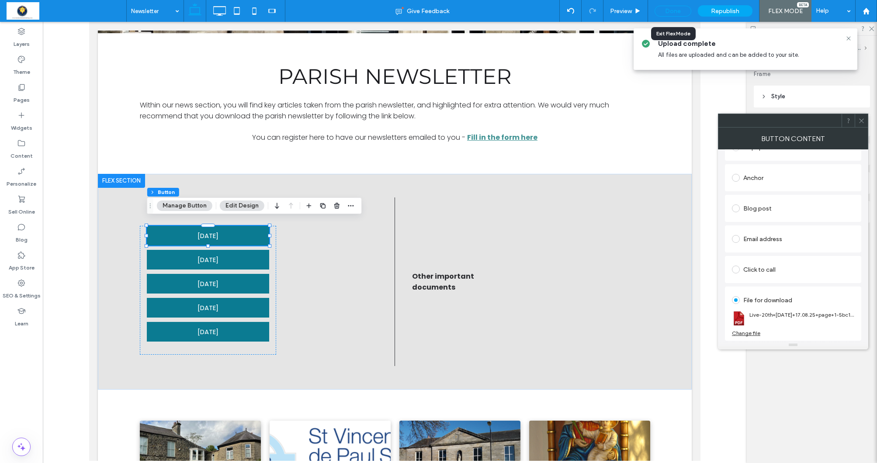
click at [663, 10] on div "Done" at bounding box center [673, 11] width 37 height 11
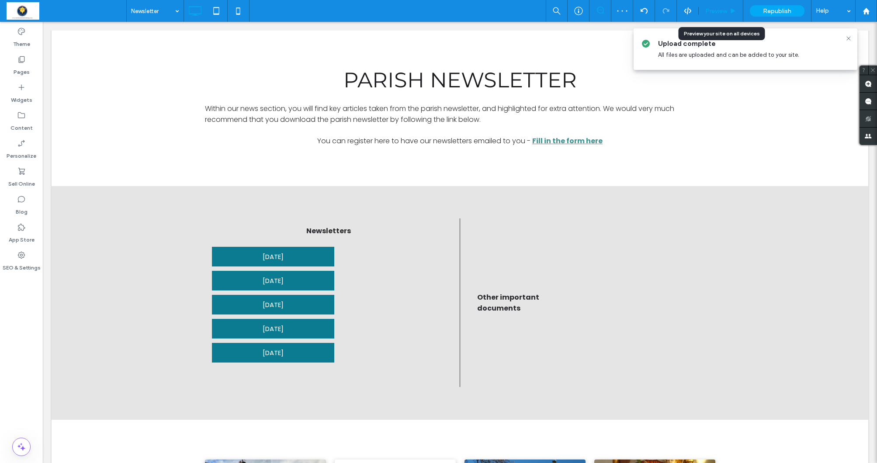
click at [720, 13] on span "Preview" at bounding box center [717, 10] width 22 height 7
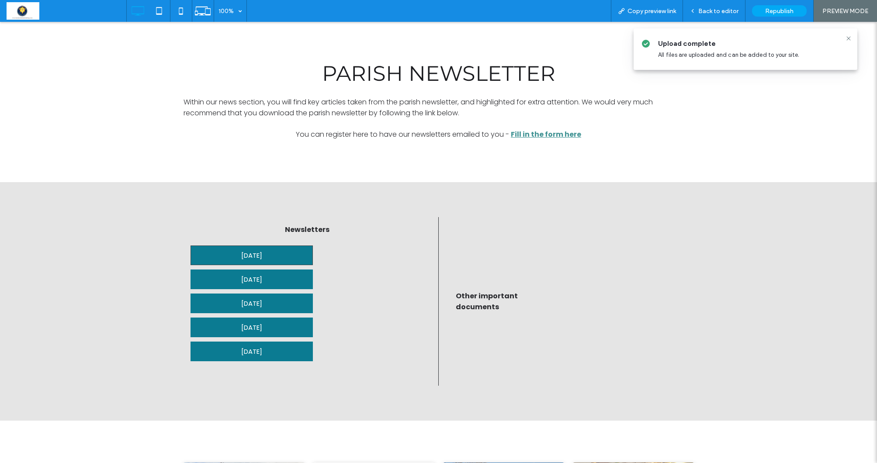
click at [261, 254] on span "17th August 2025" at bounding box center [251, 255] width 21 height 19
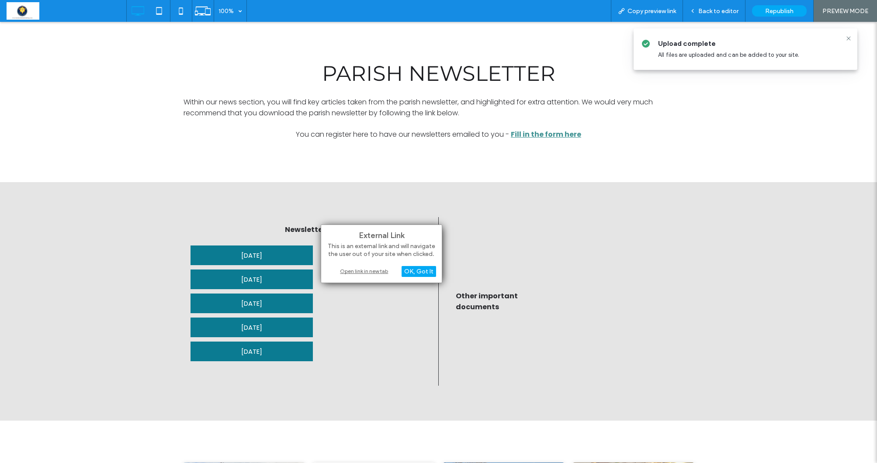
click at [350, 271] on div "Open link in new tab" at bounding box center [381, 271] width 109 height 9
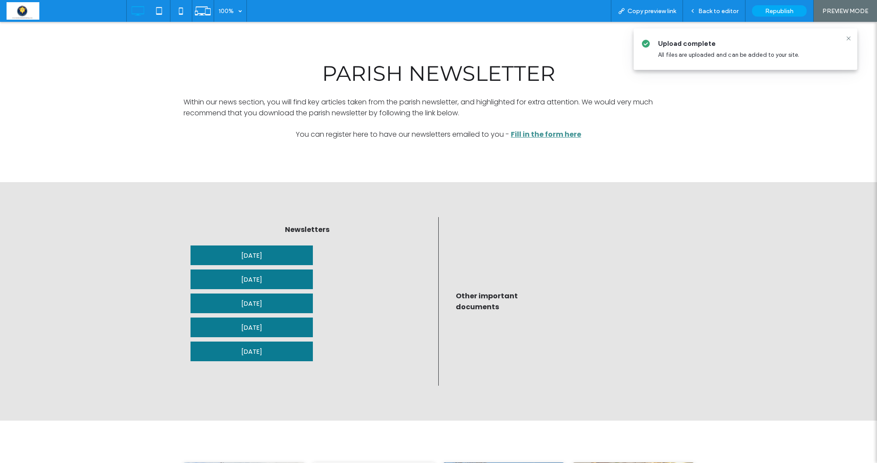
drag, startPoint x: 271, startPoint y: 241, endPoint x: 266, endPoint y: 240, distance: 5.3
click at [271, 241] on div "Newsletters 17th August 2025 10th August 2025 3rd Aug 2025 25th July 2025 20th …" at bounding box center [308, 301] width 262 height 169
click at [703, 17] on div "Back to editor" at bounding box center [714, 11] width 63 height 22
click at [695, 19] on div "Back to editor" at bounding box center [714, 11] width 63 height 22
click at [709, 11] on span "Back to editor" at bounding box center [719, 10] width 40 height 7
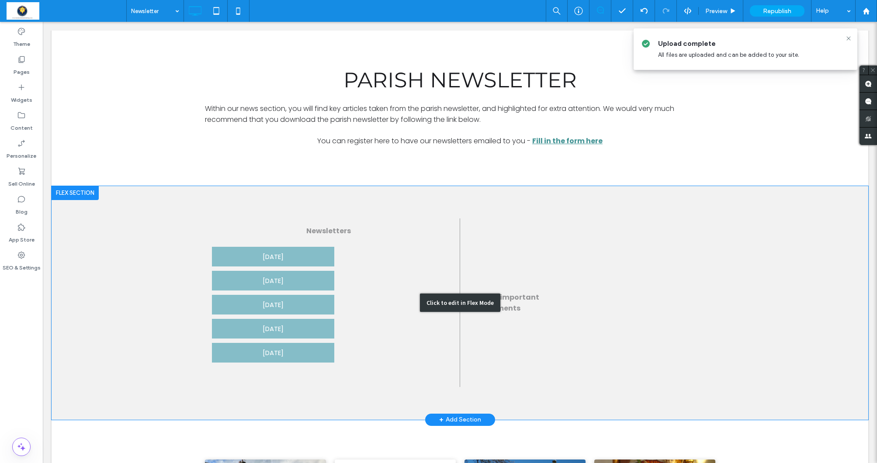
click at [305, 265] on div "Click to edit in Flex Mode" at bounding box center [460, 303] width 817 height 234
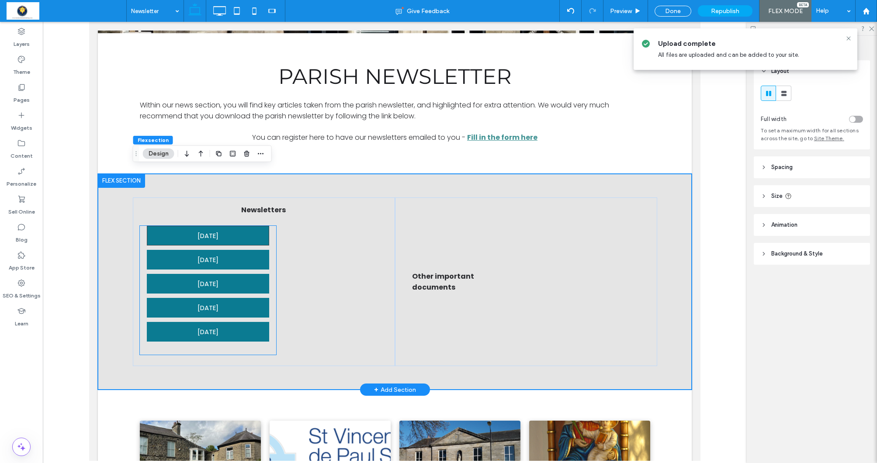
click at [247, 231] on link "17th August 2025" at bounding box center [208, 236] width 122 height 20
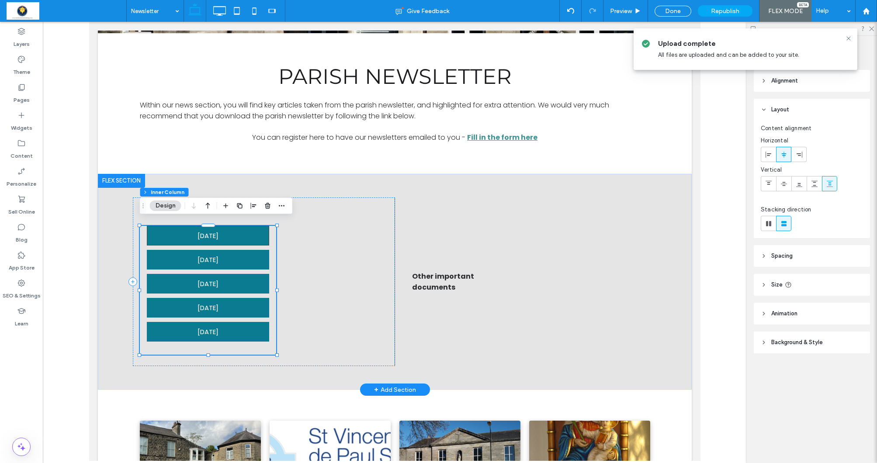
click at [247, 231] on link "17th August 2025" at bounding box center [208, 236] width 122 height 20
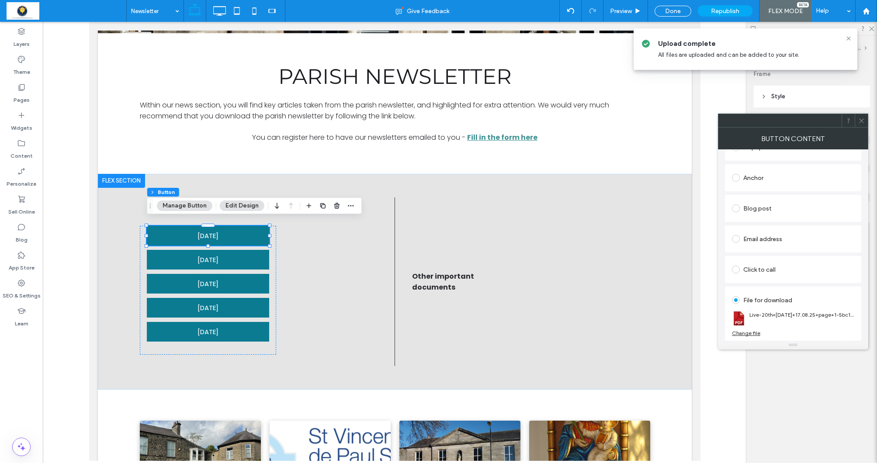
scroll to position [170, 0]
click at [755, 333] on div "Change file" at bounding box center [746, 333] width 28 height 7
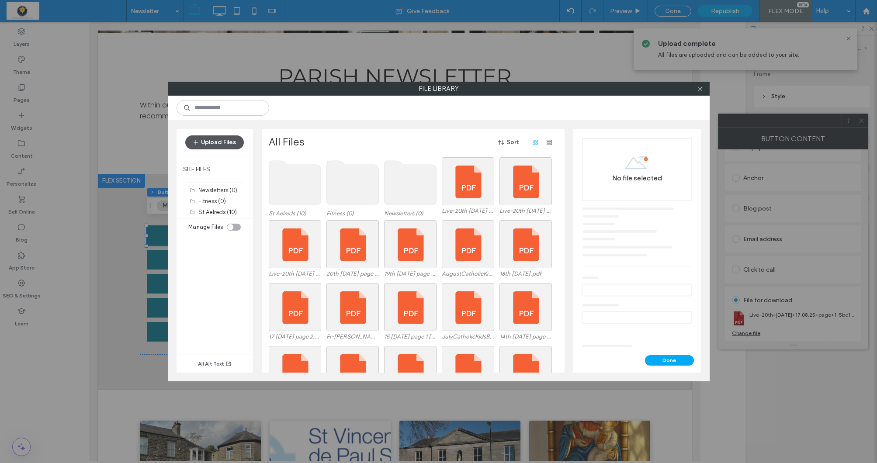
click at [224, 146] on button "Upload Files" at bounding box center [214, 143] width 59 height 14
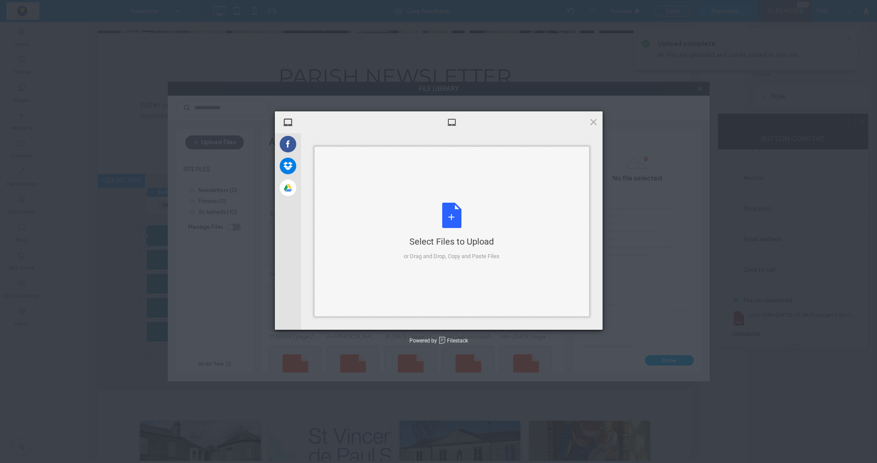
click at [449, 216] on div "Select Files to Upload or Drag and Drop, Copy and Paste Files" at bounding box center [452, 232] width 96 height 58
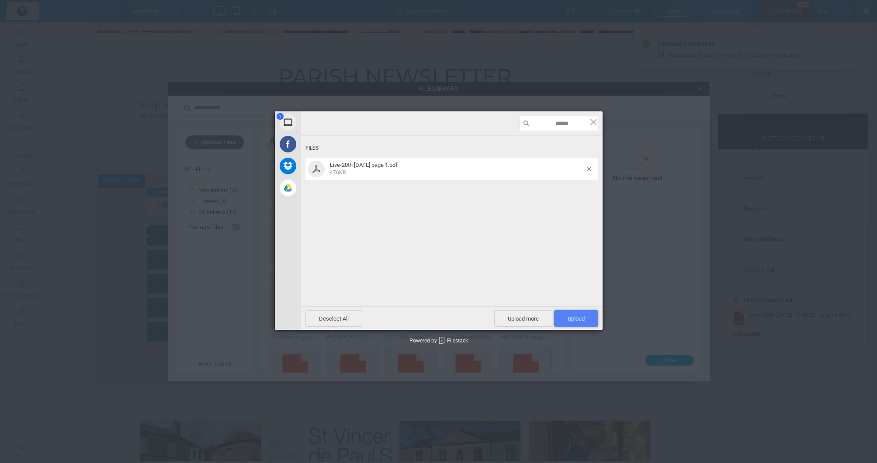
drag, startPoint x: 574, startPoint y: 314, endPoint x: 566, endPoint y: 313, distance: 7.9
click at [573, 314] on span "Upload 1" at bounding box center [576, 318] width 44 height 17
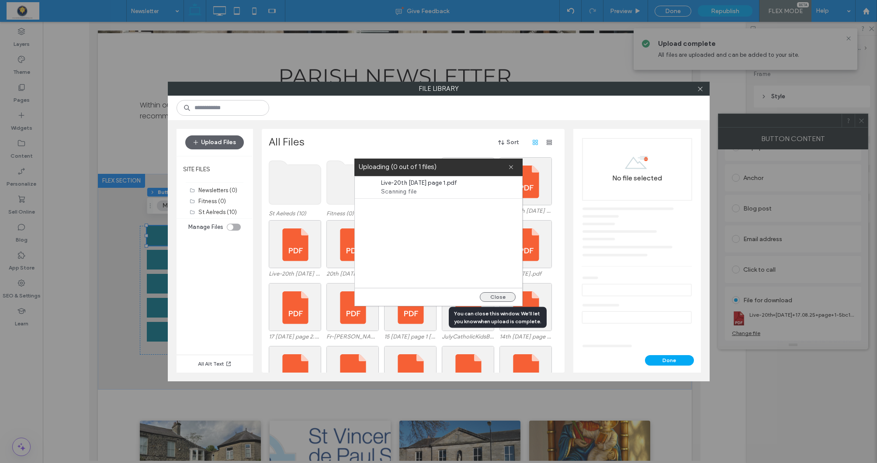
click at [489, 296] on button "Close" at bounding box center [498, 297] width 36 height 10
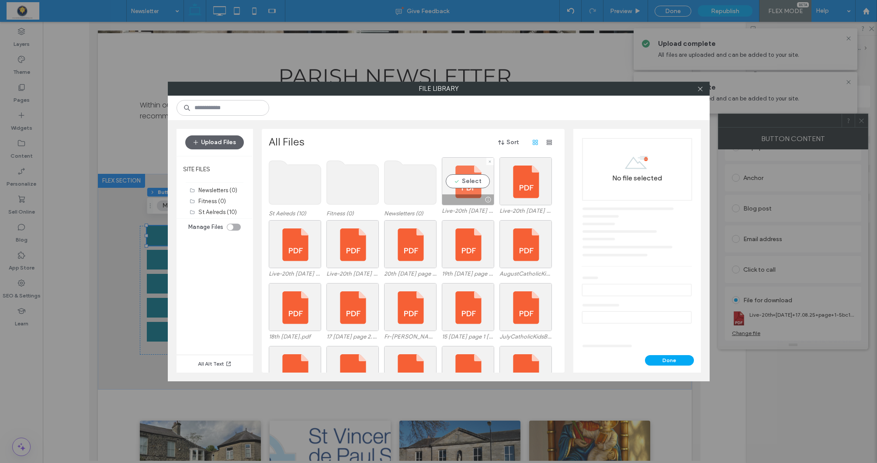
click at [468, 184] on div "Select" at bounding box center [468, 181] width 52 height 48
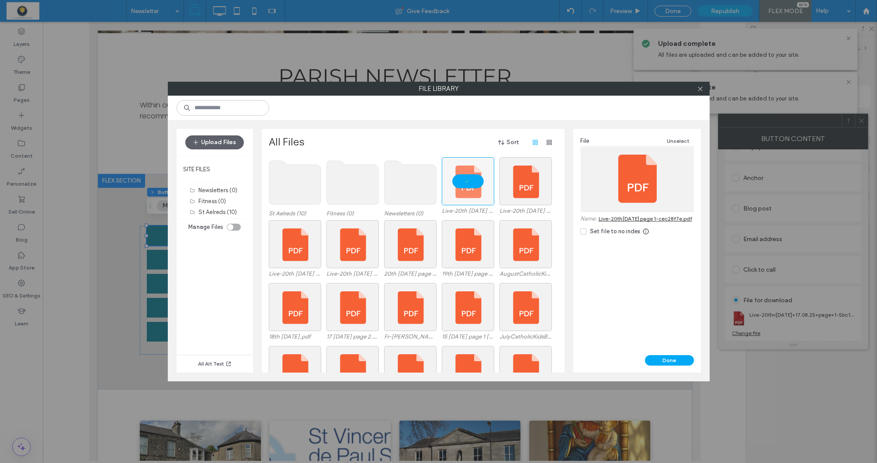
drag, startPoint x: 650, startPoint y: 358, endPoint x: 625, endPoint y: 351, distance: 26.7
click at [650, 358] on button "Done" at bounding box center [669, 360] width 49 height 10
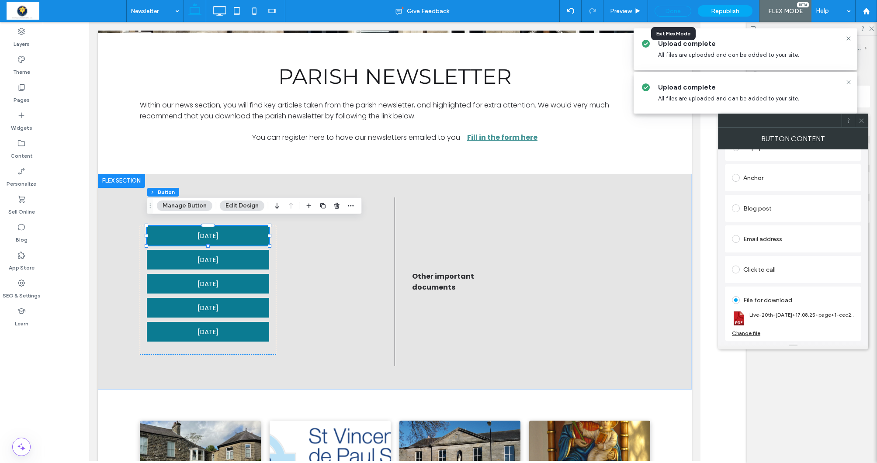
click at [667, 10] on div "Done" at bounding box center [673, 11] width 37 height 11
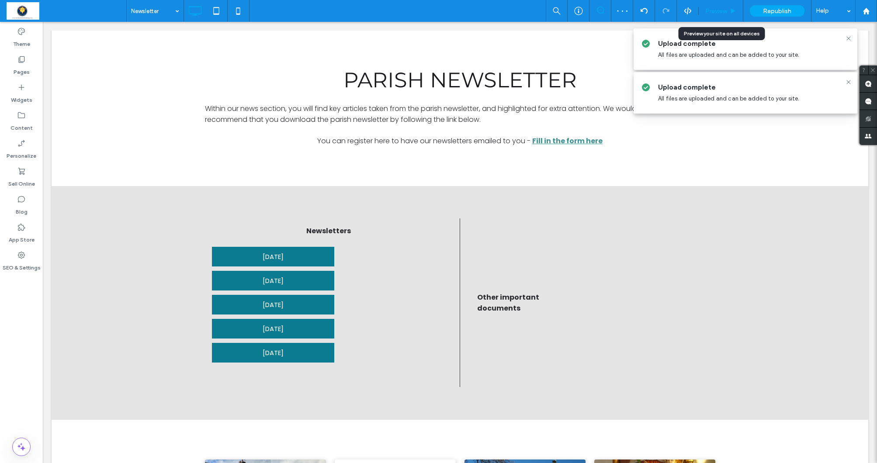
click at [723, 17] on div "Preview" at bounding box center [721, 11] width 45 height 22
click at [720, 14] on span "Preview" at bounding box center [717, 10] width 22 height 7
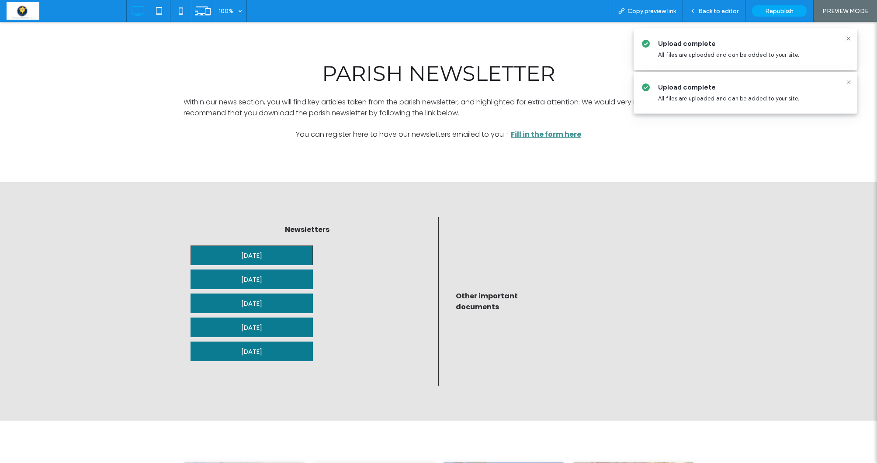
click at [261, 257] on span "17th August 2025" at bounding box center [251, 255] width 21 height 19
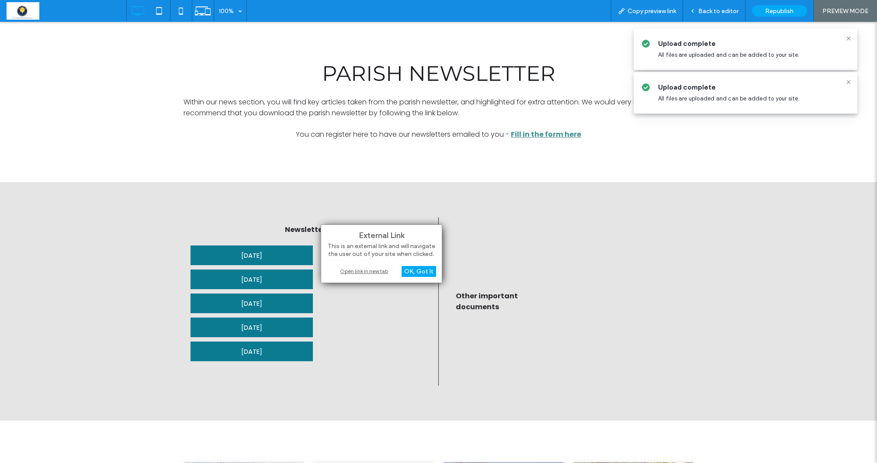
click at [360, 275] on div "Open link in new tab" at bounding box center [381, 271] width 109 height 9
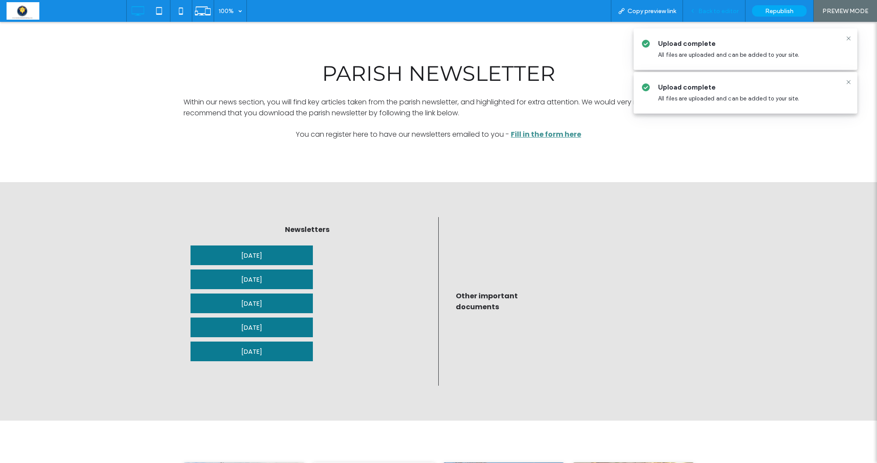
click at [731, 14] on span "Back to editor" at bounding box center [719, 10] width 40 height 7
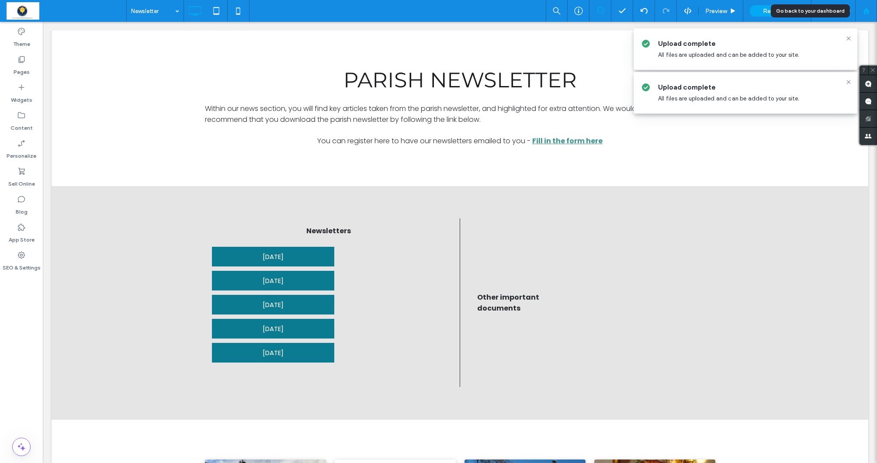
click at [868, 14] on use at bounding box center [866, 10] width 7 height 7
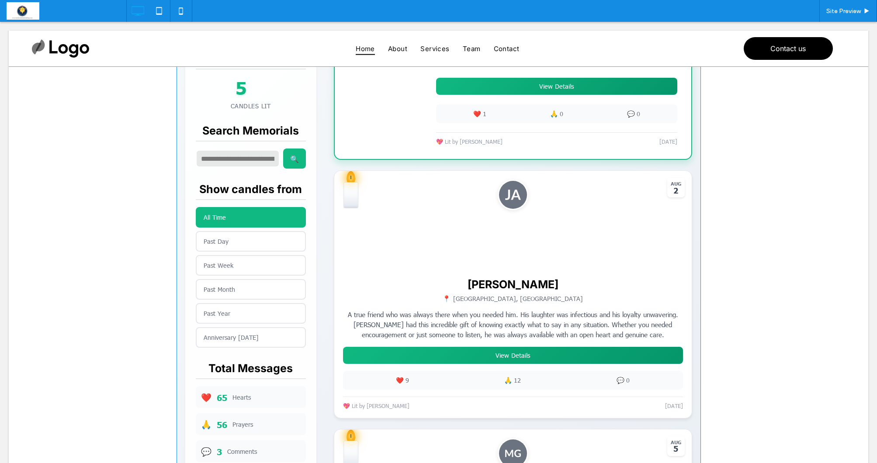
scroll to position [299, 0]
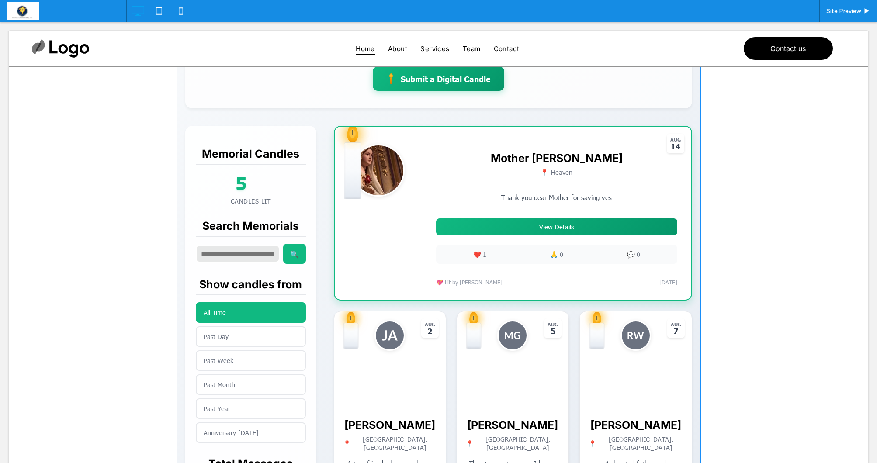
scroll to position [155, 0]
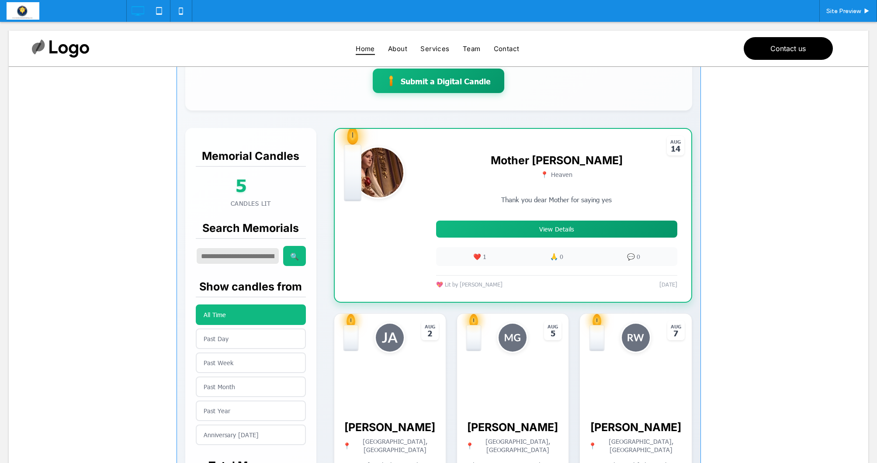
click at [565, 225] on span at bounding box center [439, 402] width 525 height 885
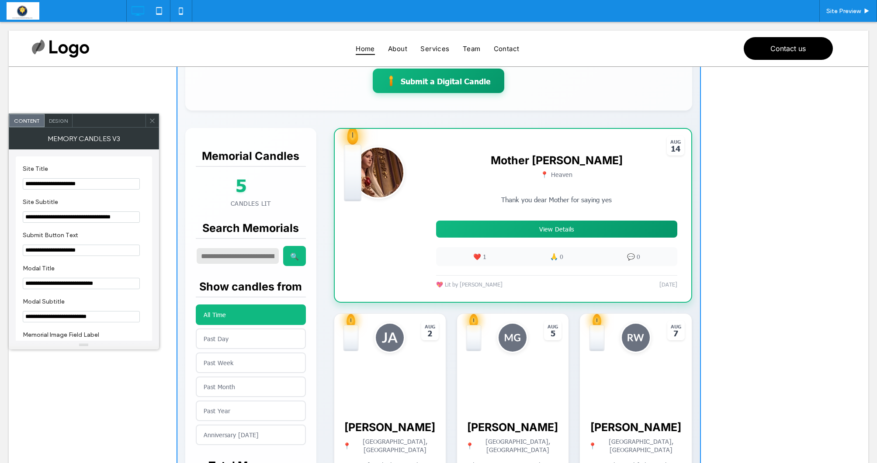
scroll to position [153, 0]
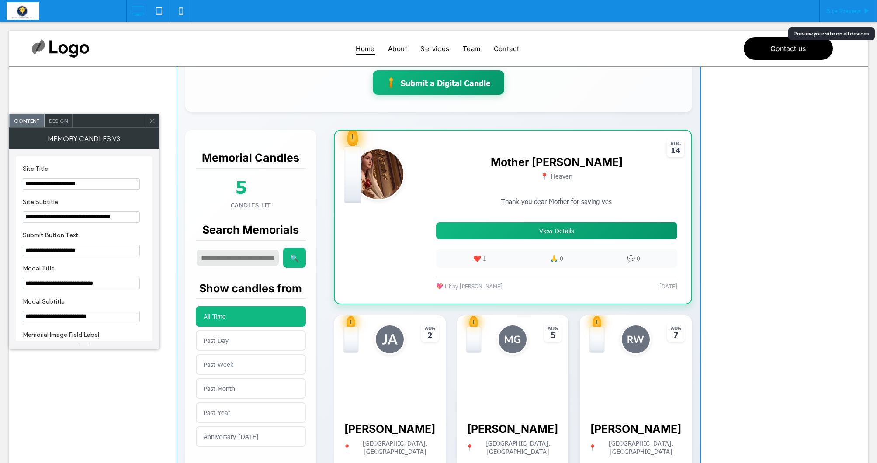
click at [850, 11] on span "Site Preview" at bounding box center [844, 10] width 35 height 7
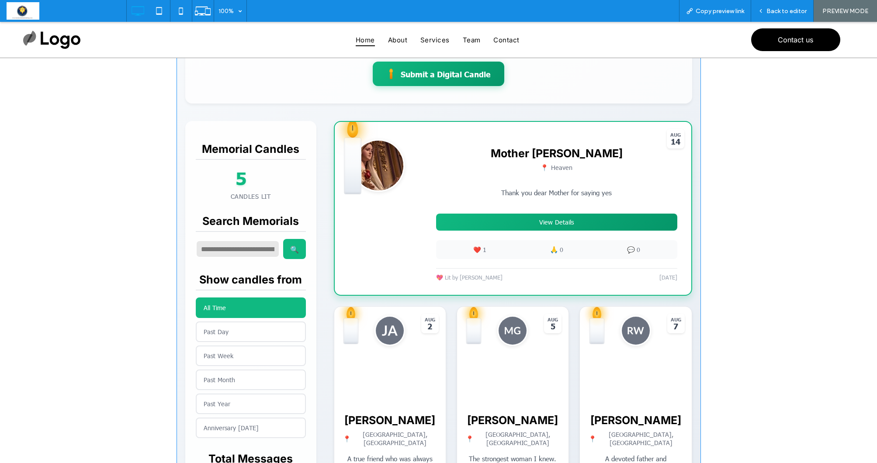
click at [626, 221] on span at bounding box center [439, 395] width 525 height 885
click at [719, 196] on div "✨ 💫 ⭐ Light a Digital Memorial Candle Share your love and memories × Memorial P…" at bounding box center [438, 396] width 877 height 973
click at [614, 226] on span at bounding box center [439, 395] width 525 height 885
click at [783, 14] on span "Back to editor" at bounding box center [787, 10] width 40 height 7
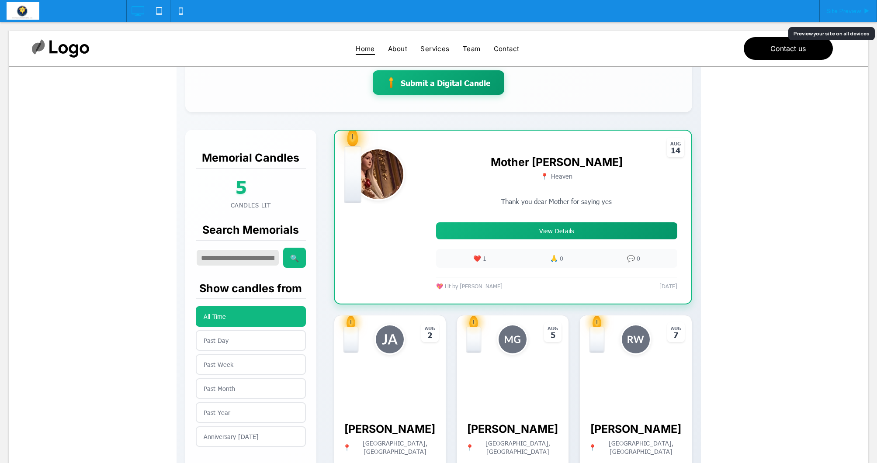
click at [845, 14] on span "Site Preview" at bounding box center [844, 10] width 35 height 7
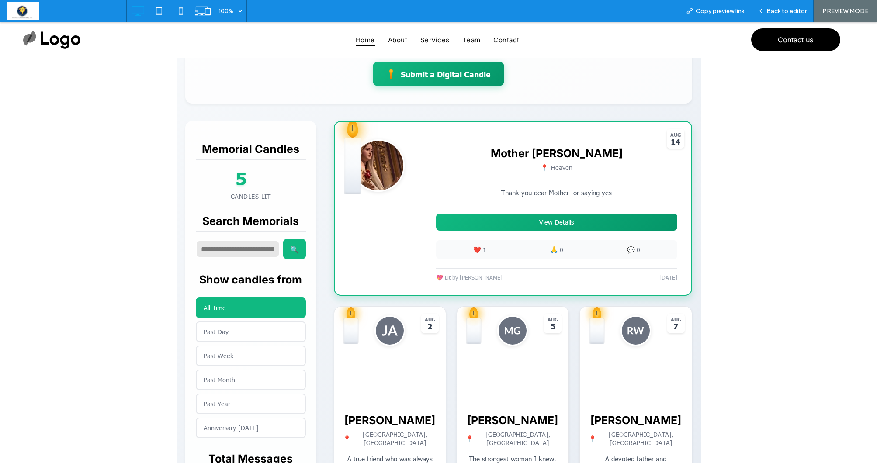
click at [600, 223] on button "View Details" at bounding box center [556, 222] width 241 height 17
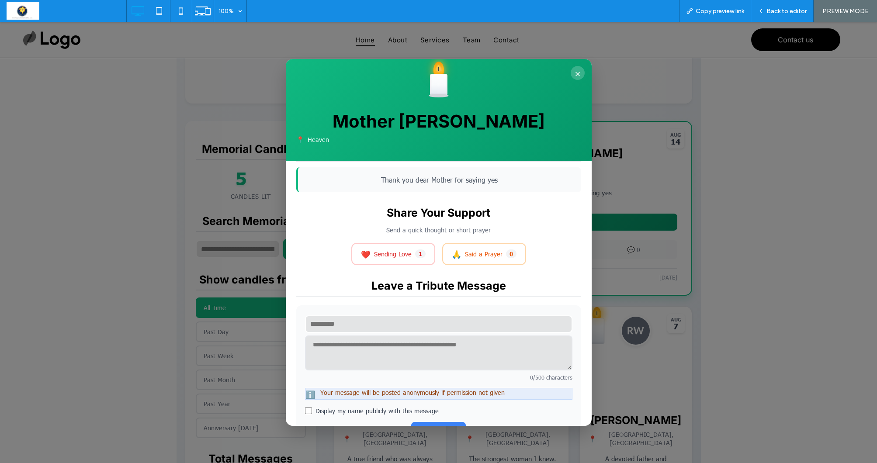
scroll to position [105, 0]
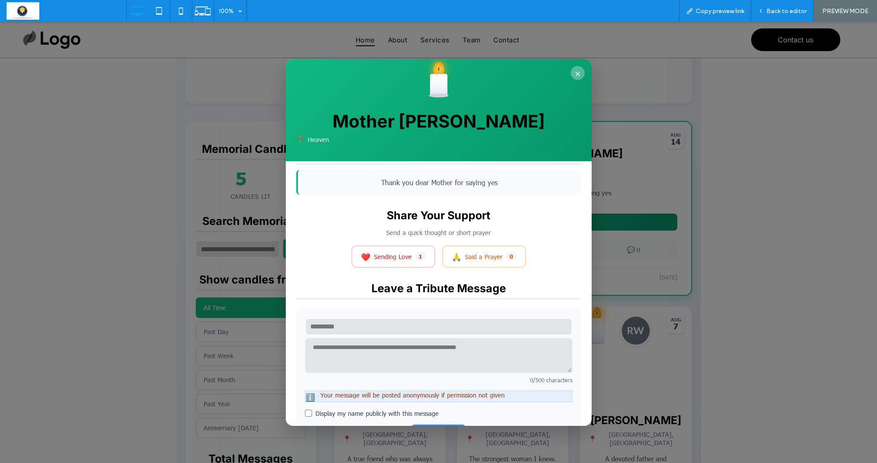
click at [574, 69] on button "×" at bounding box center [578, 73] width 14 height 14
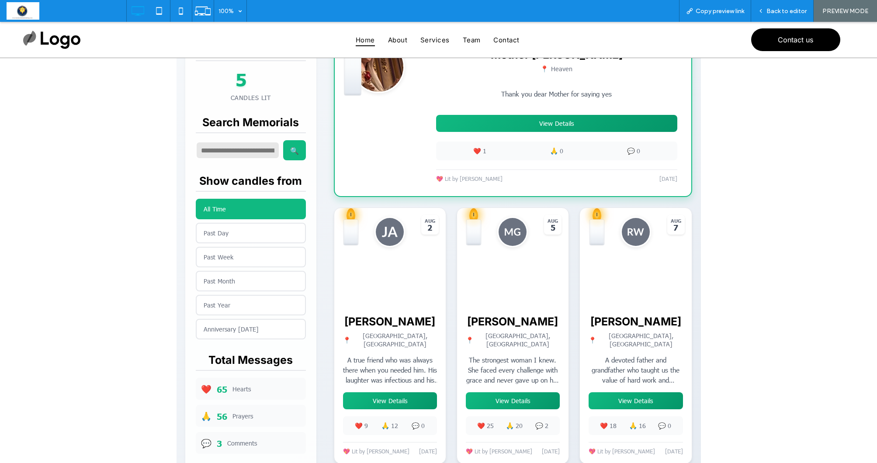
scroll to position [250, 0]
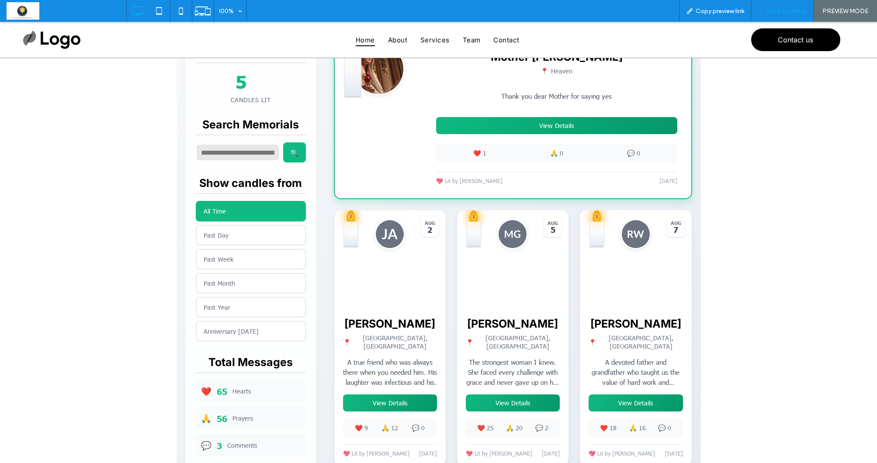
click at [785, 9] on span "Back to editor" at bounding box center [787, 10] width 40 height 7
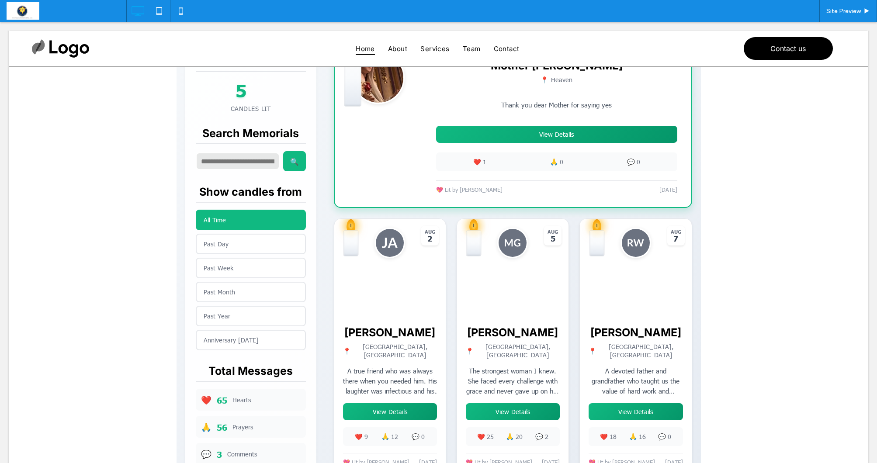
click at [794, 11] on div "Site Preview" at bounding box center [501, 11] width 751 height 22
click at [836, 14] on span "Site Preview" at bounding box center [844, 10] width 35 height 7
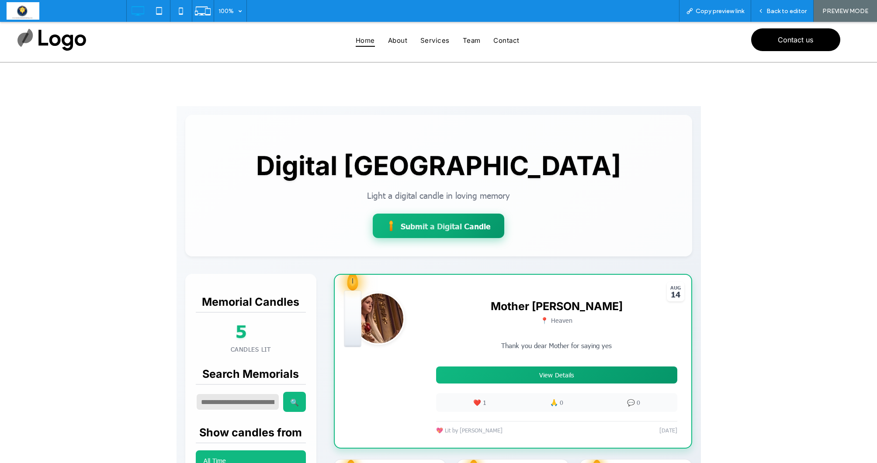
click at [455, 228] on div at bounding box center [439, 226] width 132 height 24
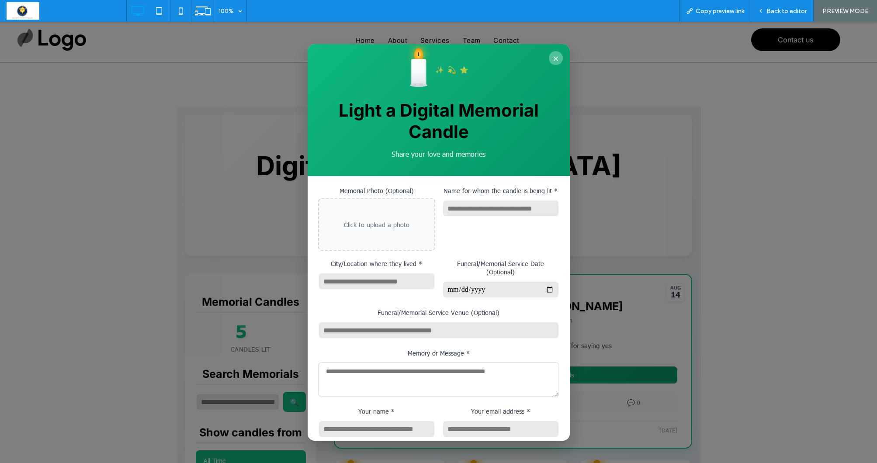
click at [553, 63] on button "×" at bounding box center [556, 58] width 14 height 14
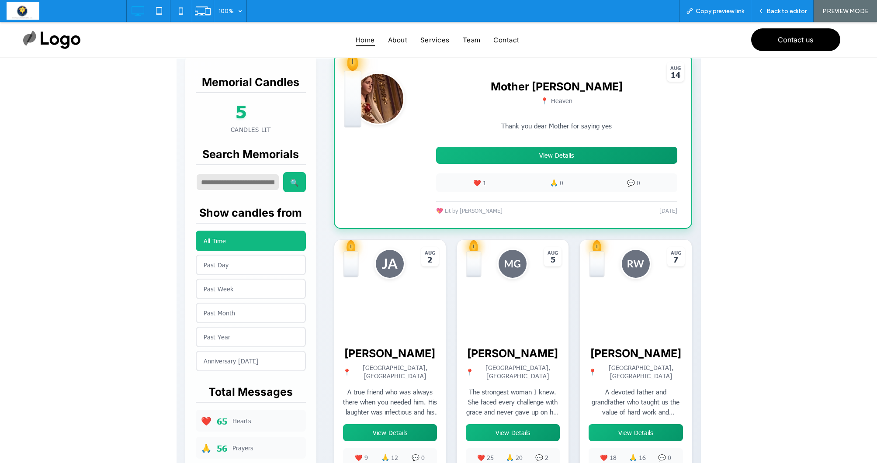
scroll to position [237, 0]
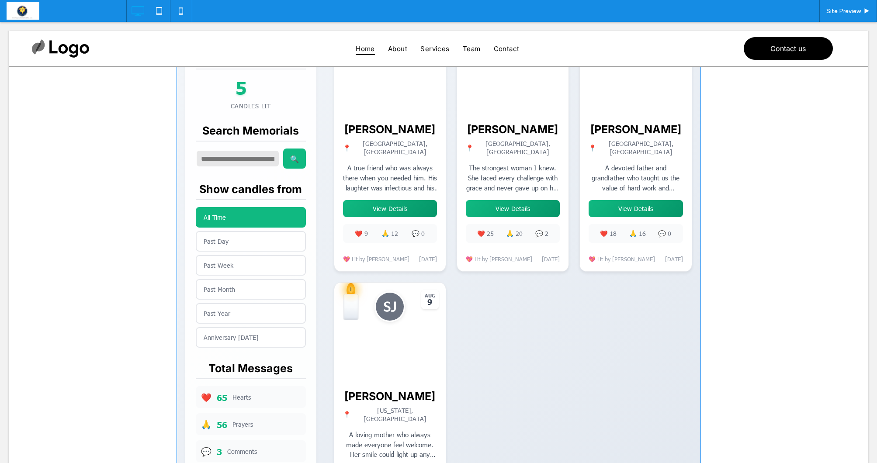
scroll to position [454, 0]
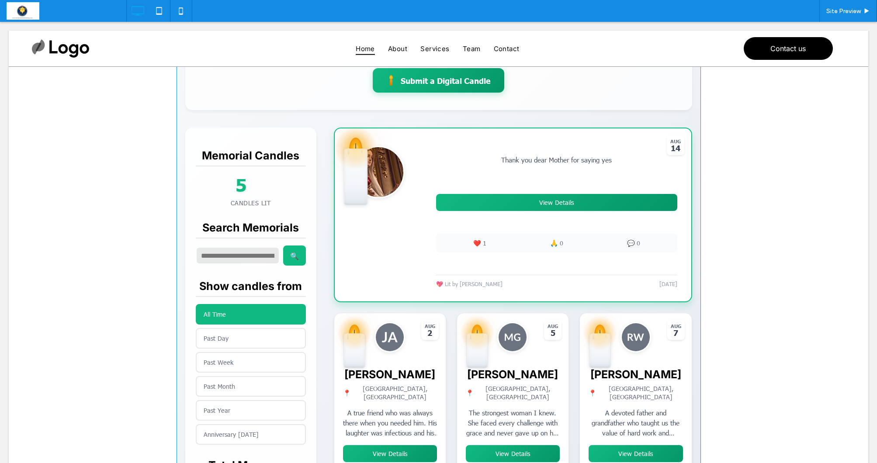
scroll to position [151, 0]
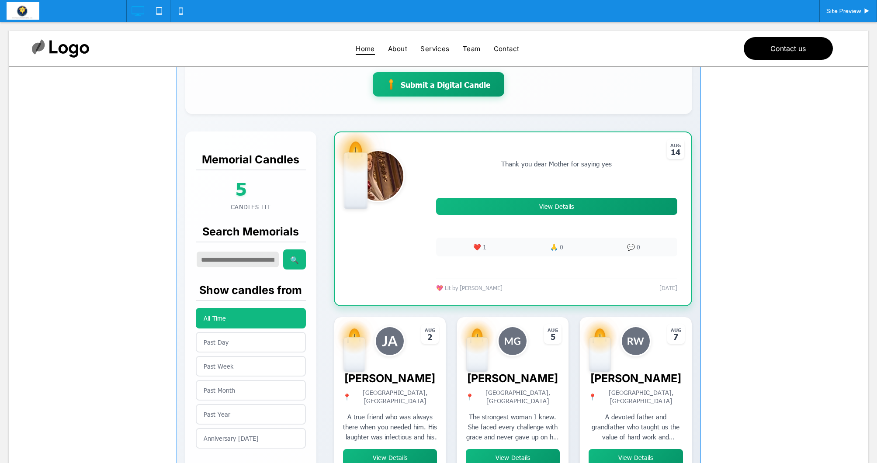
click at [567, 207] on span at bounding box center [439, 354] width 525 height 780
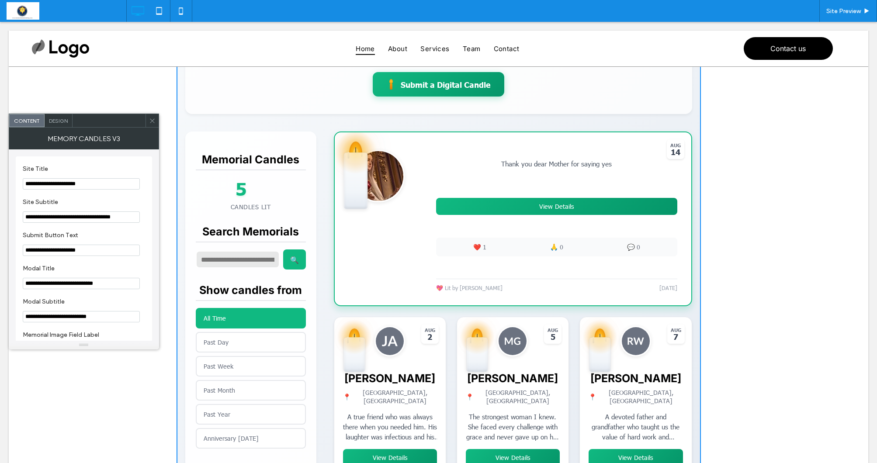
click at [150, 123] on use at bounding box center [152, 120] width 4 height 4
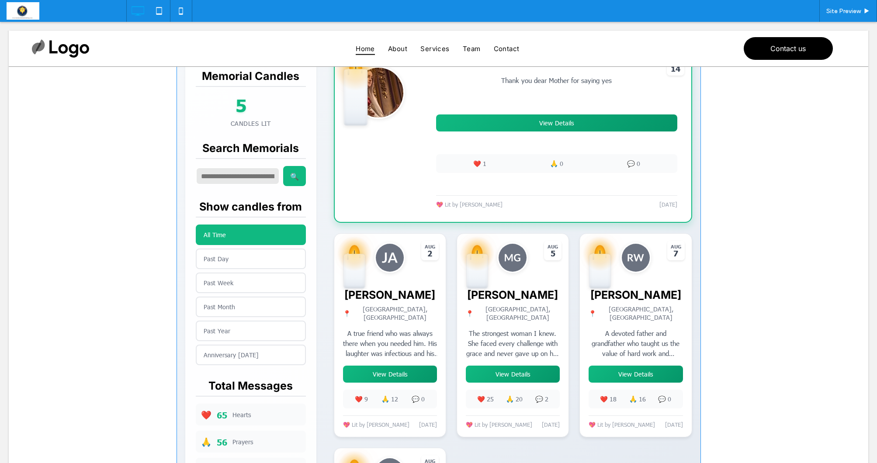
scroll to position [234, 0]
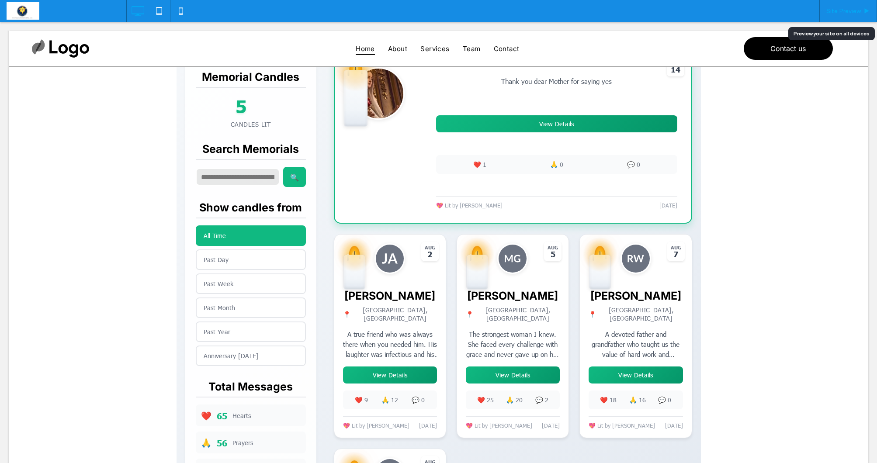
click at [838, 10] on span "Site Preview" at bounding box center [844, 10] width 35 height 7
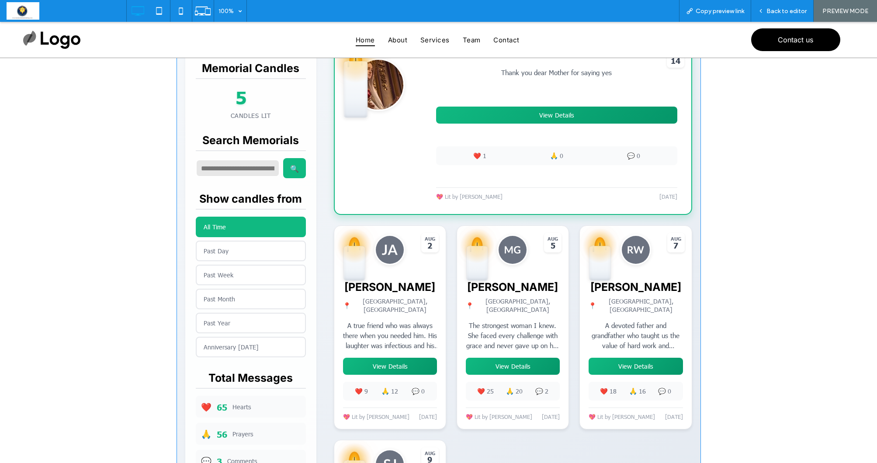
click at [599, 115] on span at bounding box center [439, 262] width 525 height 780
drag, startPoint x: 555, startPoint y: 117, endPoint x: 560, endPoint y: 118, distance: 5.0
click at [555, 117] on span at bounding box center [439, 262] width 525 height 780
click at [771, 15] on div "Back to editor" at bounding box center [782, 11] width 63 height 22
click at [787, 14] on span "Back to editor" at bounding box center [787, 10] width 40 height 7
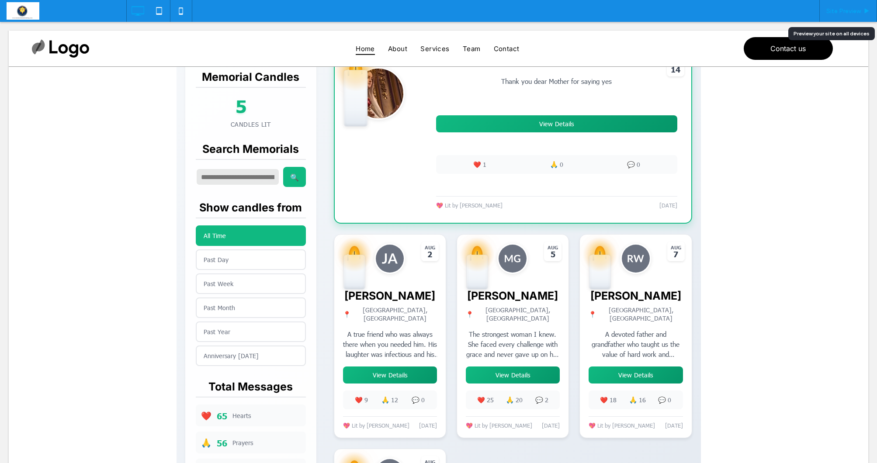
click at [843, 13] on span "Site Preview" at bounding box center [844, 10] width 35 height 7
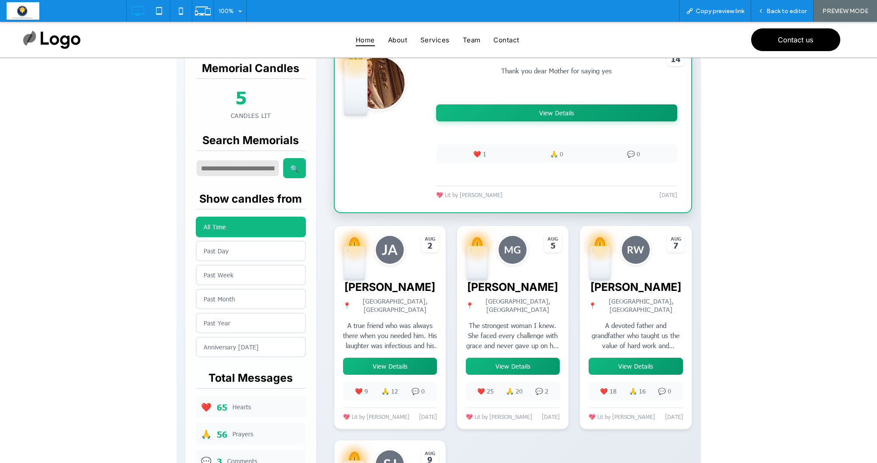
click at [587, 113] on button "View Details" at bounding box center [556, 112] width 241 height 17
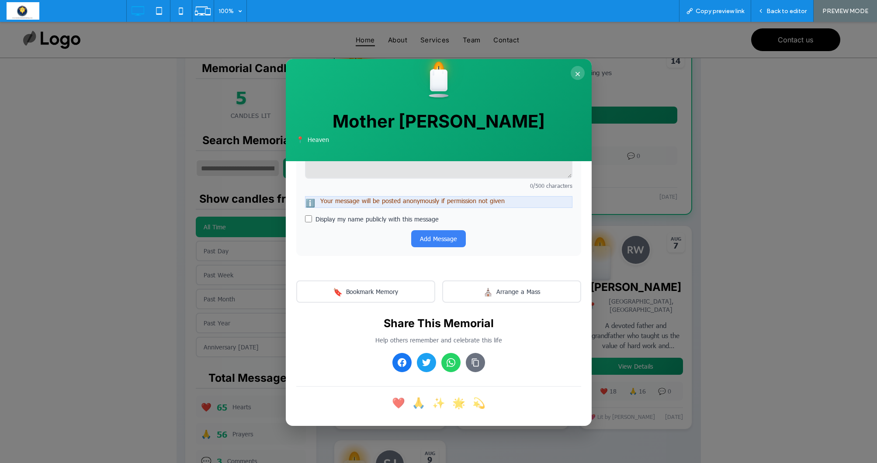
scroll to position [299, 0]
click at [577, 76] on button "×" at bounding box center [578, 73] width 14 height 14
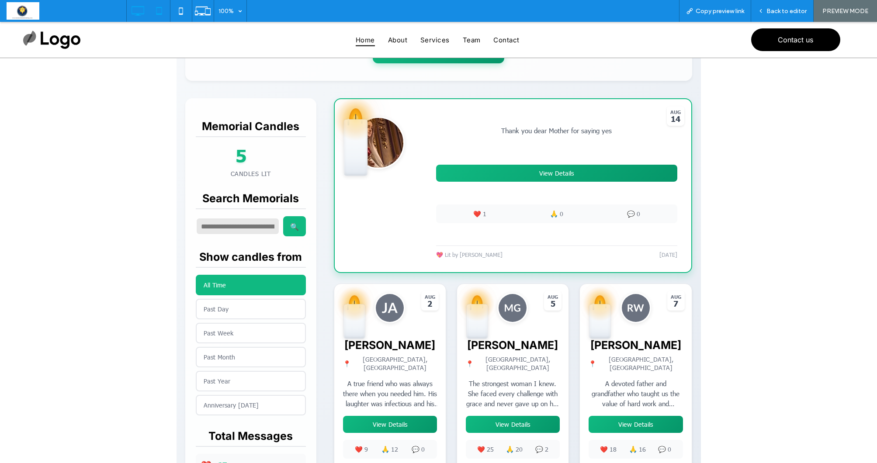
scroll to position [177, 0]
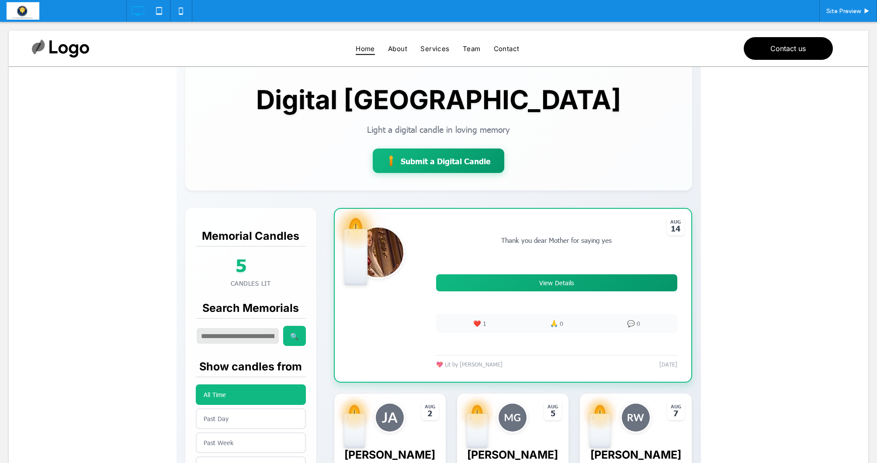
scroll to position [63, 0]
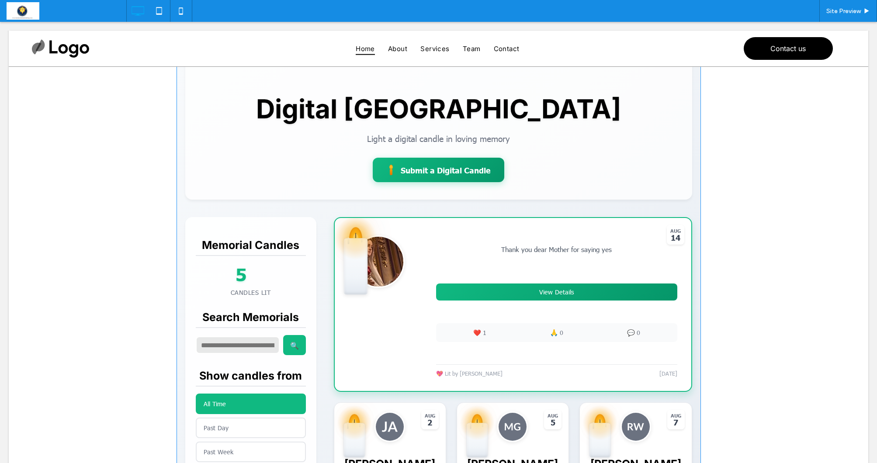
click at [435, 178] on span at bounding box center [439, 439] width 525 height 780
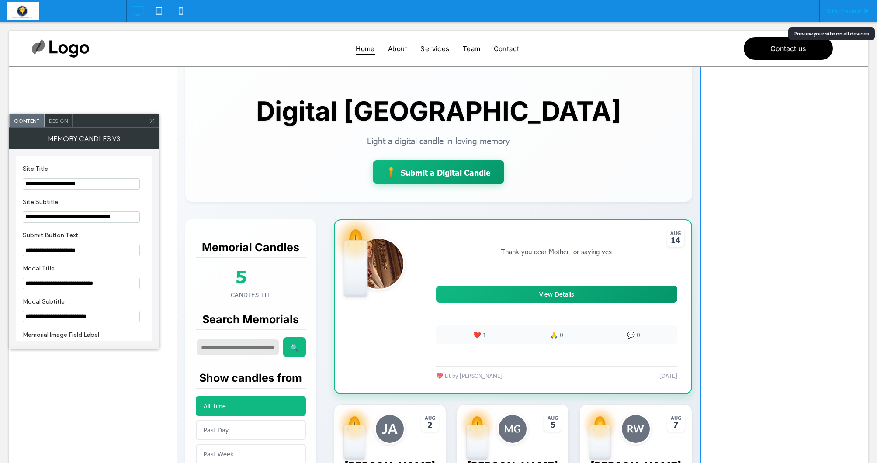
click at [838, 10] on span "Site Preview" at bounding box center [844, 10] width 35 height 7
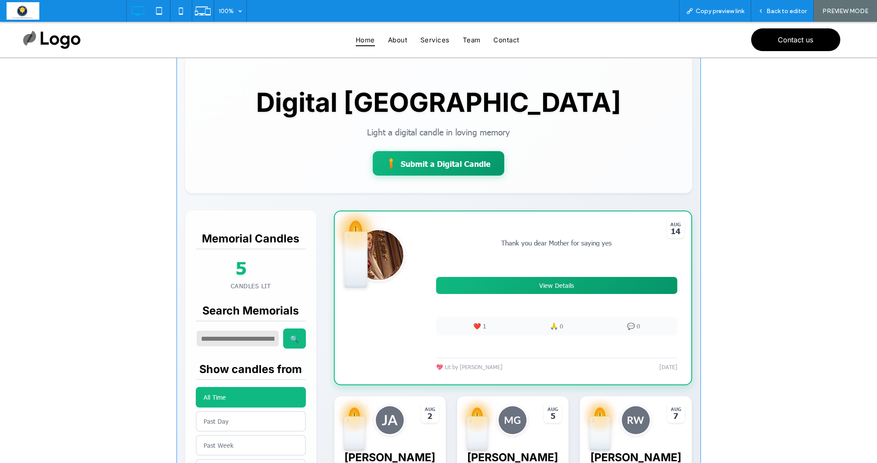
scroll to position [61, 0]
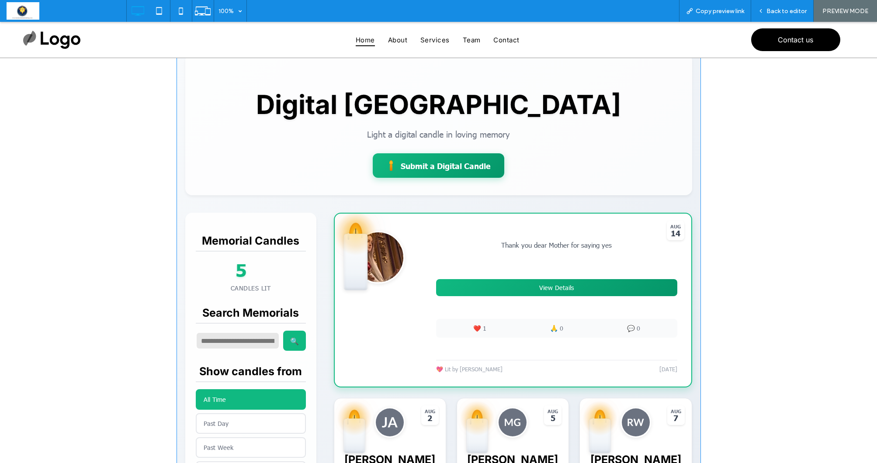
click at [426, 156] on span at bounding box center [439, 435] width 525 height 780
click at [428, 166] on span at bounding box center [439, 435] width 525 height 780
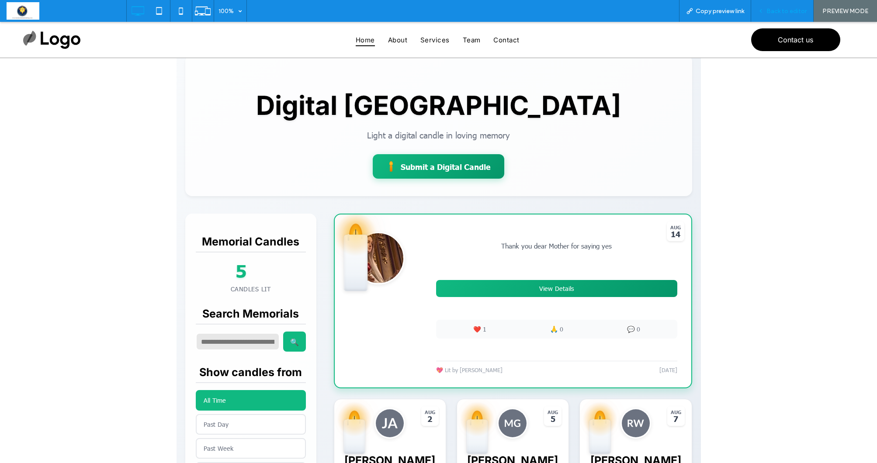
click at [777, 10] on span "Back to editor" at bounding box center [787, 10] width 40 height 7
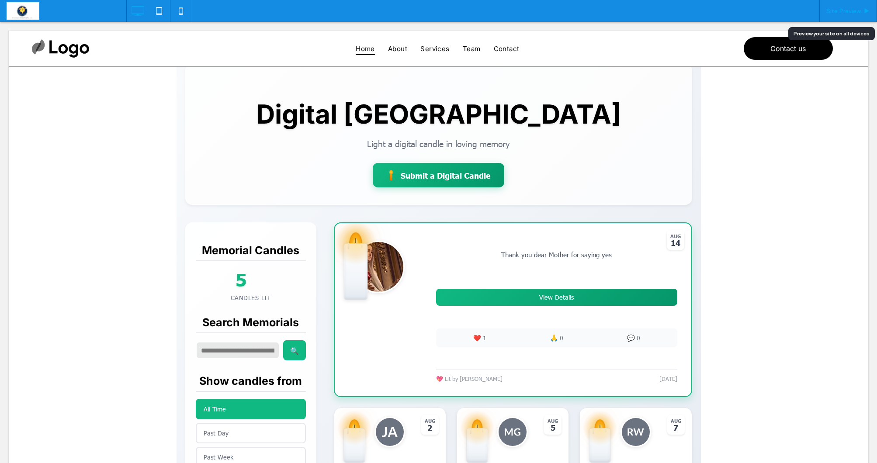
click at [832, 12] on span "Site Preview" at bounding box center [844, 10] width 35 height 7
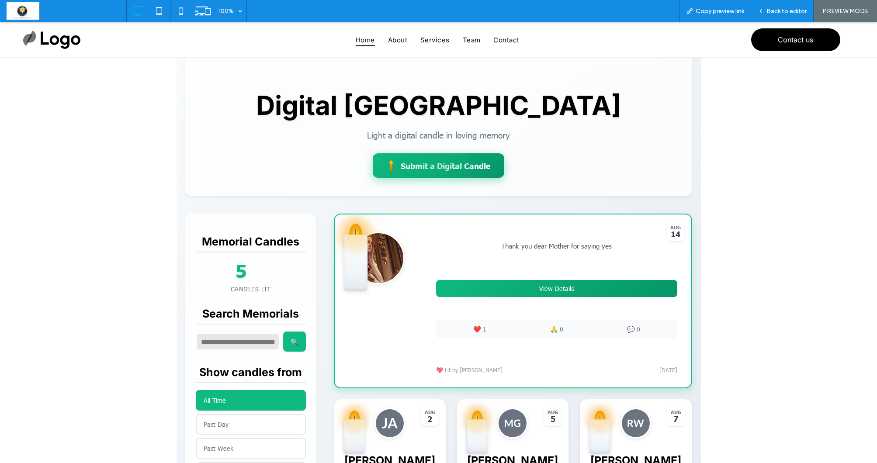
click at [440, 170] on div at bounding box center [439, 165] width 132 height 24
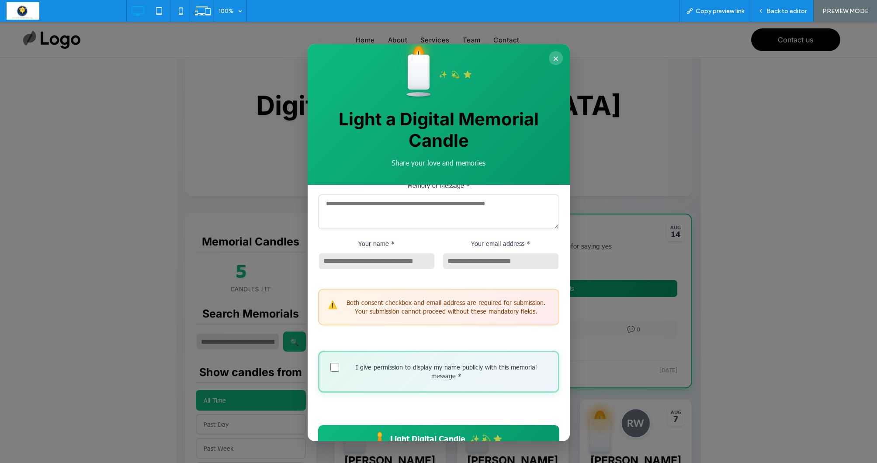
scroll to position [176, 0]
click at [554, 56] on button "×" at bounding box center [556, 58] width 14 height 14
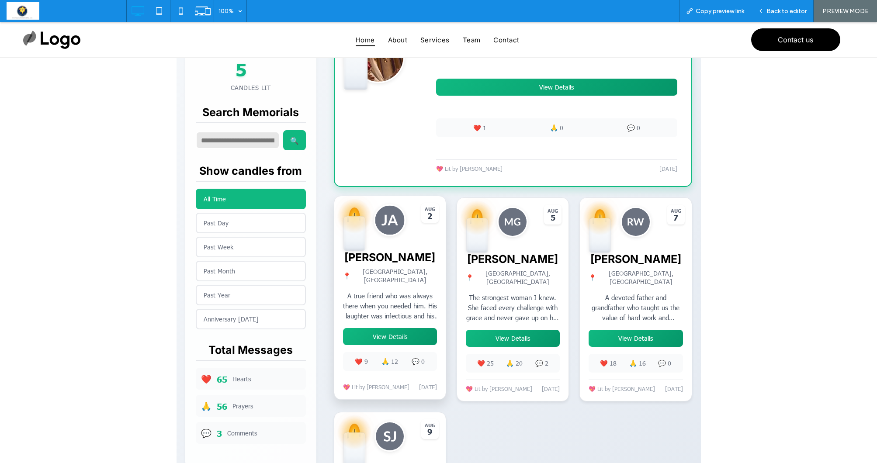
scroll to position [261, 0]
click at [411, 271] on div at bounding box center [389, 240] width 111 height 87
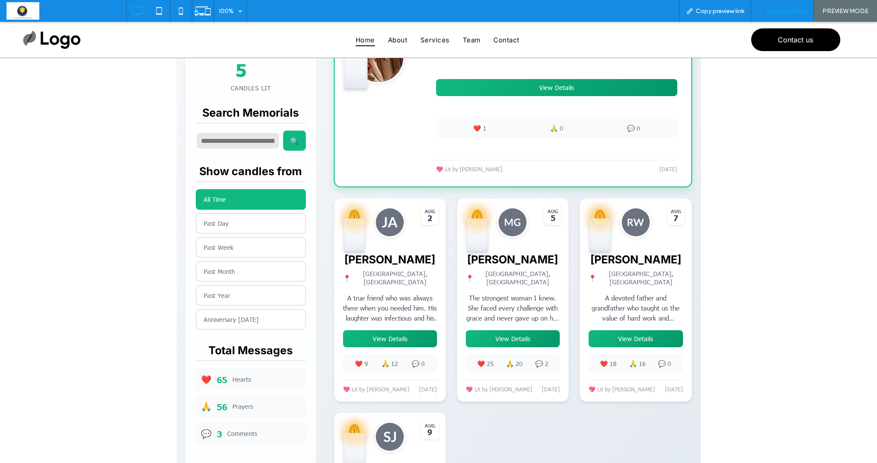
drag, startPoint x: 775, startPoint y: 4, endPoint x: 768, endPoint y: 15, distance: 12.6
click at [775, 4] on div "Back to editor" at bounding box center [782, 11] width 63 height 22
click at [367, 265] on div at bounding box center [389, 240] width 111 height 87
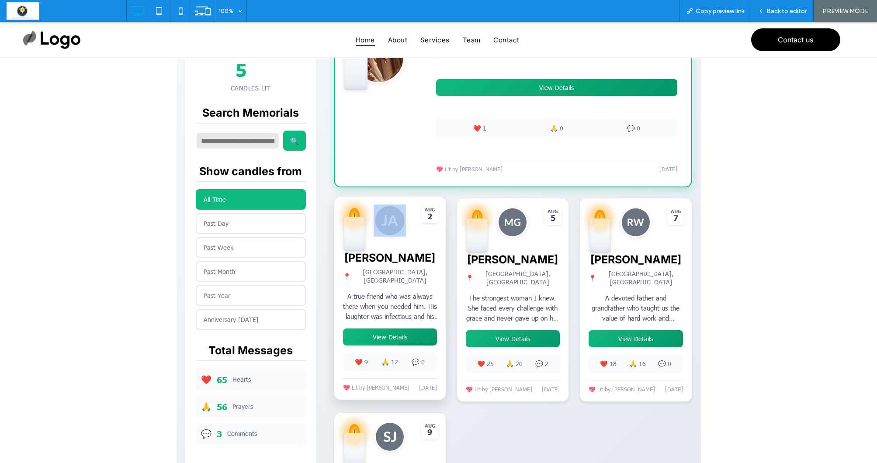
click at [367, 265] on div at bounding box center [389, 240] width 111 height 87
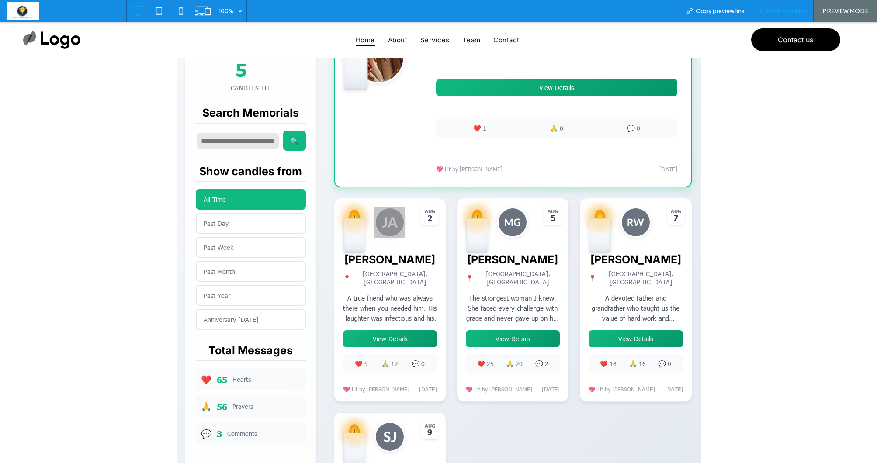
click at [772, 11] on span "Back to editor" at bounding box center [787, 10] width 40 height 7
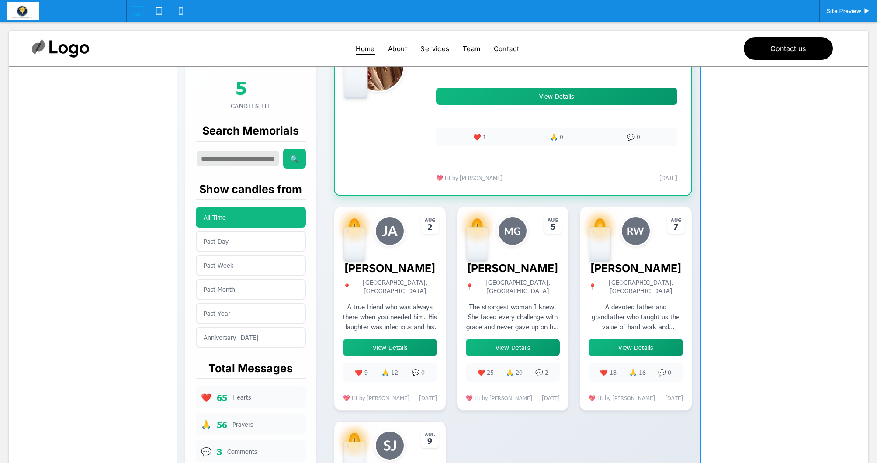
click at [358, 335] on span at bounding box center [439, 244] width 525 height 780
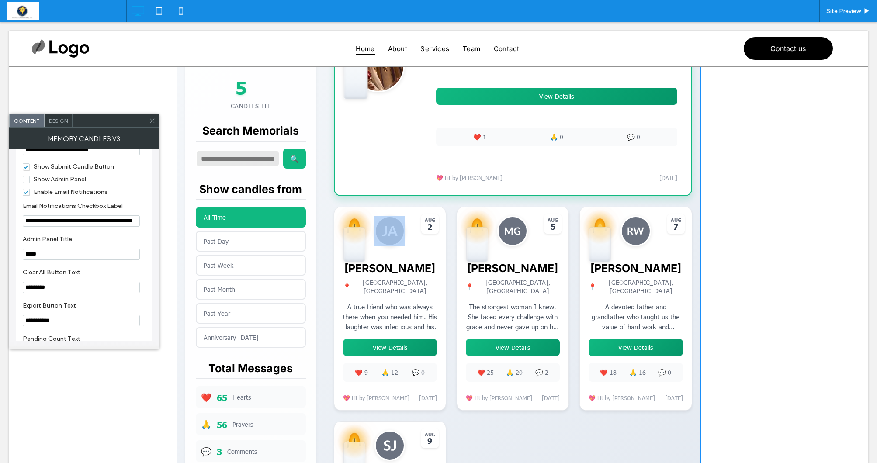
scroll to position [1029, 0]
click at [24, 185] on span "Show Admin Panel" at bounding box center [54, 180] width 63 height 7
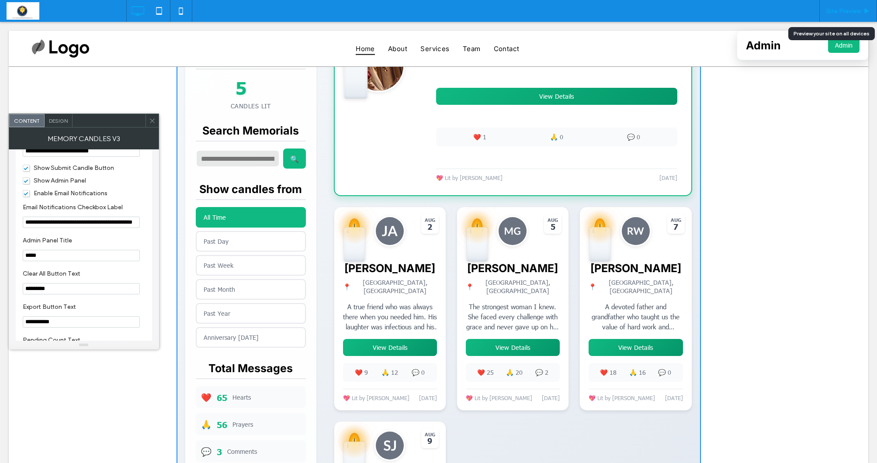
click at [849, 11] on span "Site Preview" at bounding box center [844, 10] width 35 height 7
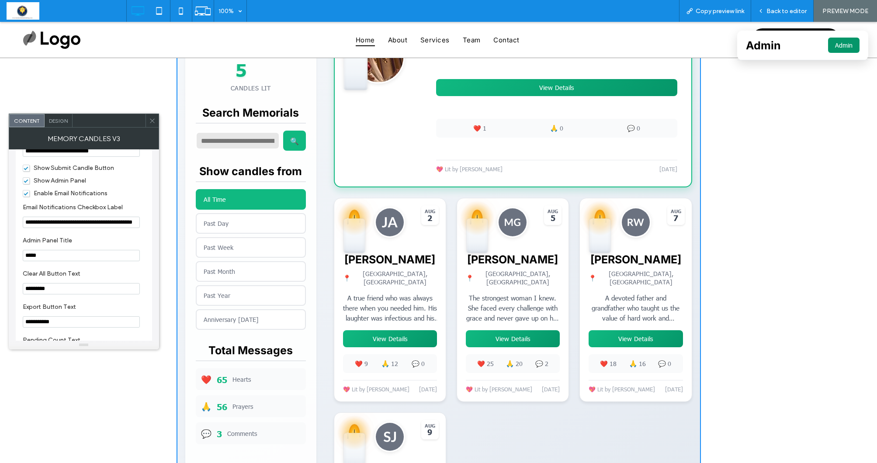
click at [848, 44] on button "Admin" at bounding box center [843, 45] width 31 height 15
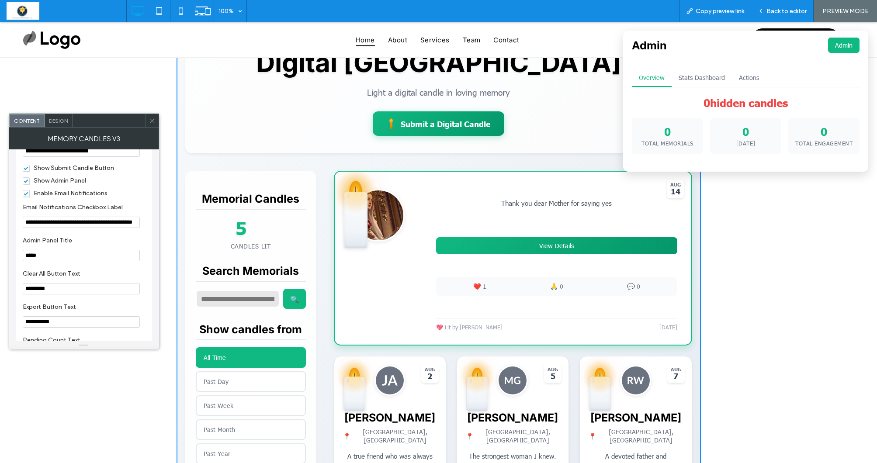
scroll to position [103, 0]
click at [697, 76] on button "Stats Dashboard" at bounding box center [702, 78] width 60 height 18
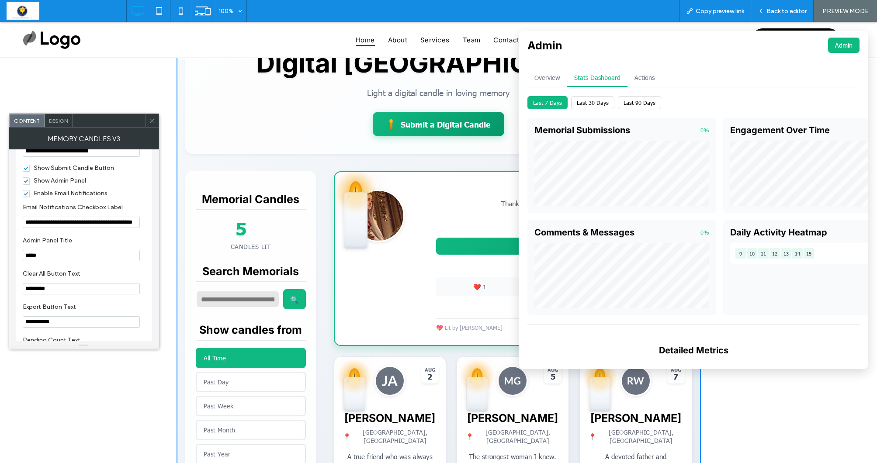
click at [645, 79] on button "Actions" at bounding box center [645, 78] width 34 height 18
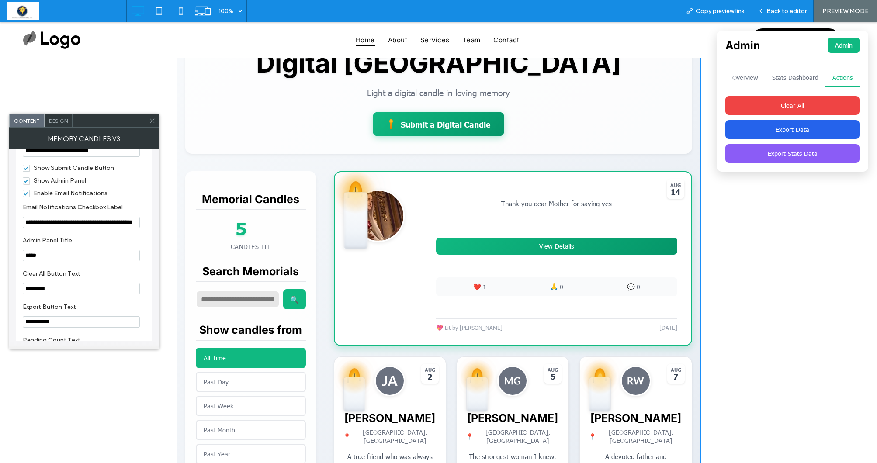
click at [773, 129] on button "Export Data" at bounding box center [793, 129] width 134 height 19
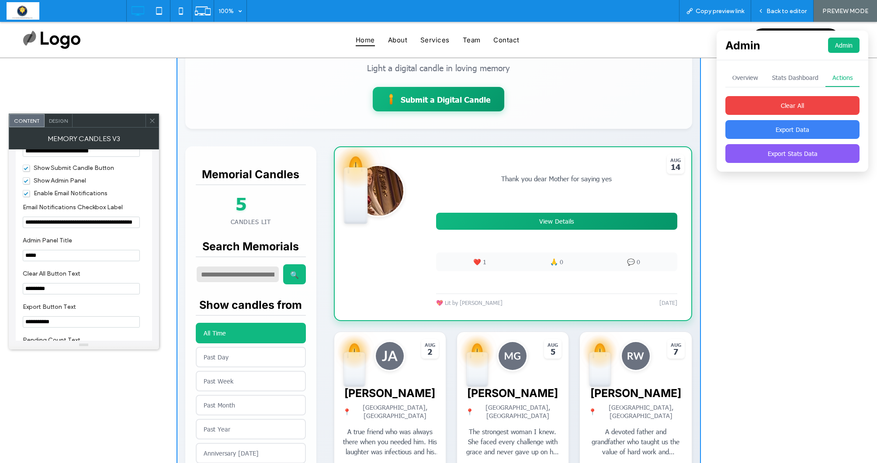
scroll to position [126, 0]
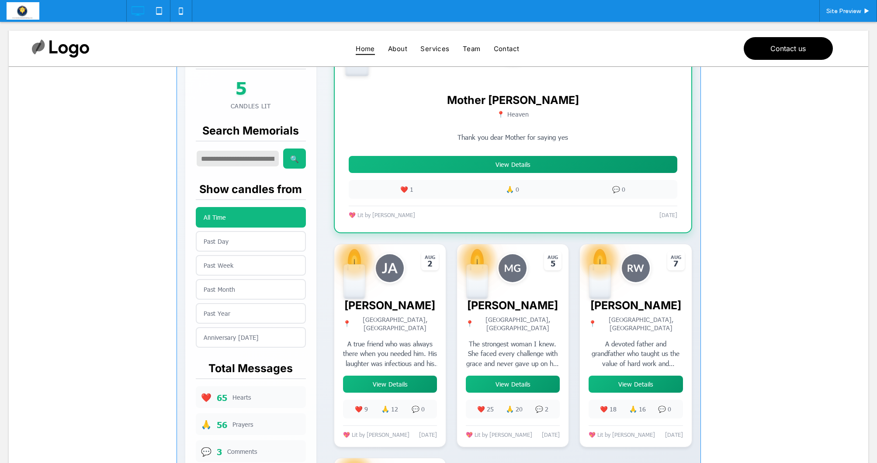
scroll to position [289, 0]
